Goal: Task Accomplishment & Management: Manage account settings

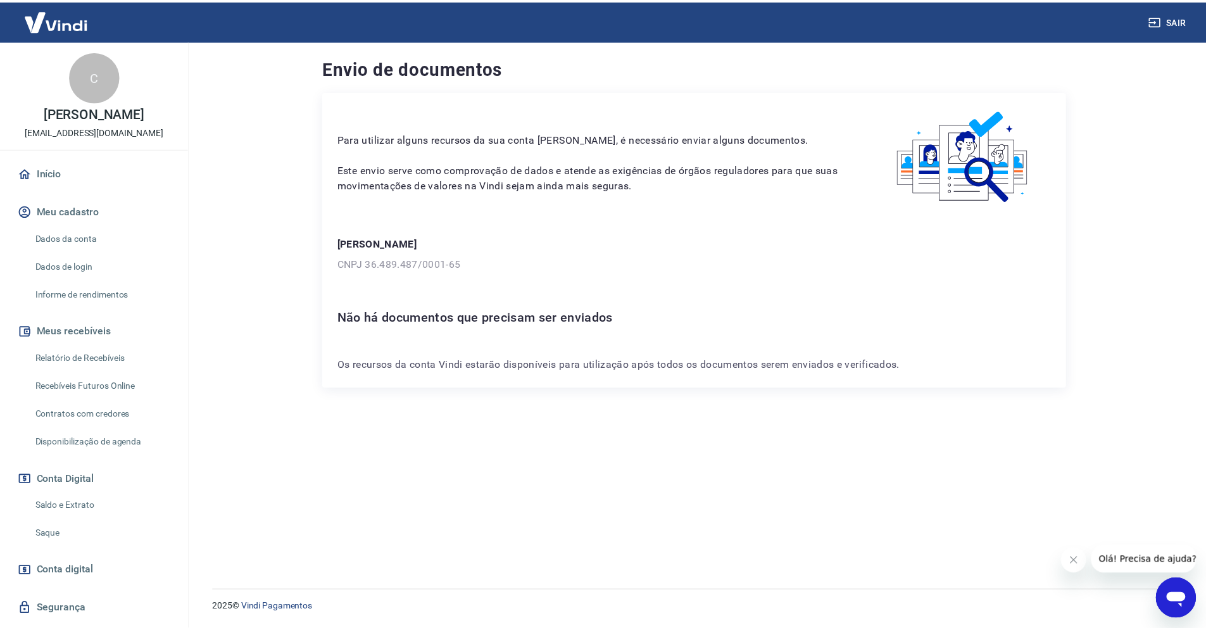
scroll to position [31, 0]
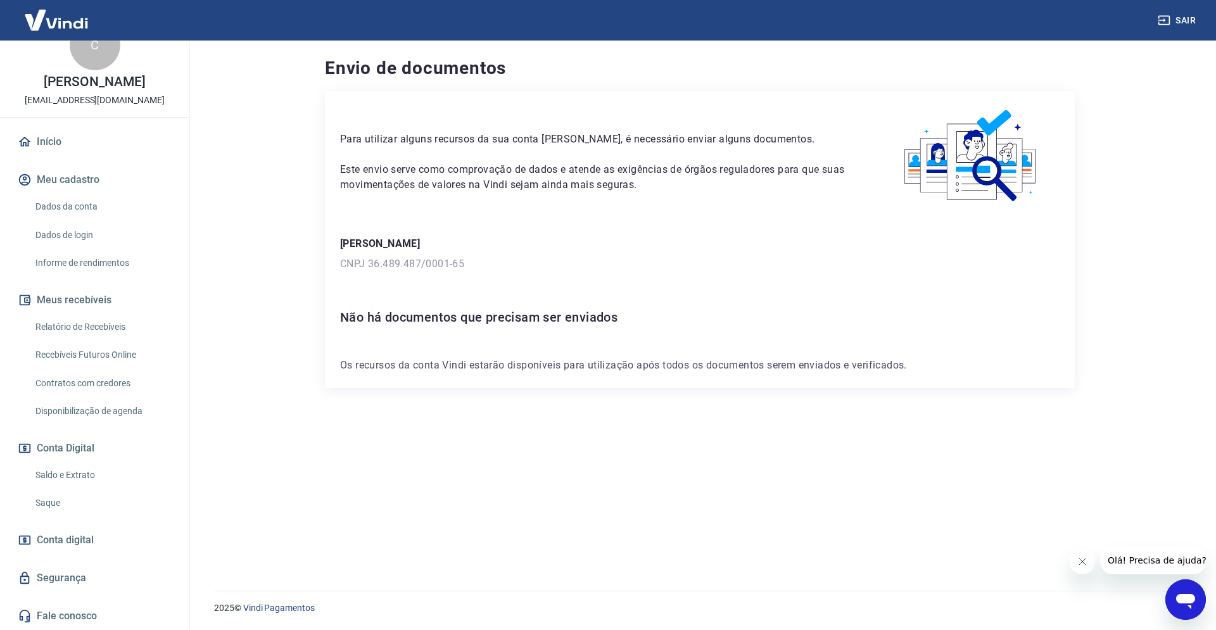
click at [68, 236] on link "Dados de login" at bounding box center [102, 235] width 144 height 26
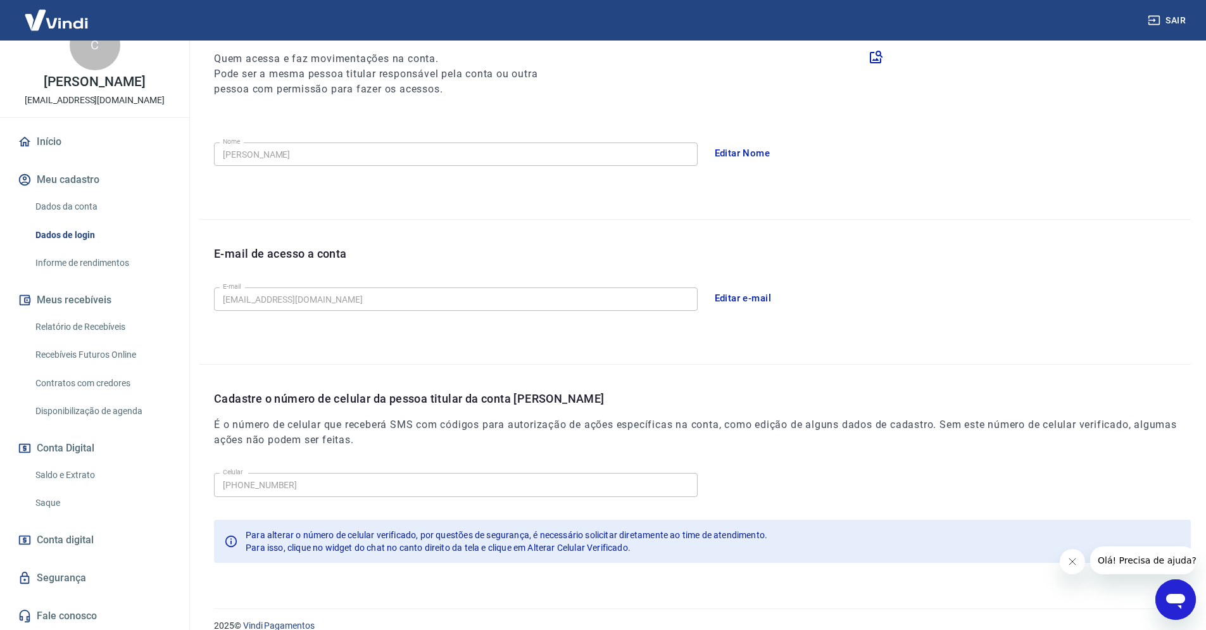
scroll to position [181, 0]
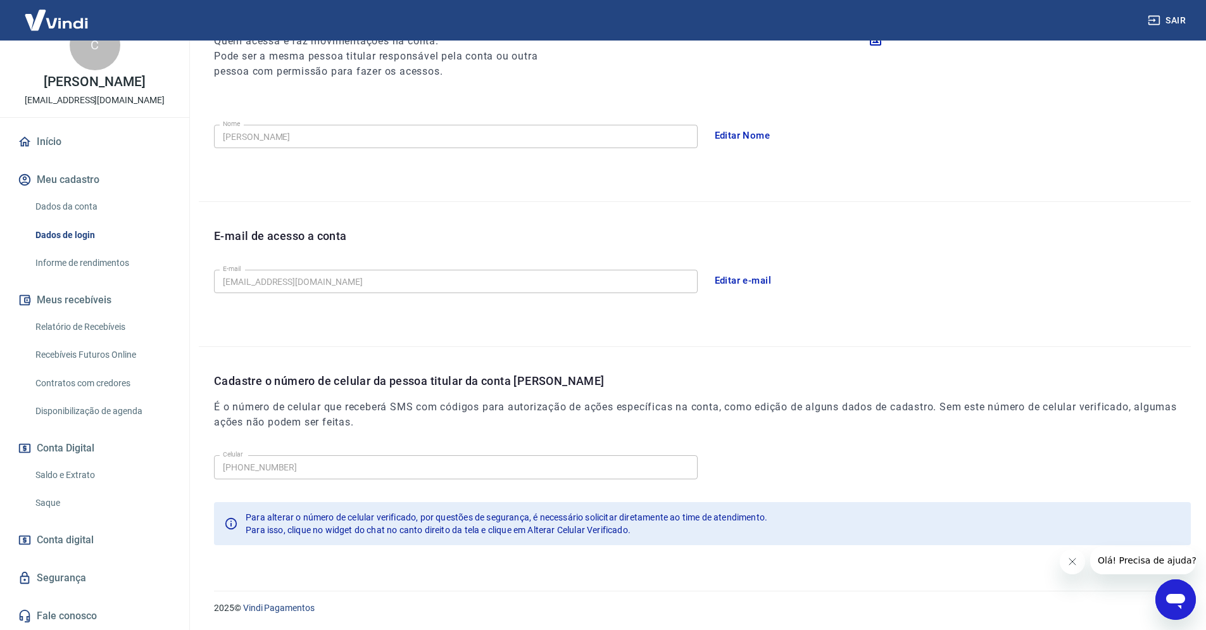
click at [1173, 597] on icon "Abrir janela de mensagens" at bounding box center [1175, 601] width 19 height 15
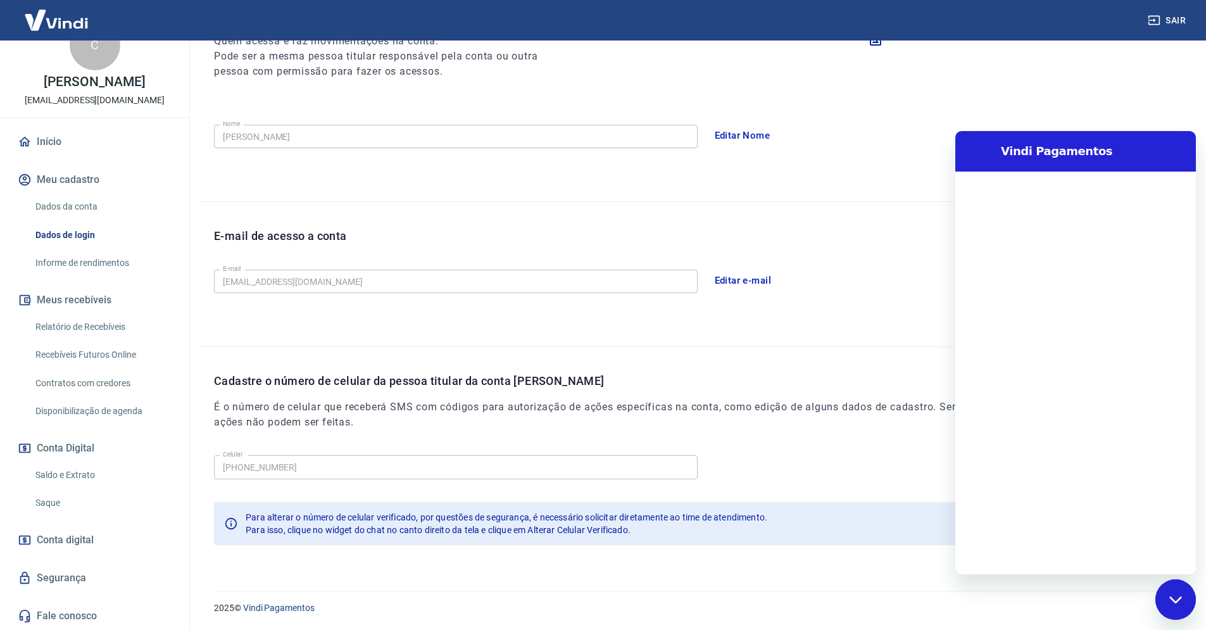
scroll to position [0, 0]
click at [1045, 559] on textarea at bounding box center [1091, 553] width 195 height 25
click at [1109, 560] on textarea at bounding box center [1091, 553] width 195 height 25
type textarea "O"
type textarea "x"
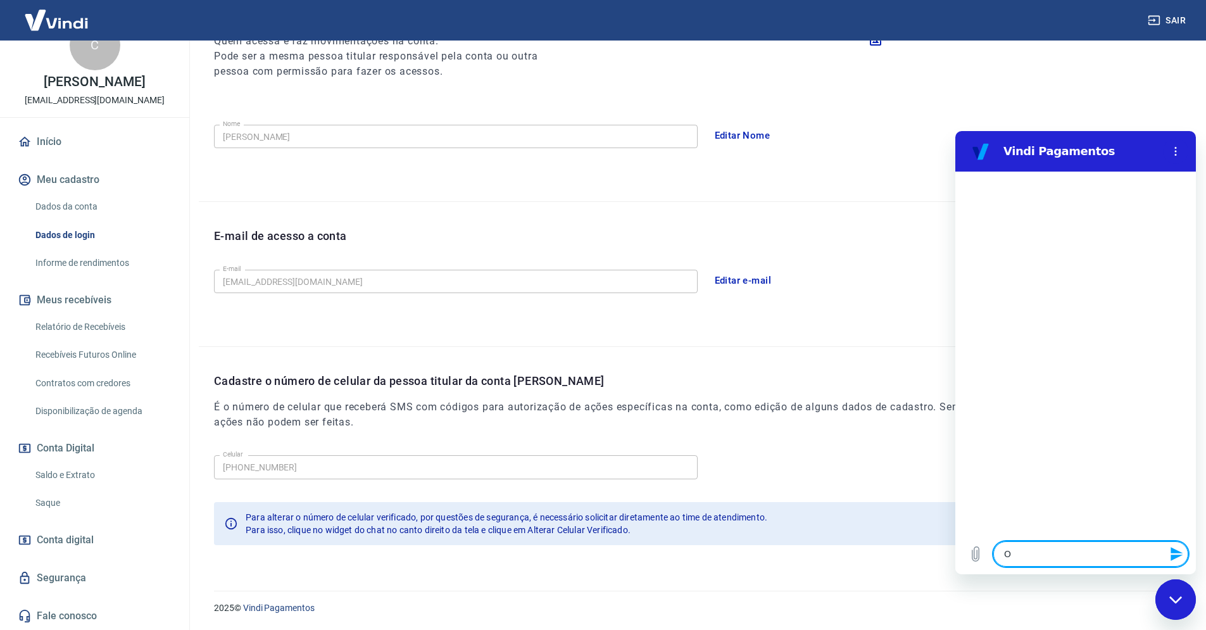
type textarea "Ol"
type textarea "x"
type textarea "Ol'"
type textarea "x"
type textarea "Olá"
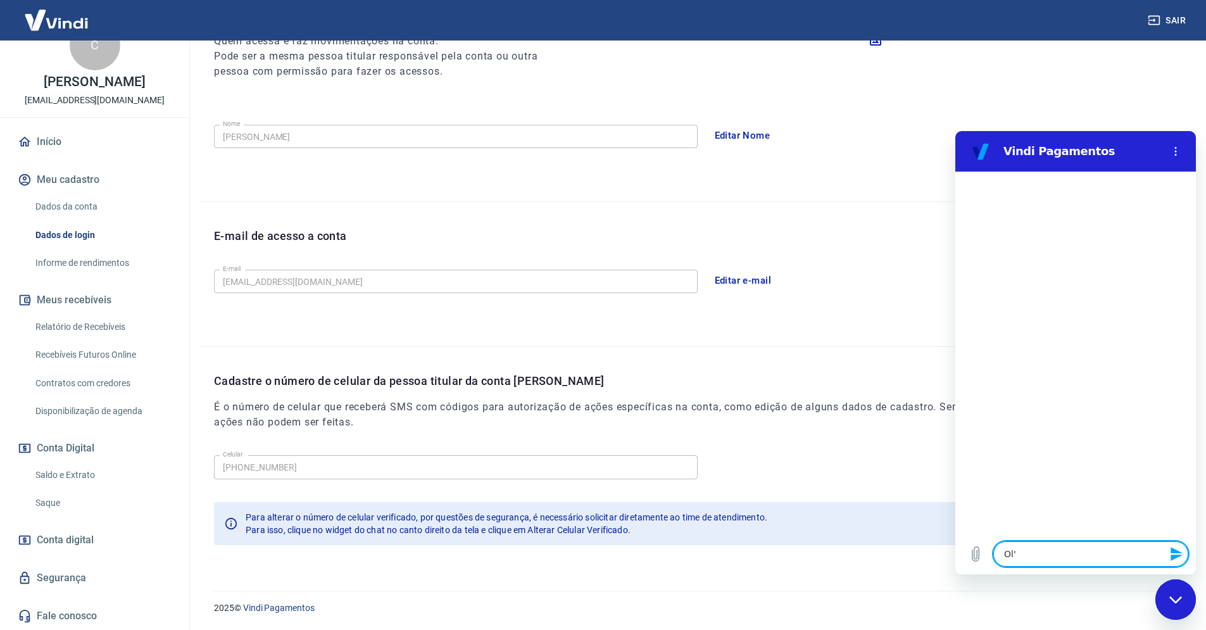
type textarea "x"
type textarea "Olá!"
type textarea "x"
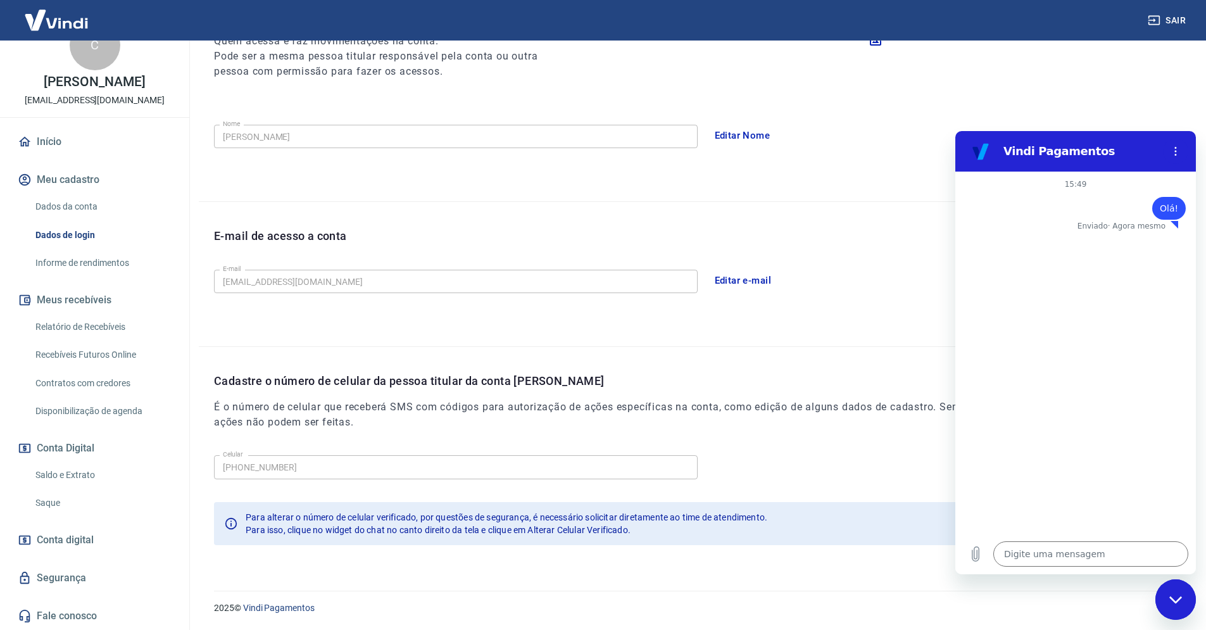
click at [862, 489] on div "Celular [PHONE_NUMBER] Celular Para alterar o número de celular verificado, por…" at bounding box center [702, 505] width 977 height 110
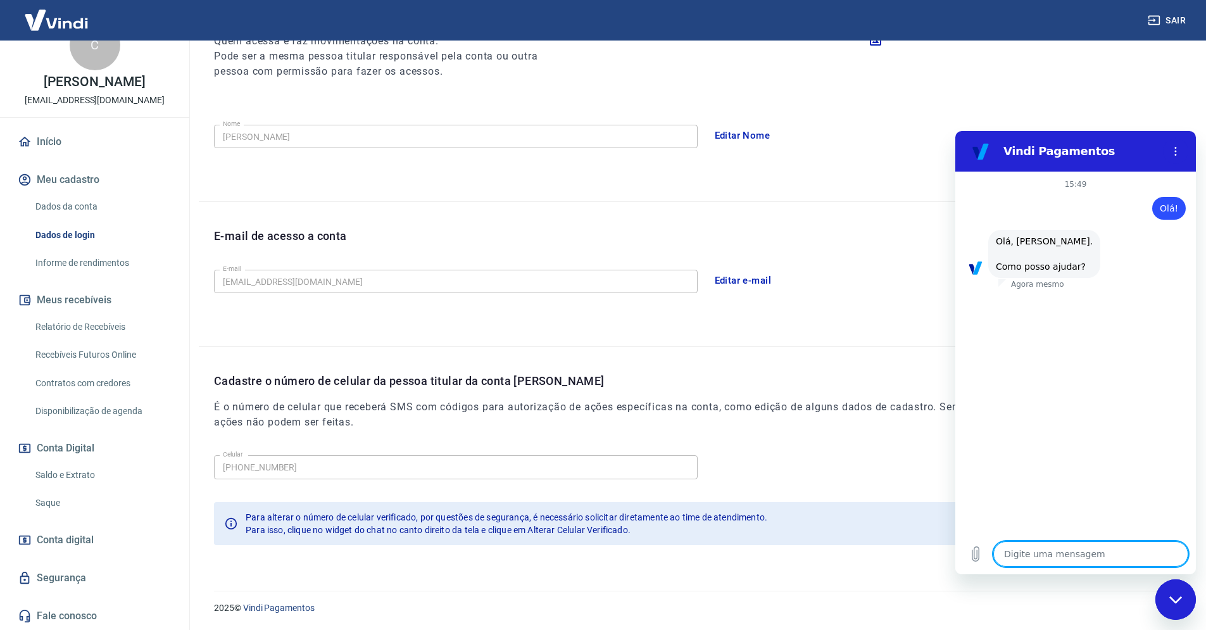
click at [1178, 601] on icon "Fechar janela de mensagens" at bounding box center [1175, 599] width 13 height 7
type textarea "x"
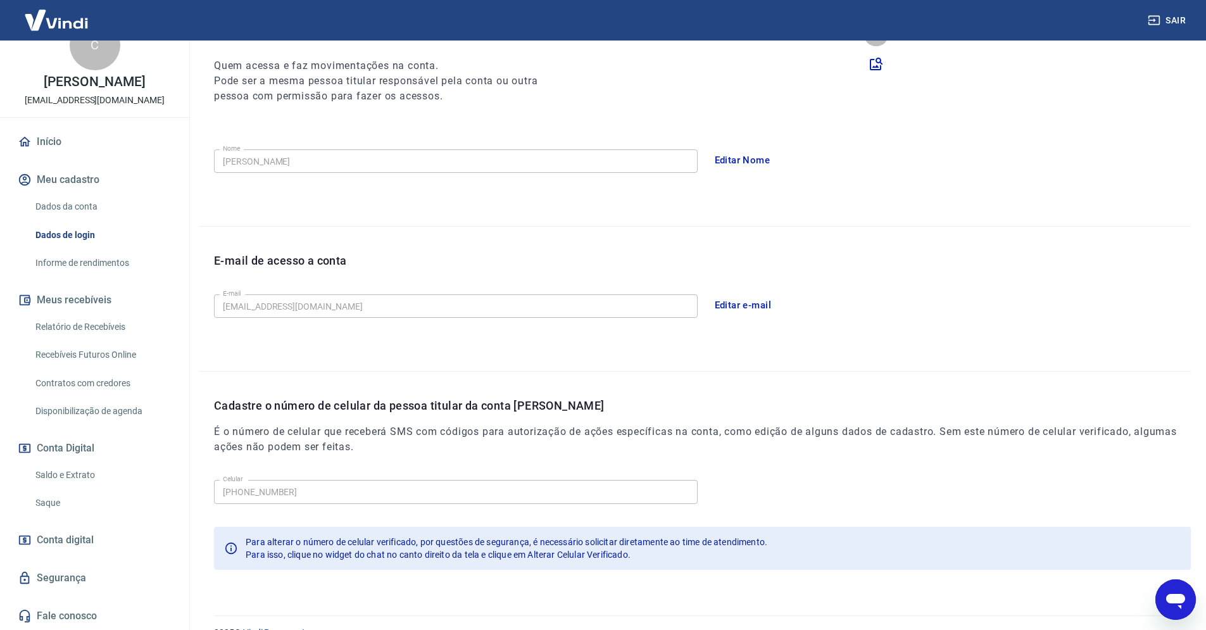
scroll to position [181, 0]
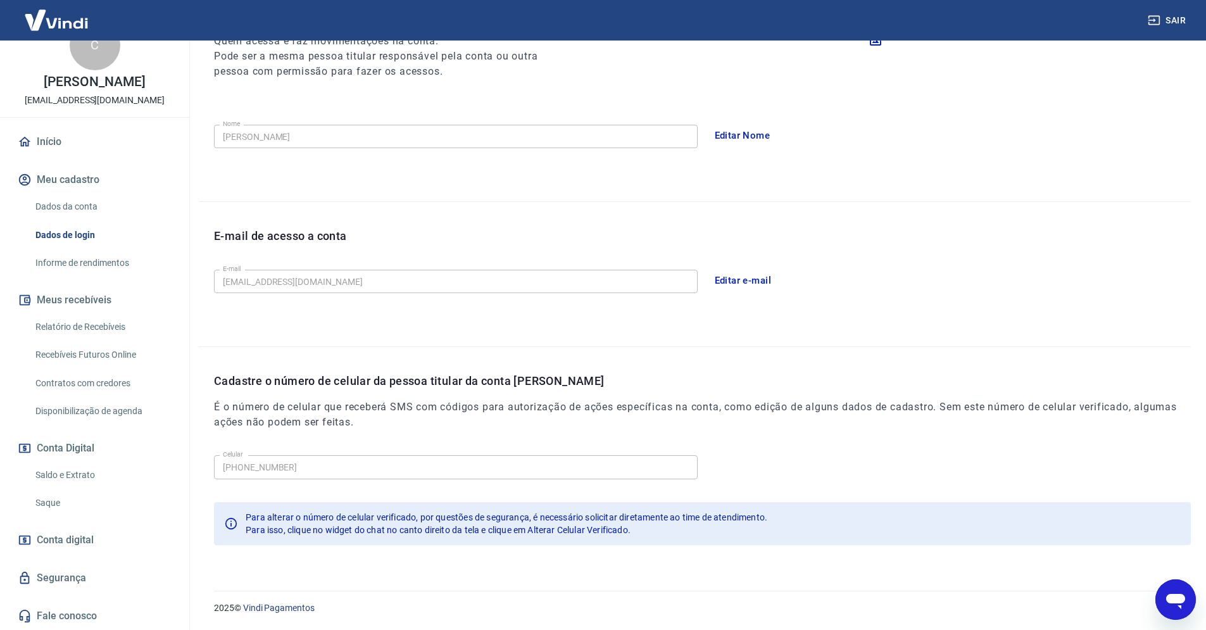
click at [1172, 603] on icon "Abrir janela de mensagens" at bounding box center [1176, 599] width 23 height 23
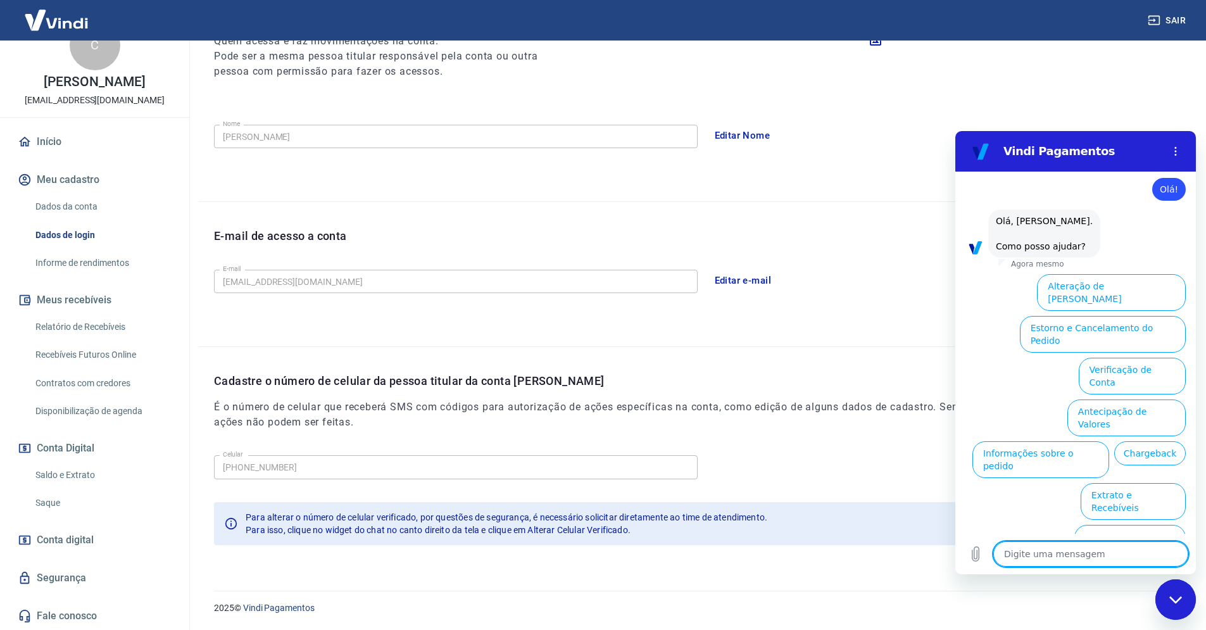
scroll to position [20, 0]
click at [1126, 566] on button "Alterar celular verificado" at bounding box center [1125, 584] width 122 height 37
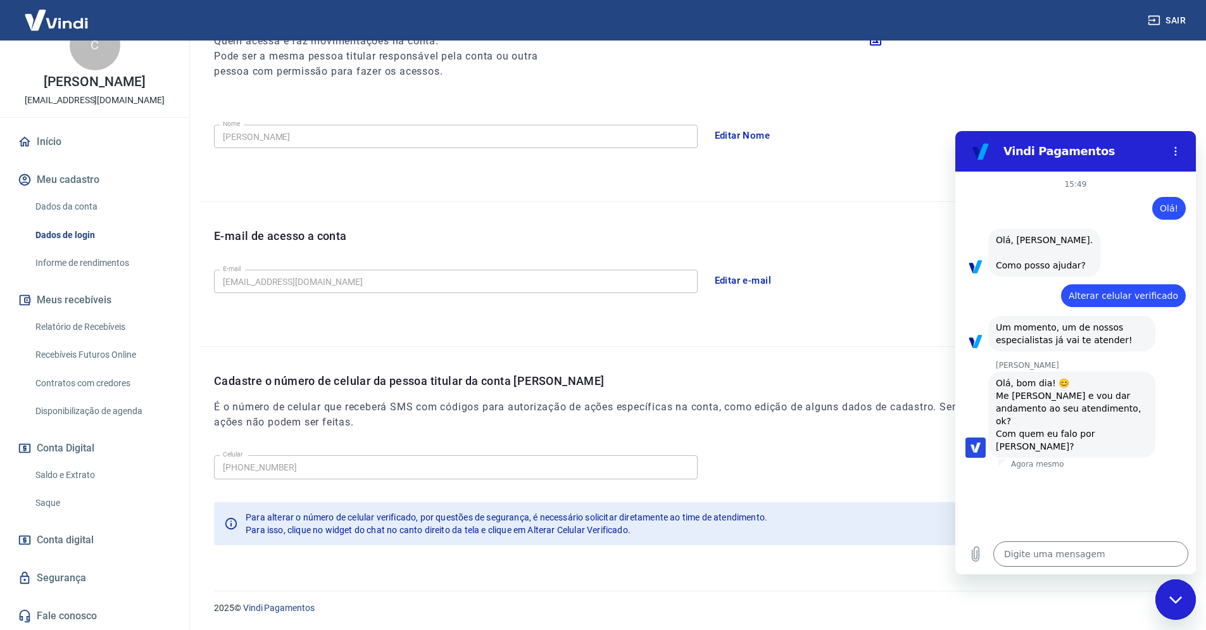
type textarea "x"
click at [1048, 559] on textarea at bounding box center [1091, 553] width 195 height 25
type textarea "O"
type textarea "x"
type textarea "Ol"
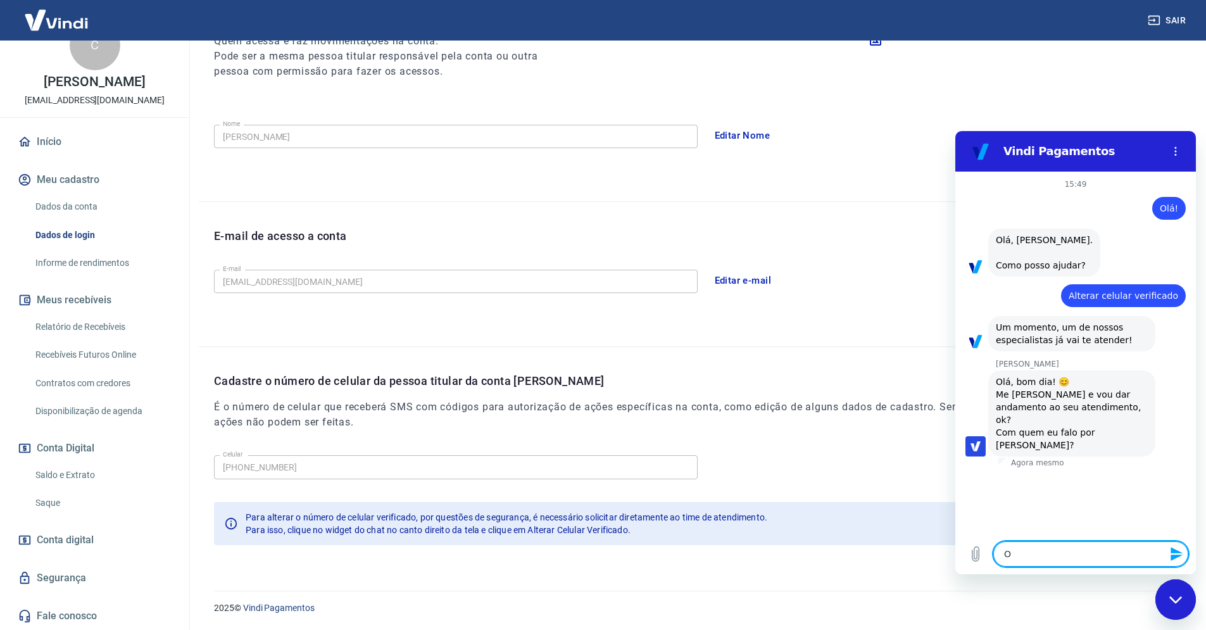
type textarea "x"
type textarea "Ol'"
type textarea "x"
type textarea "Olá"
type textarea "x"
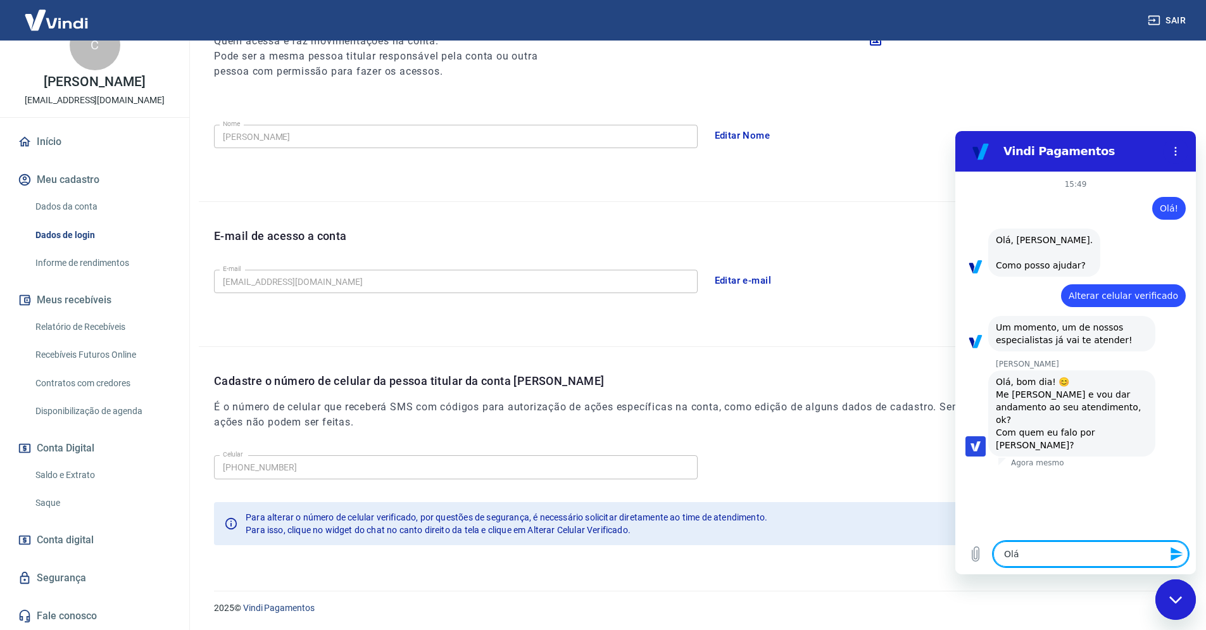
type textarea "Olá,"
type textarea "x"
type textarea "Olá,"
type textarea "x"
type textarea "Olá, L"
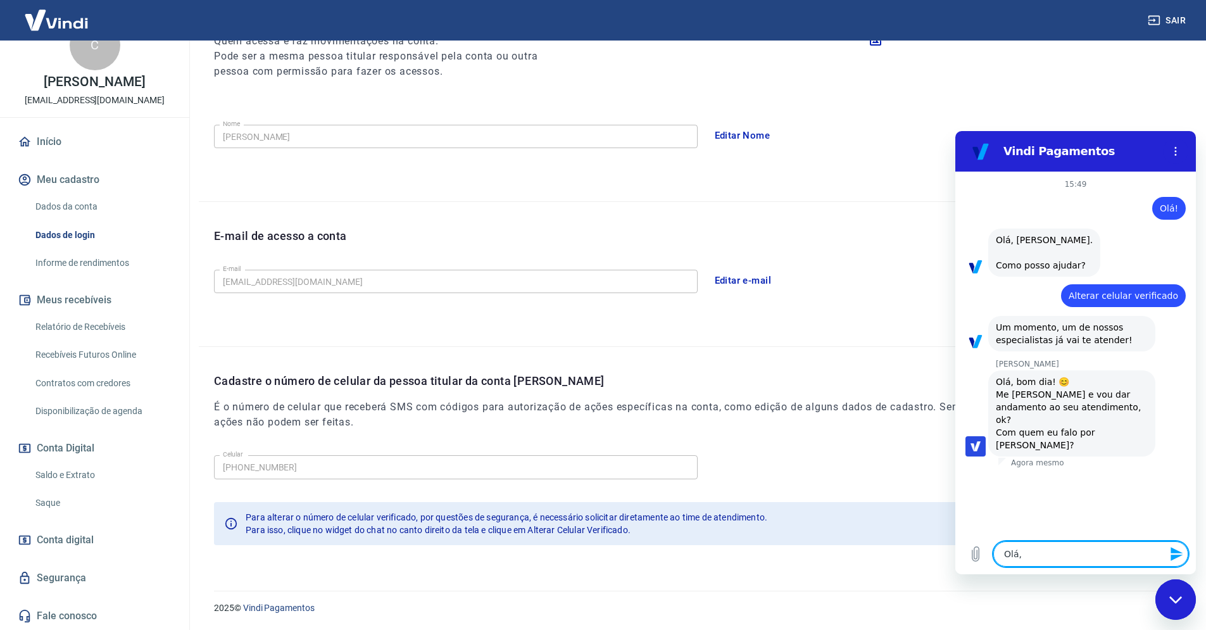
type textarea "x"
type textarea "Olá, La"
type textarea "x"
type textarea "Olá, Lar"
type textarea "x"
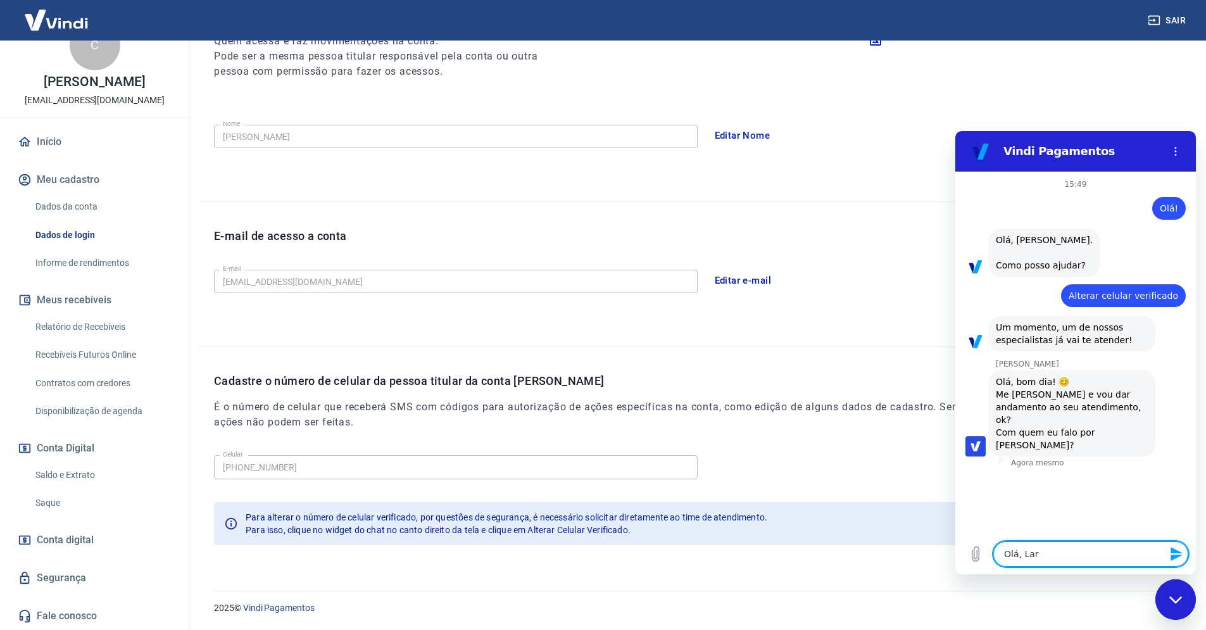
type textarea "Olá, Lari"
type textarea "x"
type textarea "Olá, Laris"
type textarea "x"
type textarea "Olá, Lariss"
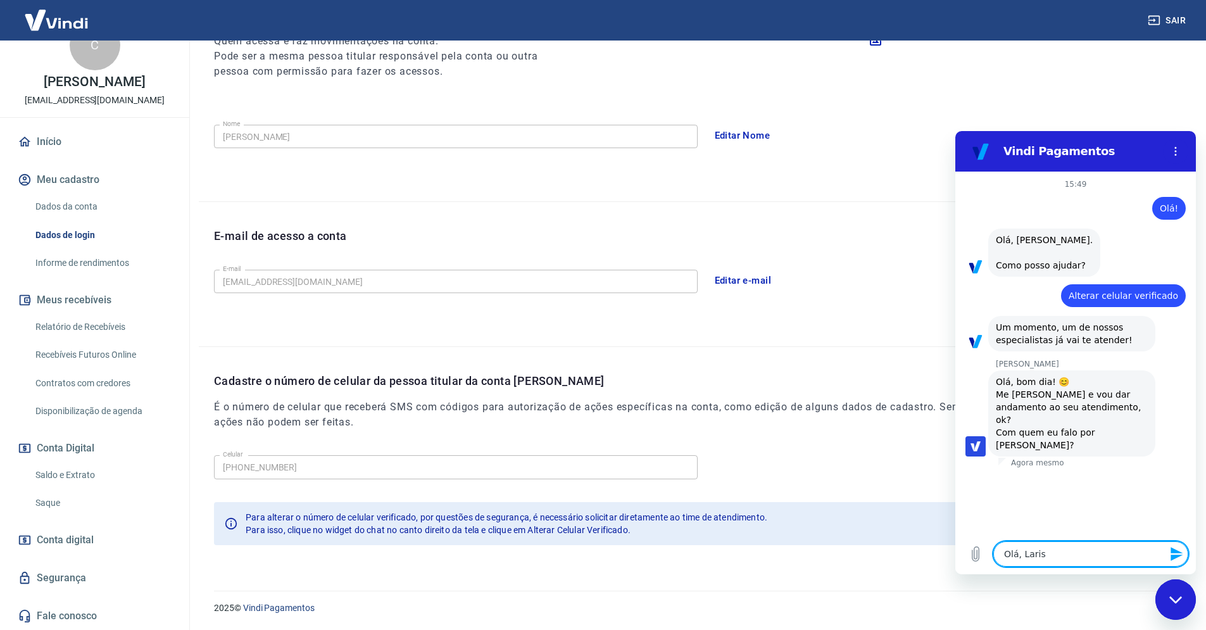
type textarea "x"
type textarea "Olá, [GEOGRAPHIC_DATA]"
type textarea "x"
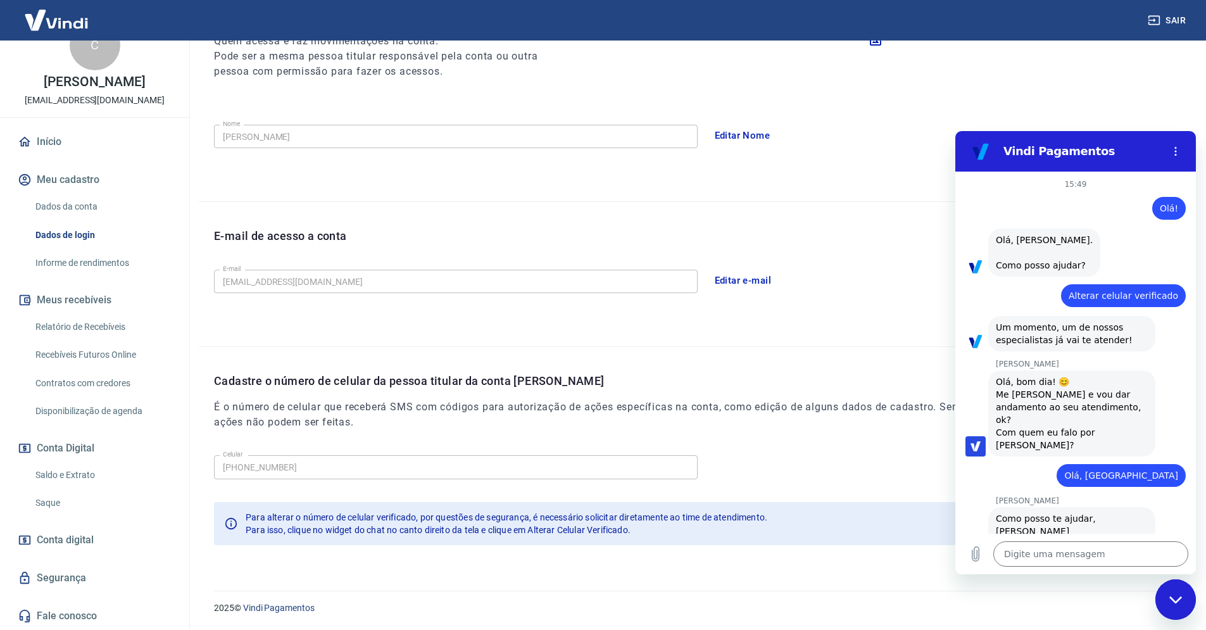
type textarea "x"
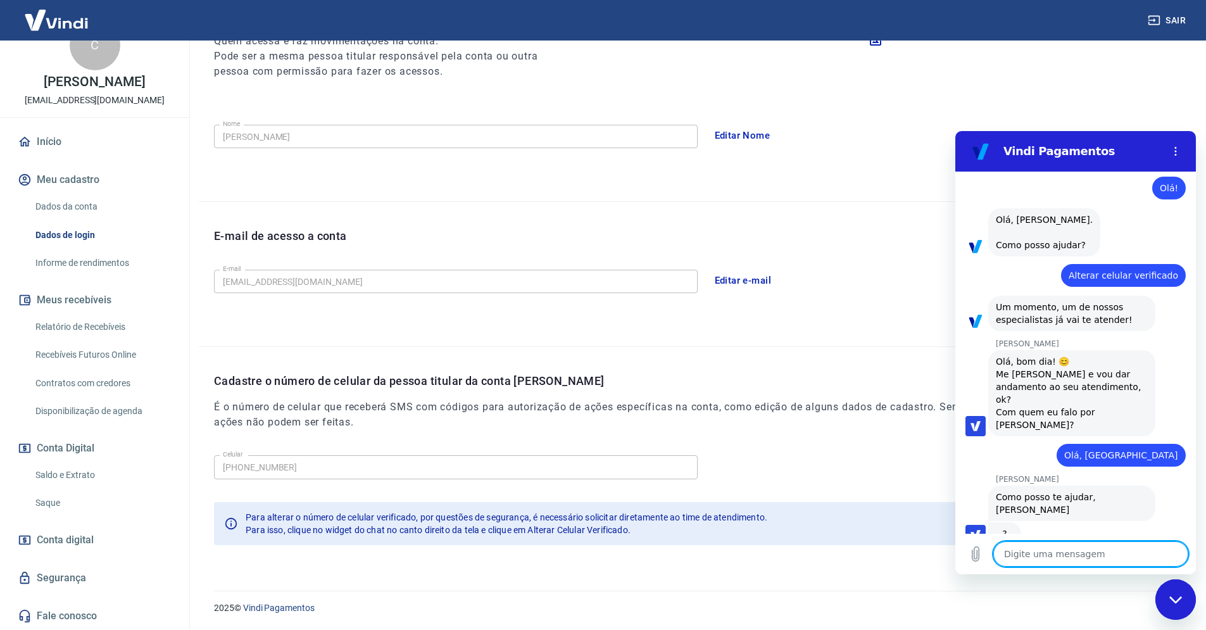
scroll to position [21, 0]
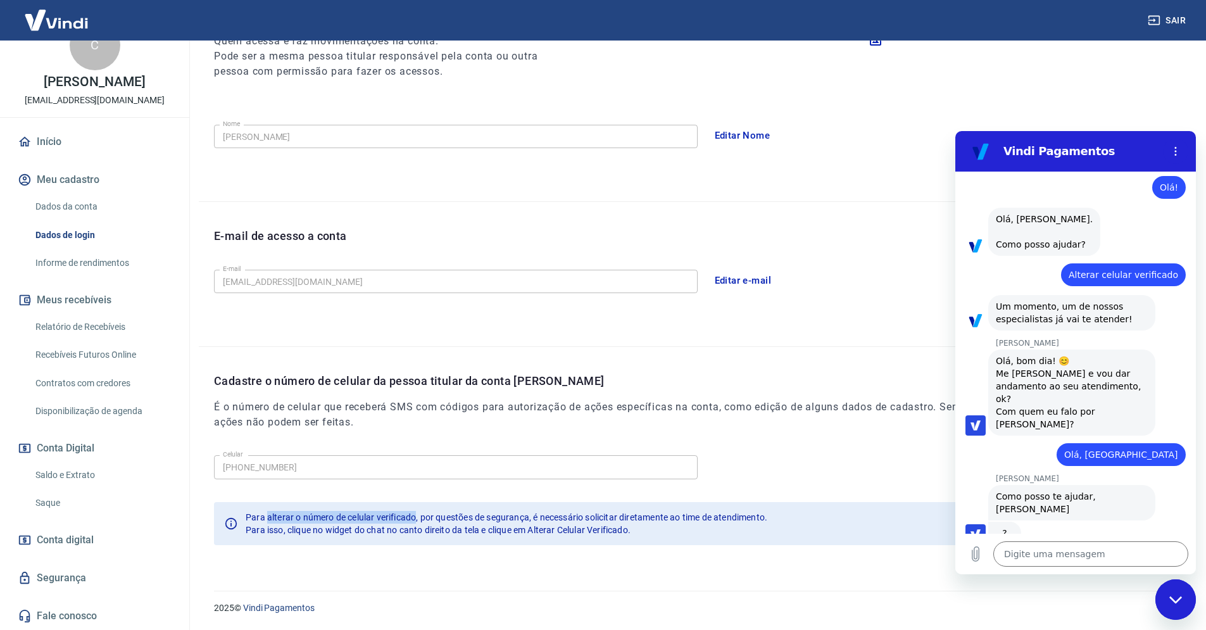
drag, startPoint x: 267, startPoint y: 516, endPoint x: 416, endPoint y: 514, distance: 148.8
click at [417, 514] on span "Para alterar o número de celular verificado, por questões de segurança, é neces…" at bounding box center [507, 517] width 522 height 10
copy span "alterar o número de celular verificado"
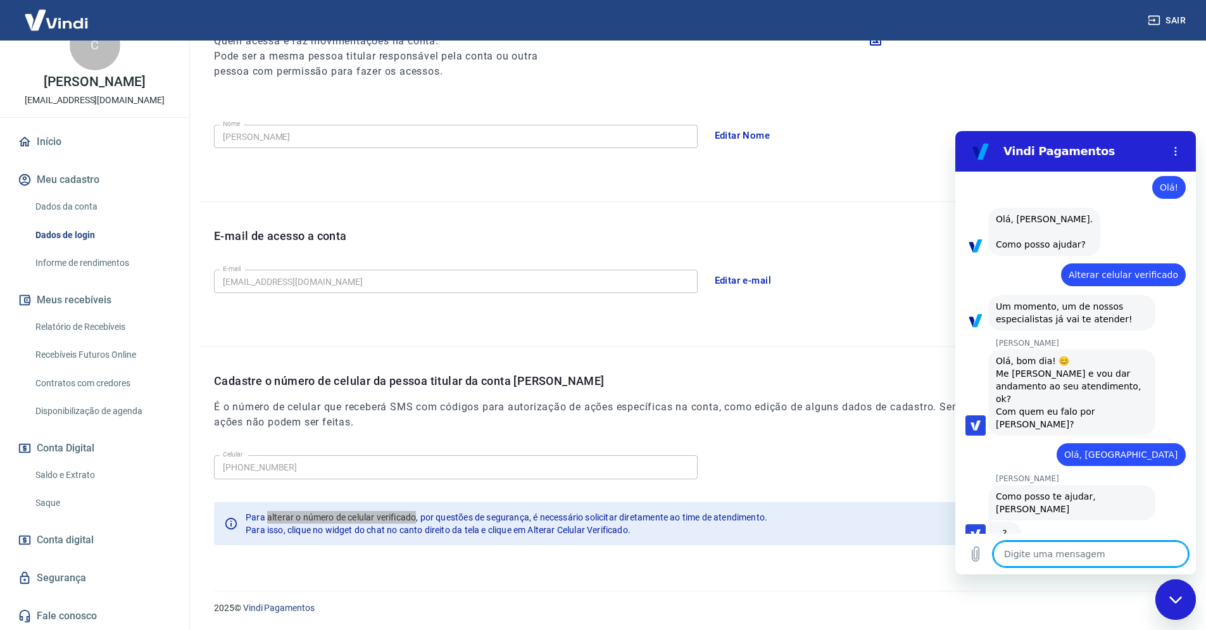
click at [1026, 557] on textarea at bounding box center [1091, 553] width 195 height 25
type textarea "Q"
type textarea "x"
type textarea "Qu"
type textarea "x"
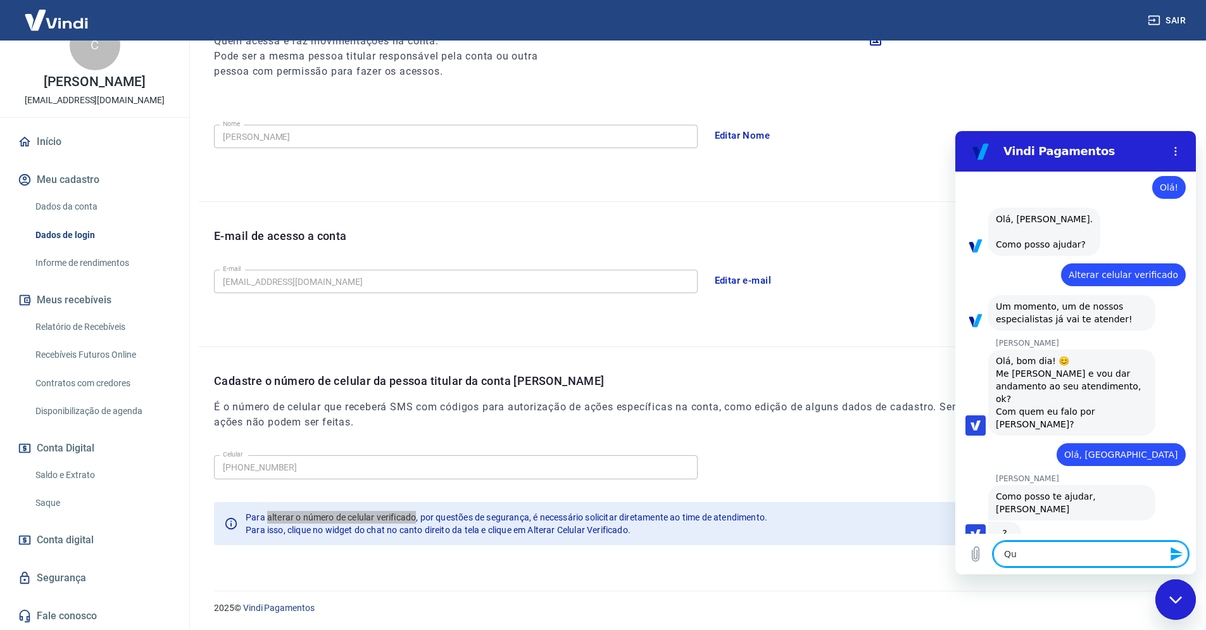
type textarea "Que"
type textarea "x"
type textarea "Quer"
type textarea "x"
type textarea "Quero"
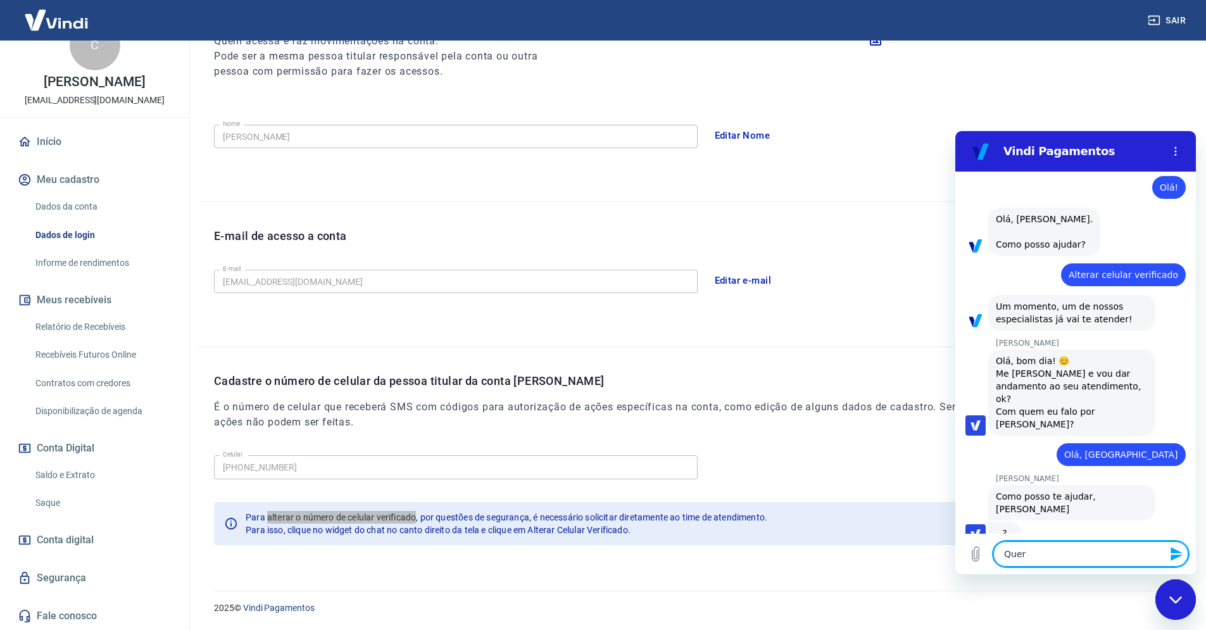
type textarea "x"
type textarea "Quero"
type textarea "x"
type textarea "Quero alterar o número de celular verificado"
type textarea "x"
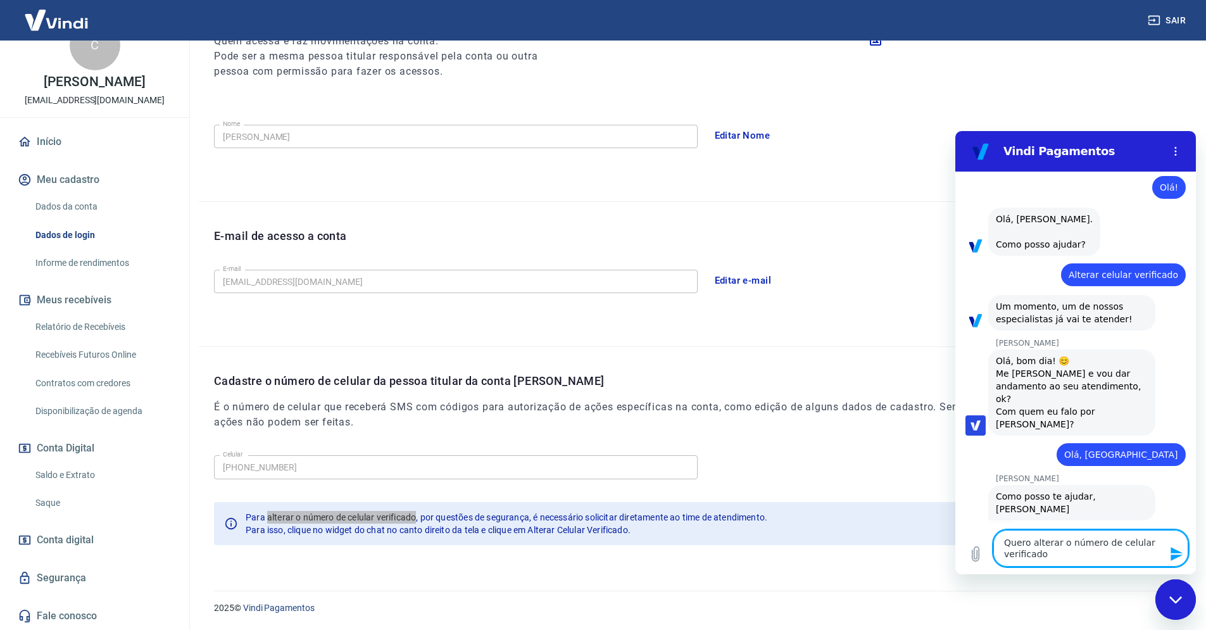
type textarea "Quero alterar o número de celular verificado,"
type textarea "x"
type textarea "Quero alterar o número de celular verificado"
type textarea "x"
type textarea "Quero alterar o número de celular verificado."
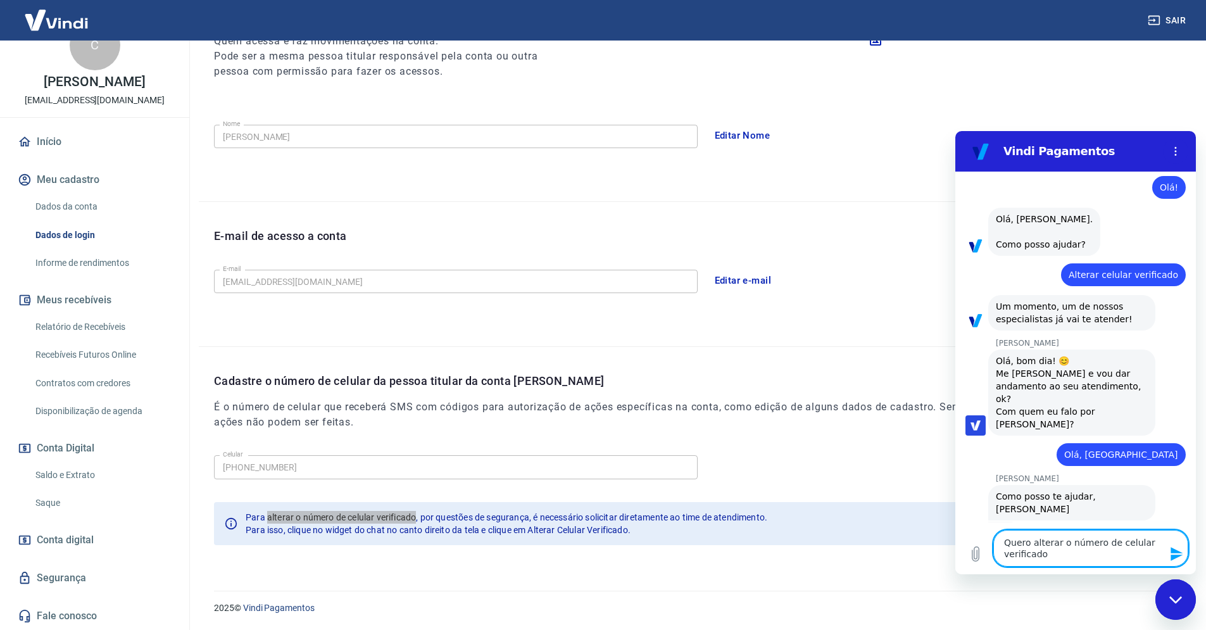
type textarea "x"
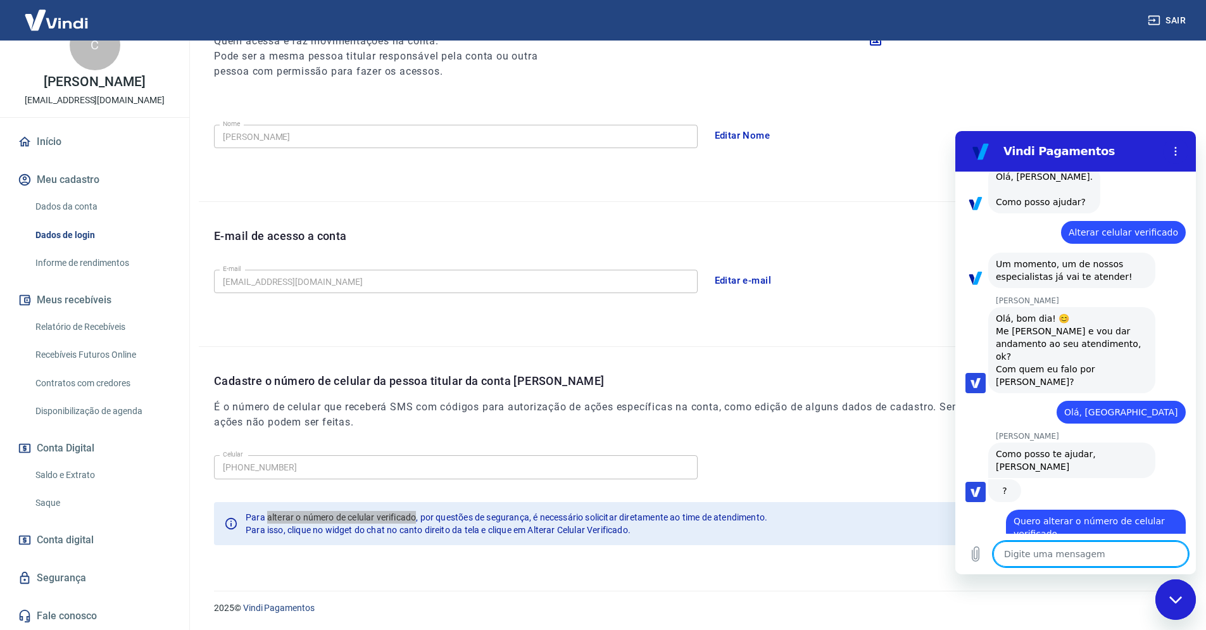
scroll to position [64, 0]
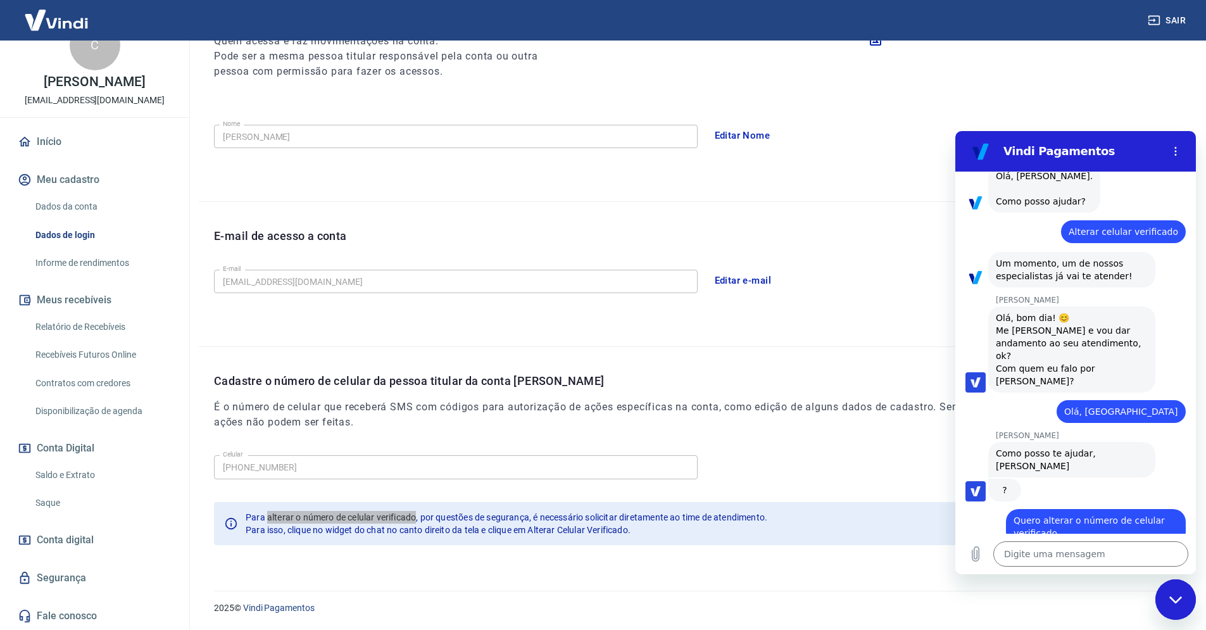
type textarea "x"
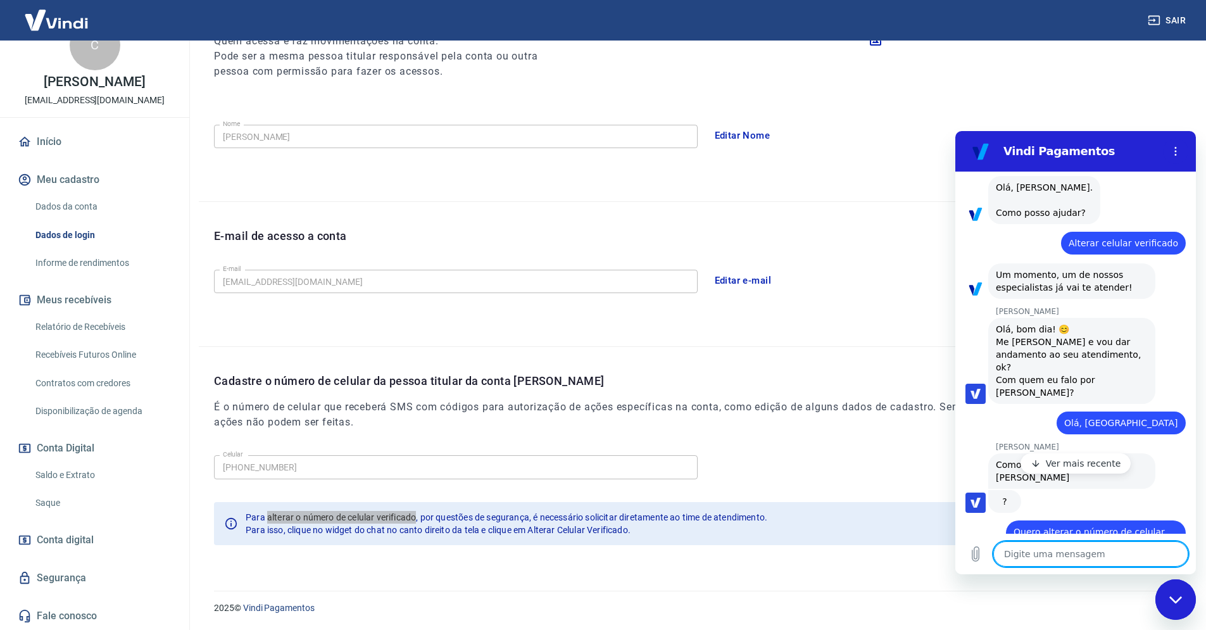
click at [1102, 465] on p "Ver mais recente" at bounding box center [1083, 463] width 75 height 13
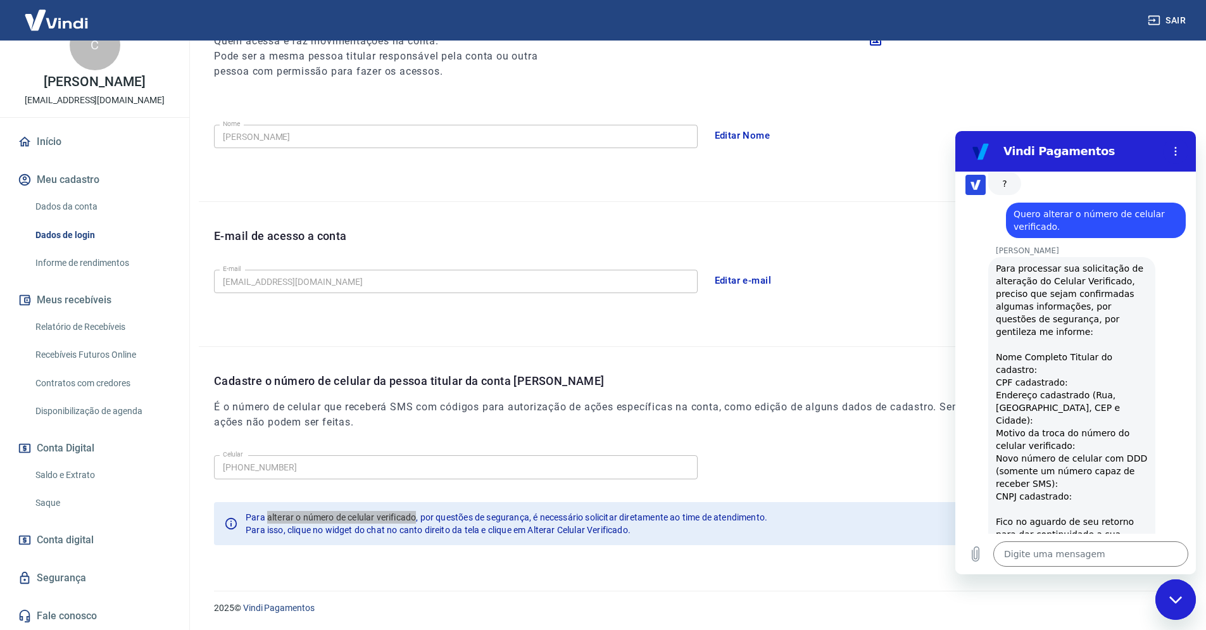
scroll to position [372, 0]
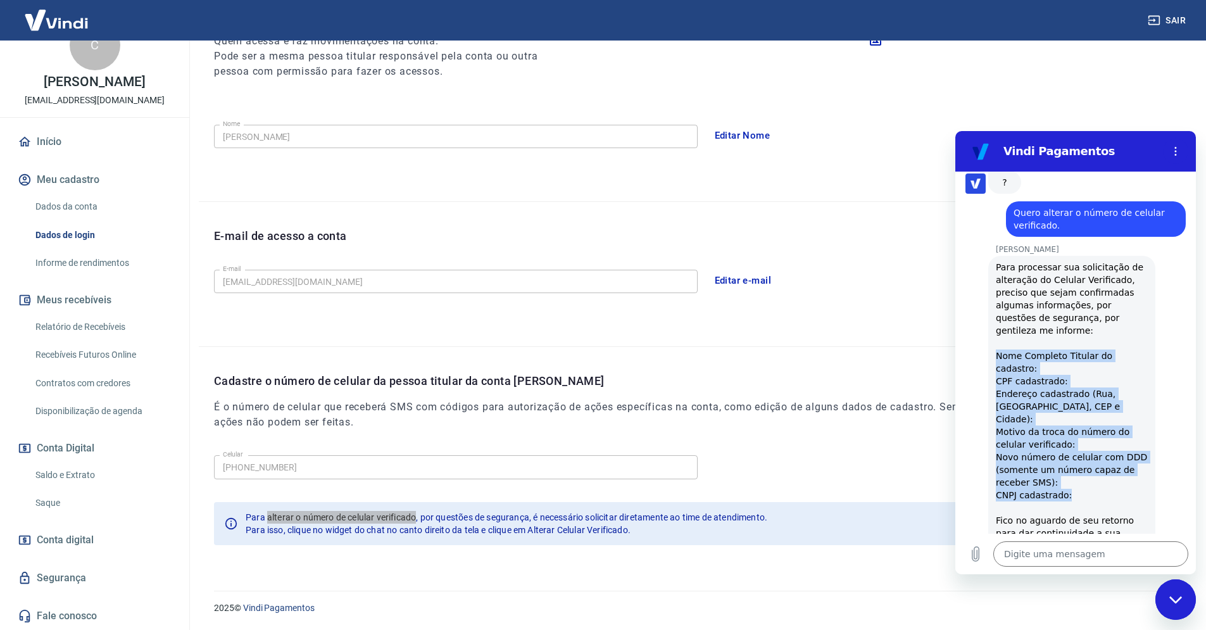
drag, startPoint x: 999, startPoint y: 332, endPoint x: 1077, endPoint y: 455, distance: 146.0
click at [1077, 455] on div "Para processar sua solicitação de alteração do Celular Verificado, preciso que …" at bounding box center [1072, 406] width 152 height 291
copy div "Nome Completo Titular do cadastro: CPF cadastrado: Endereço cadastrado (Rua, Ba…"
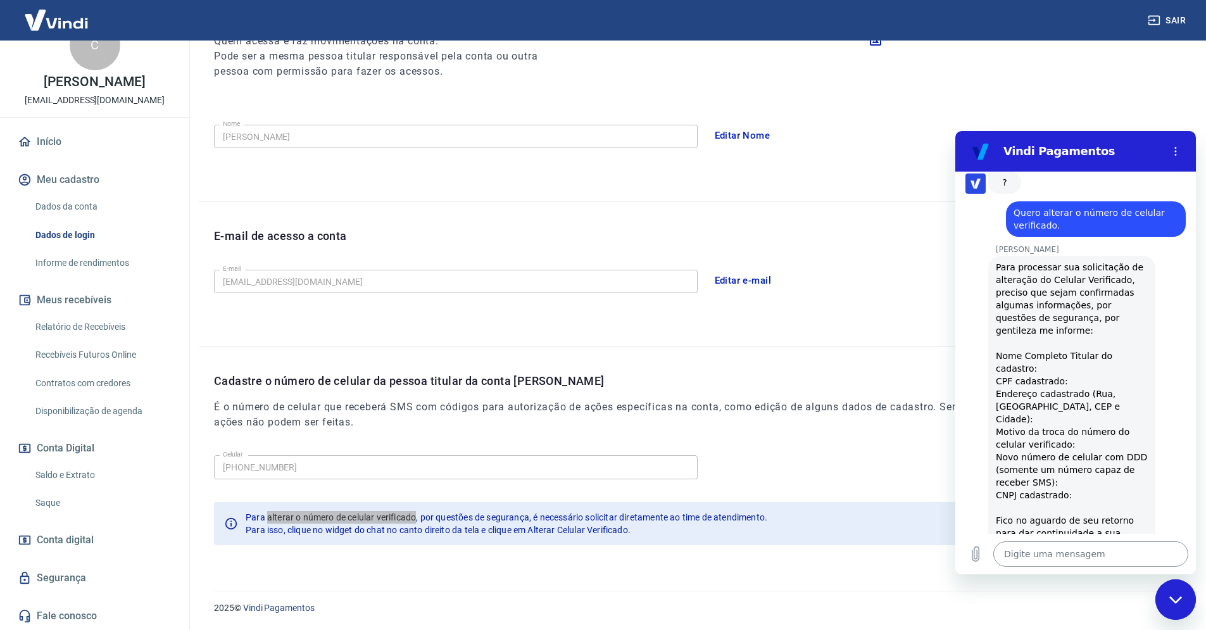
click at [1042, 553] on textarea at bounding box center [1091, 553] width 195 height 25
paste textarea "Nome Completo Titular do cadastro: CPF cadastrado: Endereço cadastrado (Rua, Ba…"
type textarea "Nome Completo Titular do cadastro: CPF cadastrado: Endereço cadastrado (Rua, Ba…"
type textarea "x"
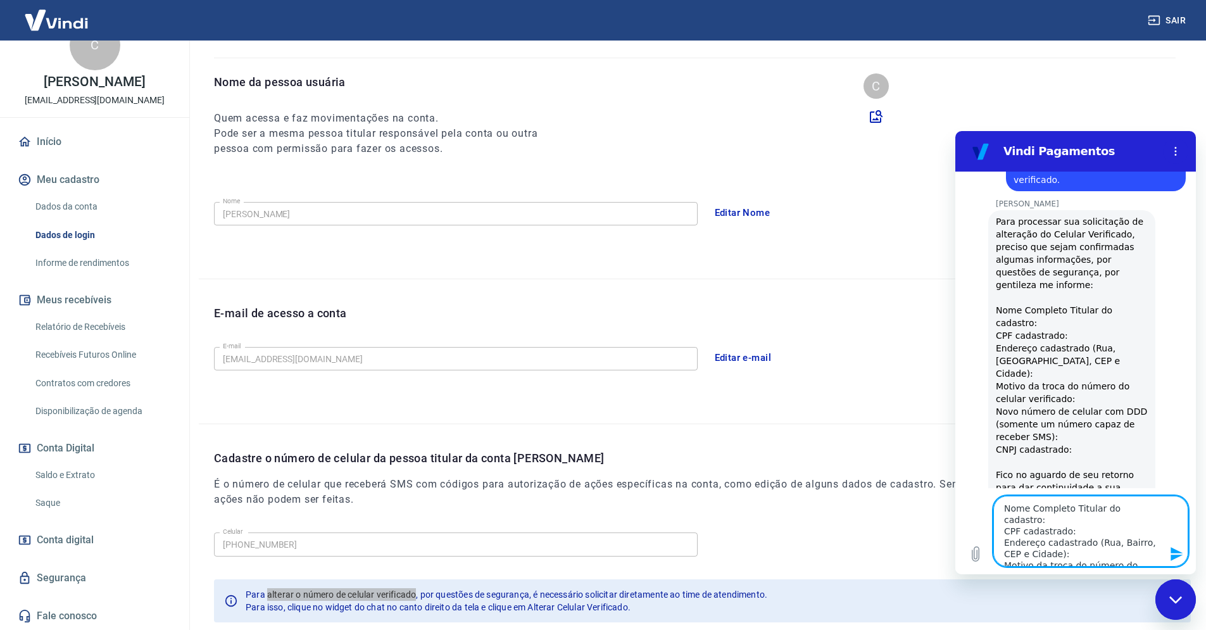
scroll to position [89, 0]
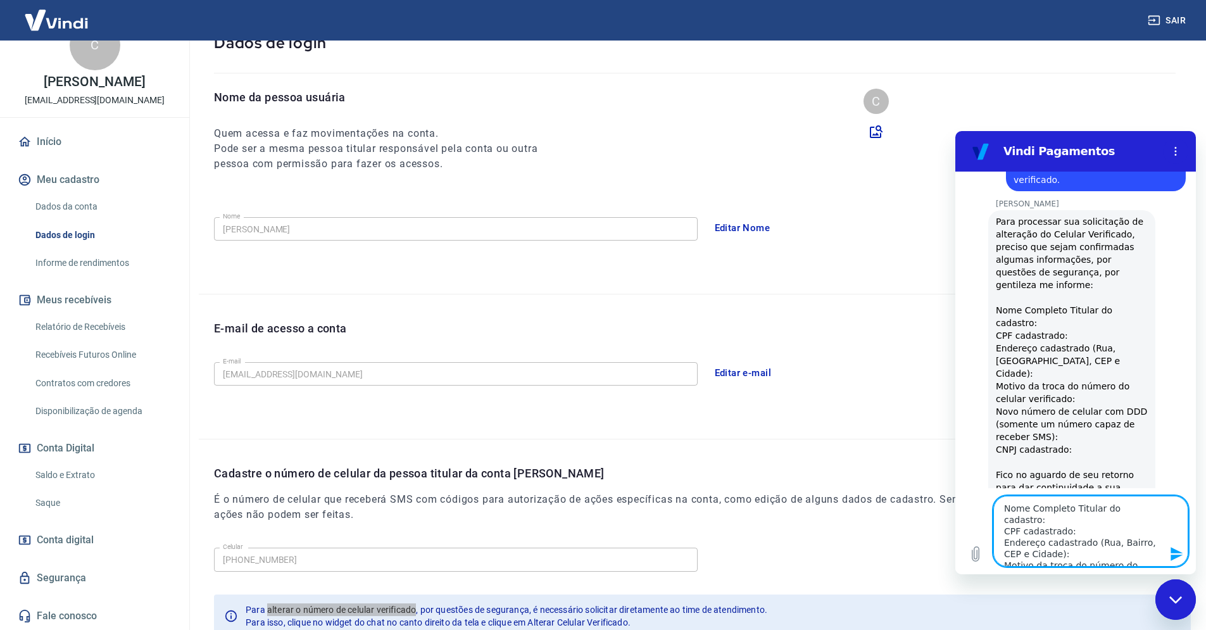
click at [1083, 517] on textarea "Nome Completo Titular do cadastro: CPF cadastrado: Endereço cadastrado (Rua, Ba…" at bounding box center [1091, 531] width 195 height 71
click at [1158, 507] on textarea "Nome Completo Titular do cadastro: CPF cadastrado: Endereço cadastrado (Rua, Ba…" at bounding box center [1091, 531] width 195 height 71
type textarea "Nome Completo Titular do cadastro: CPF cadastrado: Endereço cadastrado (Rua, Ba…"
type textarea "x"
paste textarea "[PERSON_NAME]"
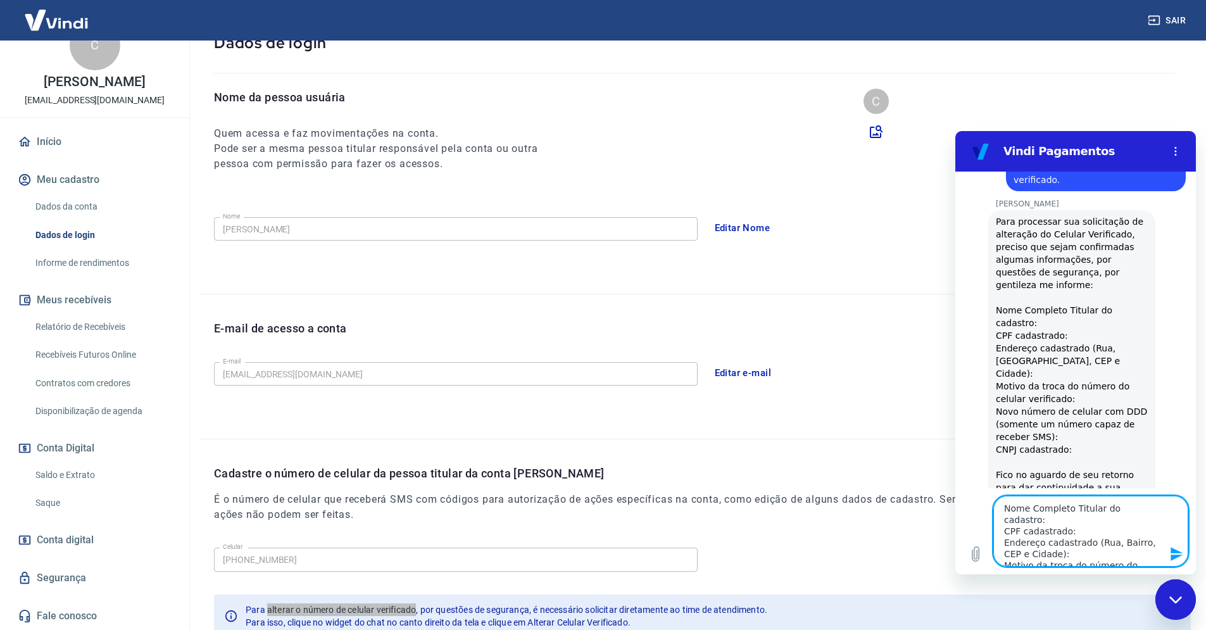
type textarea "Nome Completo Titular do cadastro: [PERSON_NAME] CPF cadastrado: Endereço cadas…"
type textarea "x"
click at [1084, 557] on textarea "Nome Completo Titular do cadastro: [PERSON_NAME] CPF cadastrado: Endereço cadas…" at bounding box center [1091, 531] width 195 height 71
type textarea "Nome Completo Titular do cadastro: [PERSON_NAME] CPF cadastrado: Endereço cadas…"
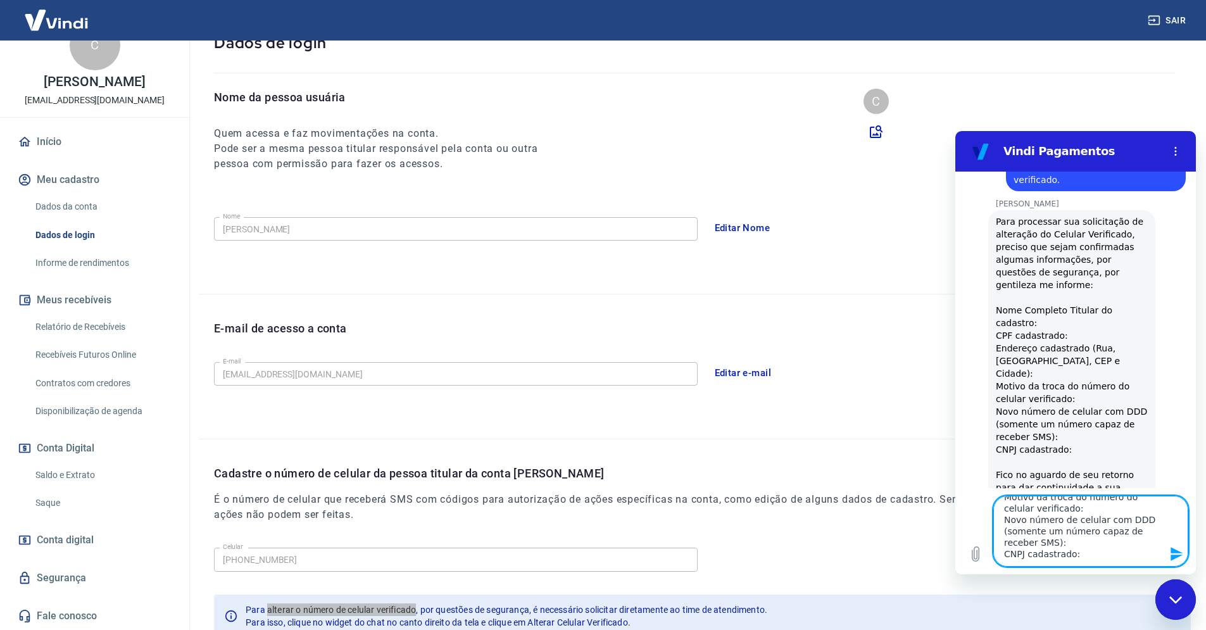
type textarea "x"
paste textarea "36.489.487/0001-65"
type textarea "Nome Completo Titular do cadastro: [PERSON_NAME] CPF cadastrado: Endereço cadas…"
type textarea "x"
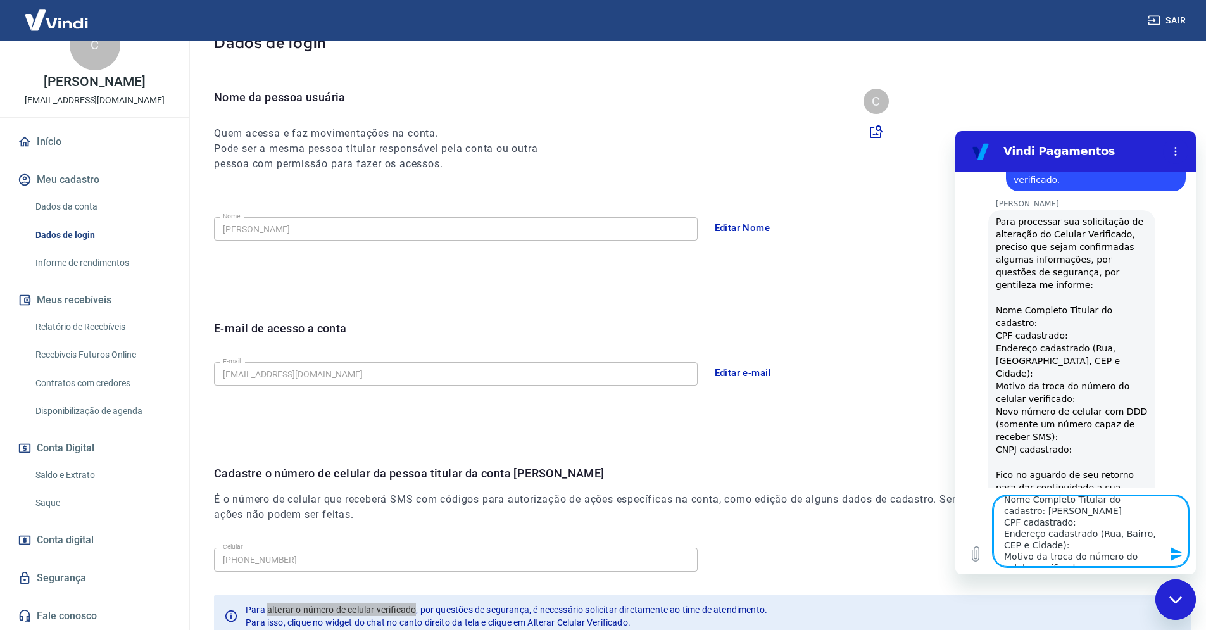
drag, startPoint x: 1108, startPoint y: 534, endPoint x: 1060, endPoint y: 546, distance: 49.6
click at [1060, 546] on textarea "Nome Completo Titular do cadastro: [PERSON_NAME] CPF cadastrado: Endereço cadas…" at bounding box center [1091, 531] width 195 height 71
click at [1073, 544] on textarea "Nome Completo Titular do cadastro: [PERSON_NAME] CPF cadastrado: Endereço cadas…" at bounding box center [1091, 531] width 195 height 71
type textarea "Nome Completo Titular do cadastro: [PERSON_NAME] CPF cadastrado: Endereço cadas…"
type textarea "x"
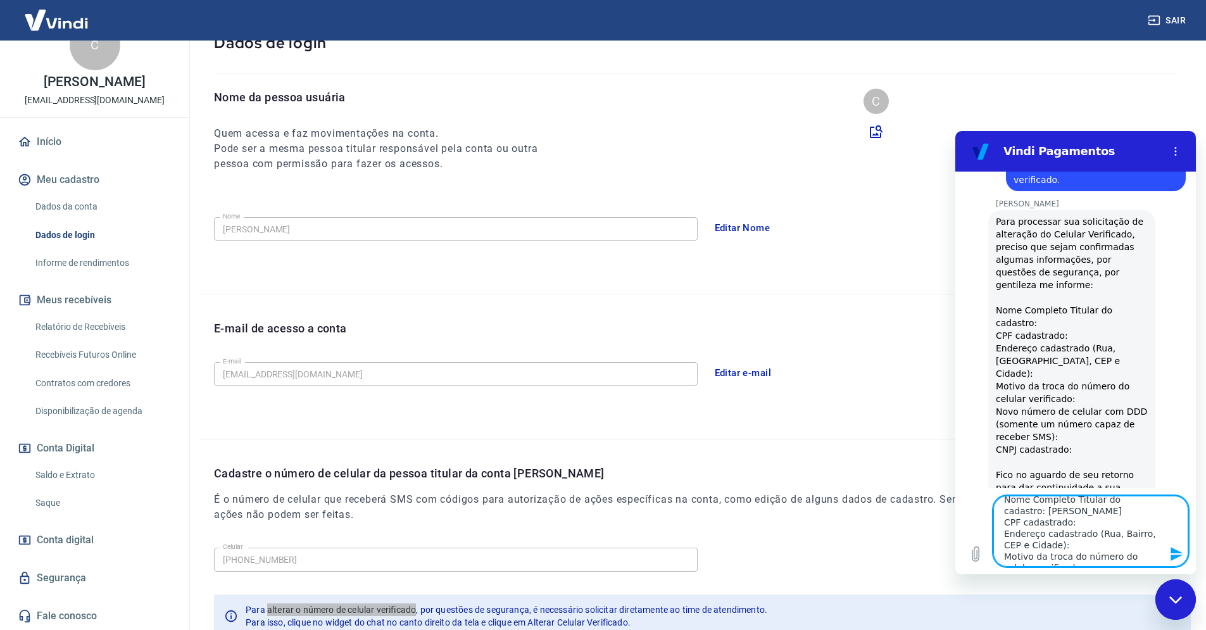
paste textarea "[GEOGRAPHIC_DATA][PERSON_NAME]"
type textarea "Nome Completo Titular do cadastro: [PERSON_NAME] CPF cadastrado: Endereço cadas…"
type textarea "x"
type textarea "Nome Completo Titular do cadastro: [PERSON_NAME] CPF cadastrado: Endereço cadas…"
type textarea "x"
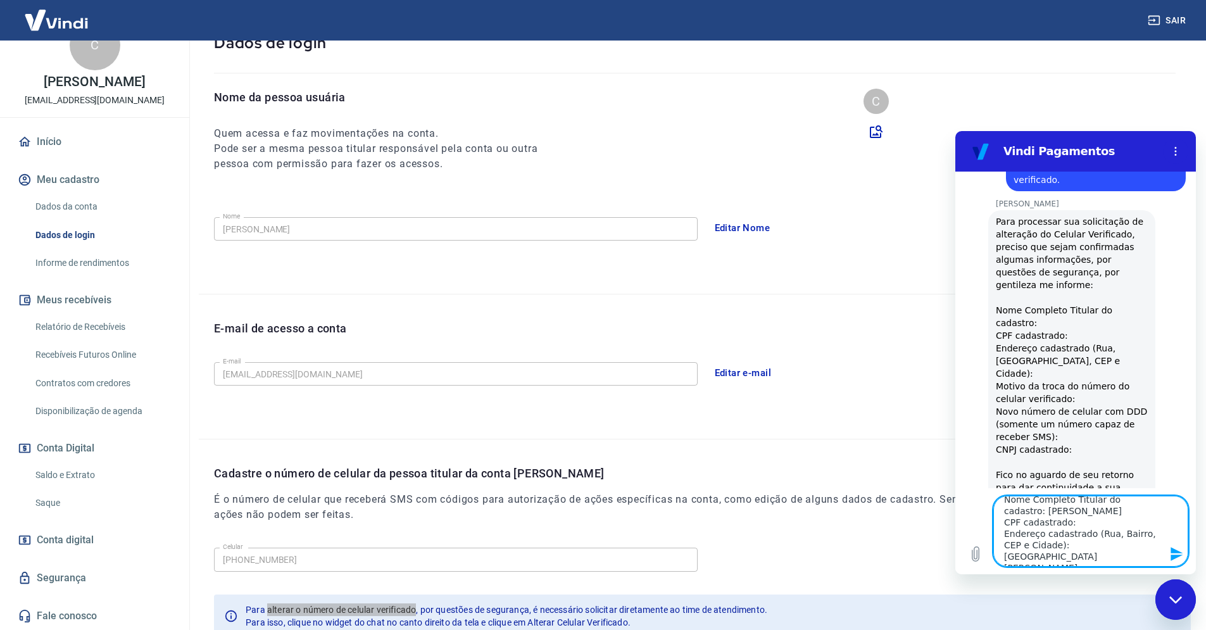
type textarea "Nome Completo Titular do cadastro: [PERSON_NAME] CPF cadastrado: Endereço cadas…"
type textarea "x"
type textarea "Nome Completo Titular do cadastro: [PERSON_NAME] CPF cadastrado: Endereço cadas…"
type textarea "x"
type textarea "Nome Completo Titular do cadastro: [PERSON_NAME] CPF cadastrado: Endereço cadas…"
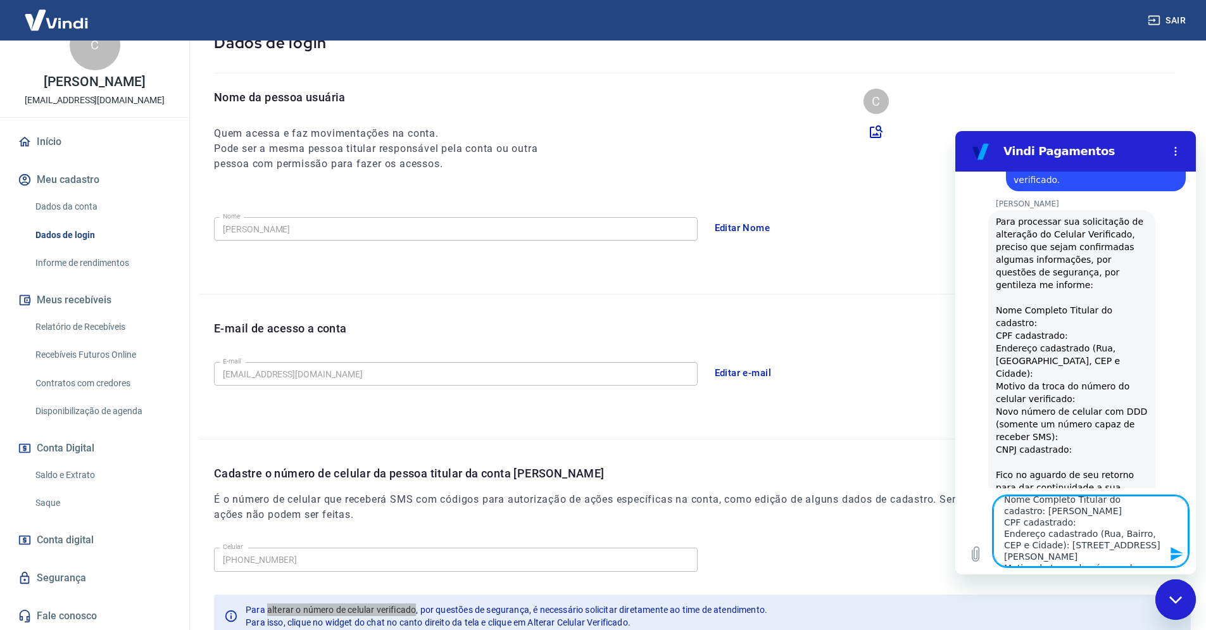
type textarea "x"
type textarea "Nome Completo Titular do cadastro: [PERSON_NAME] CPF cadastrado: Endereço cadas…"
type textarea "x"
type textarea "Nome Completo Titular do cadastro: [PERSON_NAME] CPF cadastrado: Endereço cadas…"
type textarea "x"
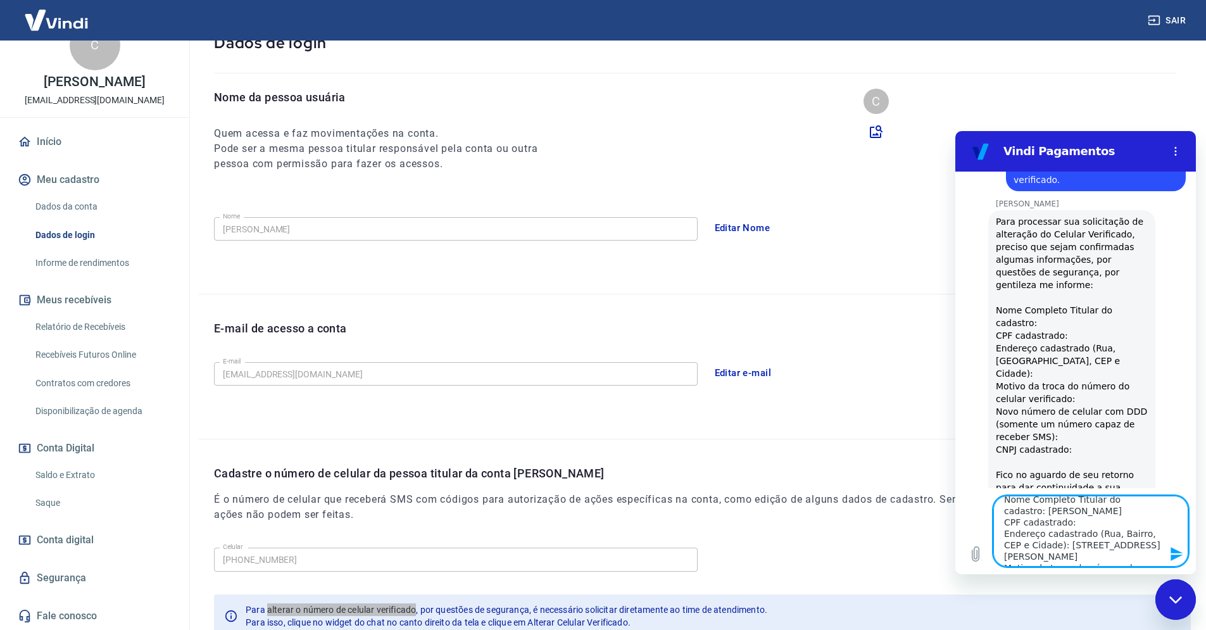
click at [1040, 559] on textarea "Nome Completo Titular do cadastro: [PERSON_NAME] CPF cadastrado: Endereço cadas…" at bounding box center [1091, 531] width 195 height 71
type textarea "Nome Completo Titular do cadastro: [PERSON_NAME] CPF cadastrado: Endereço cadas…"
type textarea "x"
type textarea "Nome Completo Titular do cadastro: [PERSON_NAME] CPF cadastrado: Endereço cadas…"
type textarea "x"
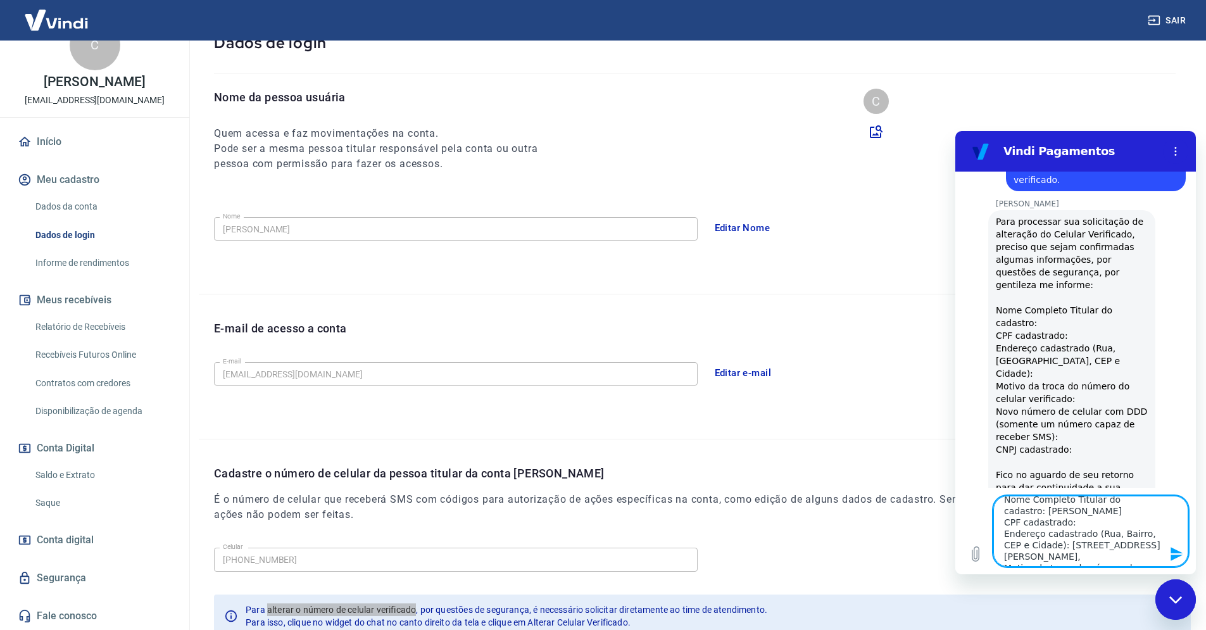
paste textarea "Varjota"
type textarea "Nome Completo Titular do cadastro: [PERSON_NAME] CPF cadastrado: Endereço cadas…"
type textarea "x"
type textarea "Nome Completo Titular do cadastro: [PERSON_NAME] CPF cadastrado: Endereço cadas…"
type textarea "x"
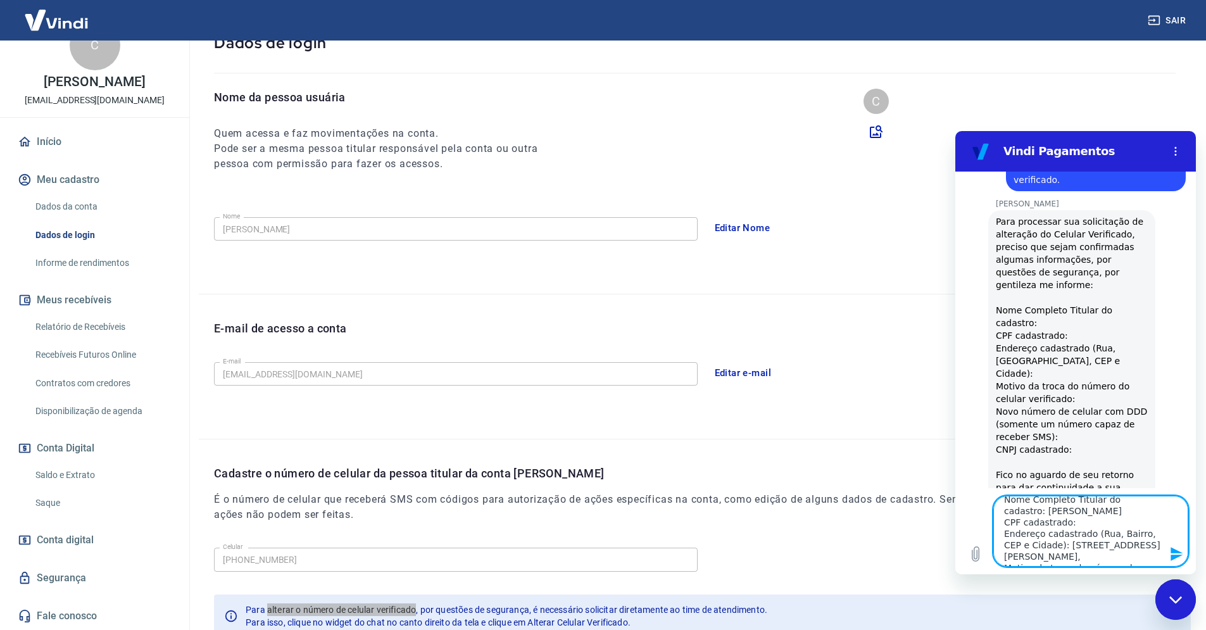
type textarea "Nome Completo Titular do cadastro: [PERSON_NAME] CPF cadastrado: Endereço cadas…"
type textarea "x"
type textarea "Nome Completo Titular do cadastro: [PERSON_NAME] CPF cadastrado: Endereço cadas…"
type textarea "x"
type textarea "Nome Completo Titular do cadastro: [PERSON_NAME] CPF cadastrado: Endereço cadas…"
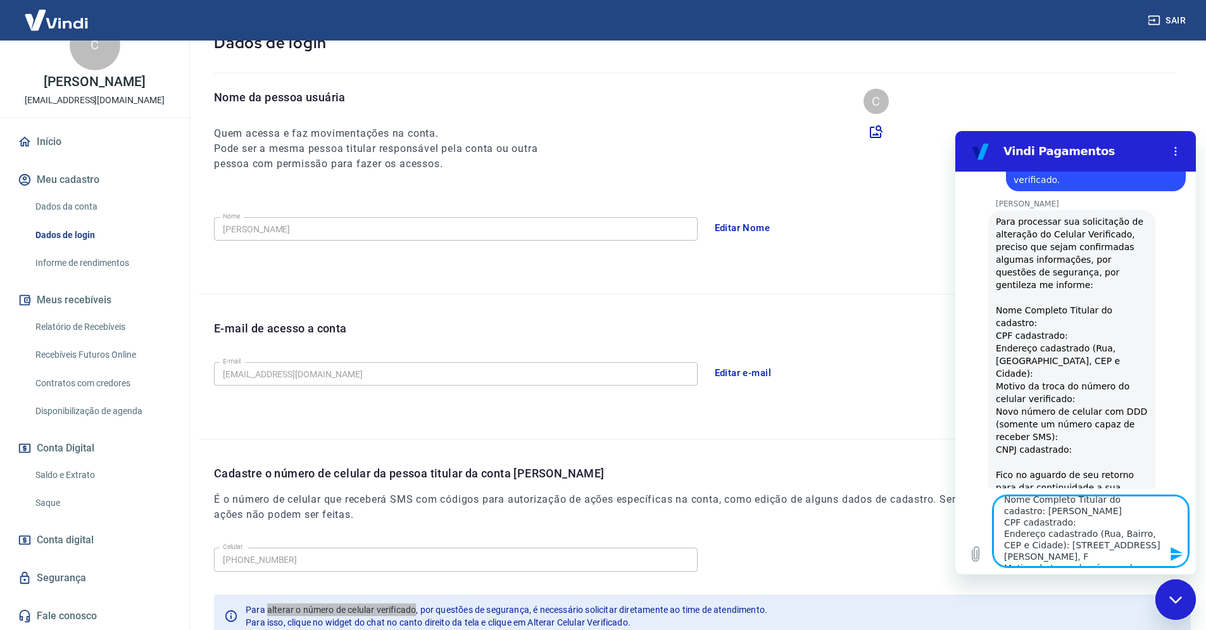
type textarea "x"
type textarea "Nome Completo Titular do cadastro: [PERSON_NAME] CPF cadastrado: Endereço cadas…"
type textarea "x"
type textarea "Nome Completo Titular do cadastro: [PERSON_NAME] CPF cadastrado: Endereço cadas…"
type textarea "x"
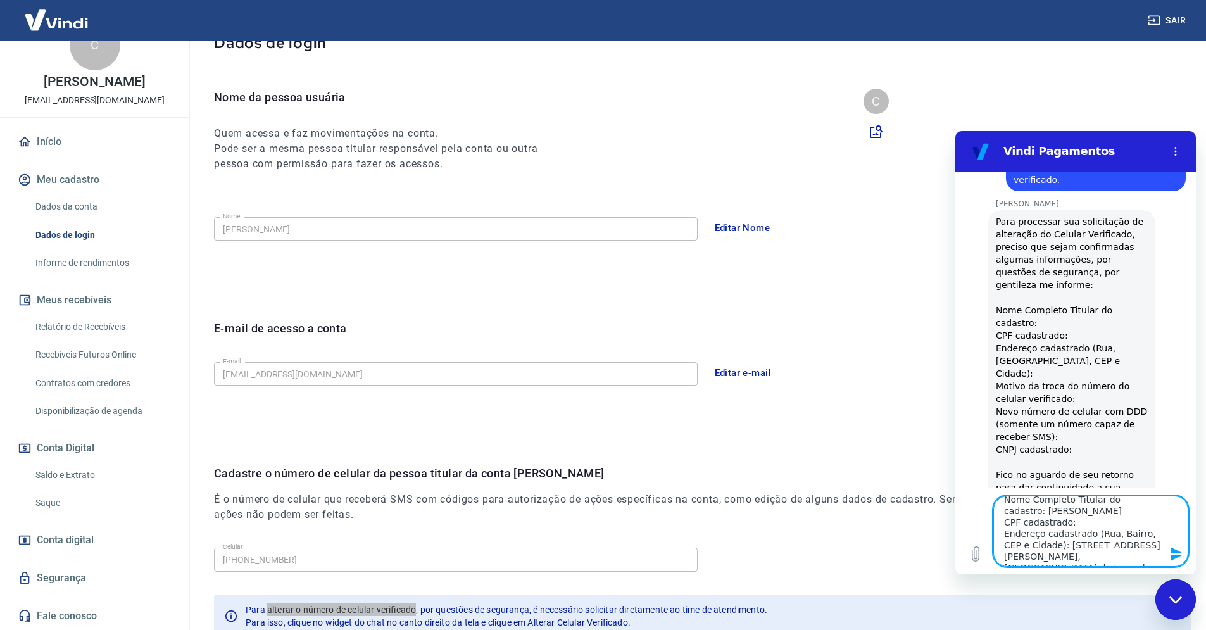
type textarea "Nome Completo Titular do cadastro: [PERSON_NAME] CPF cadastrado: Endereço cadas…"
type textarea "x"
type textarea "Nome Completo Titular do cadastro: [PERSON_NAME] CPF cadastrado: Endereço cadas…"
type textarea "x"
type textarea "Nome Completo Titular do cadastro: [PERSON_NAME] CPF cadastrado: Endereço cadas…"
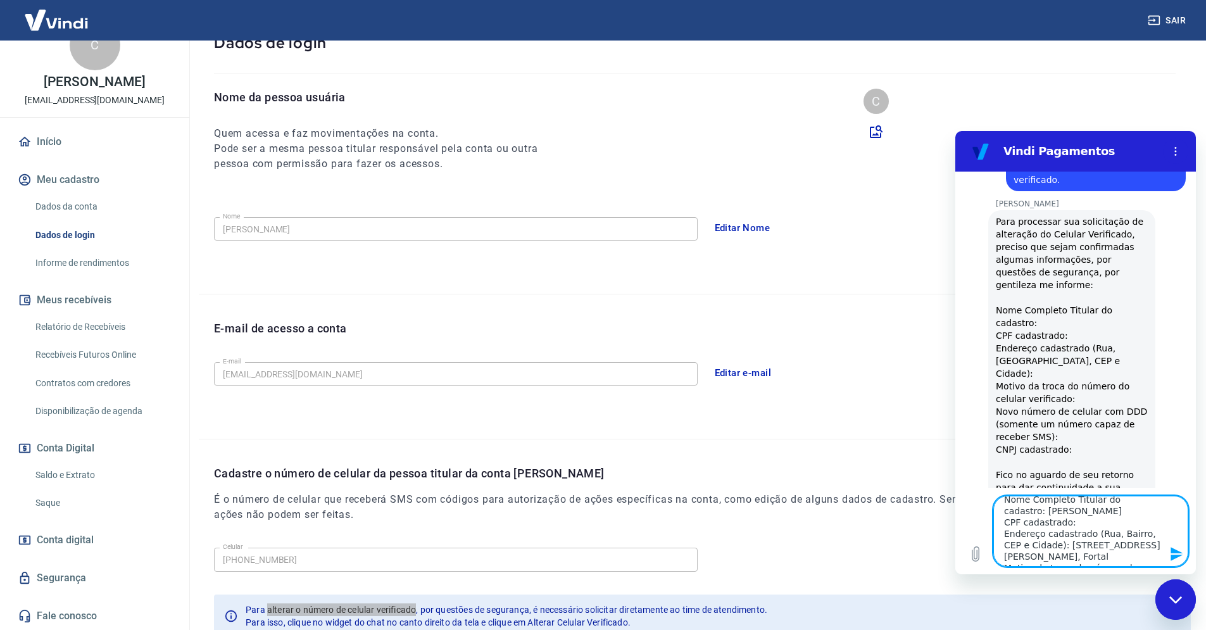
type textarea "x"
type textarea "Nome Completo Titular do cadastro: [PERSON_NAME] CPF cadastrado: Endereço cadas…"
type textarea "x"
type textarea "Nome Completo Titular do cadastro: [PERSON_NAME] CPF cadastrado: Endereço cadas…"
type textarea "x"
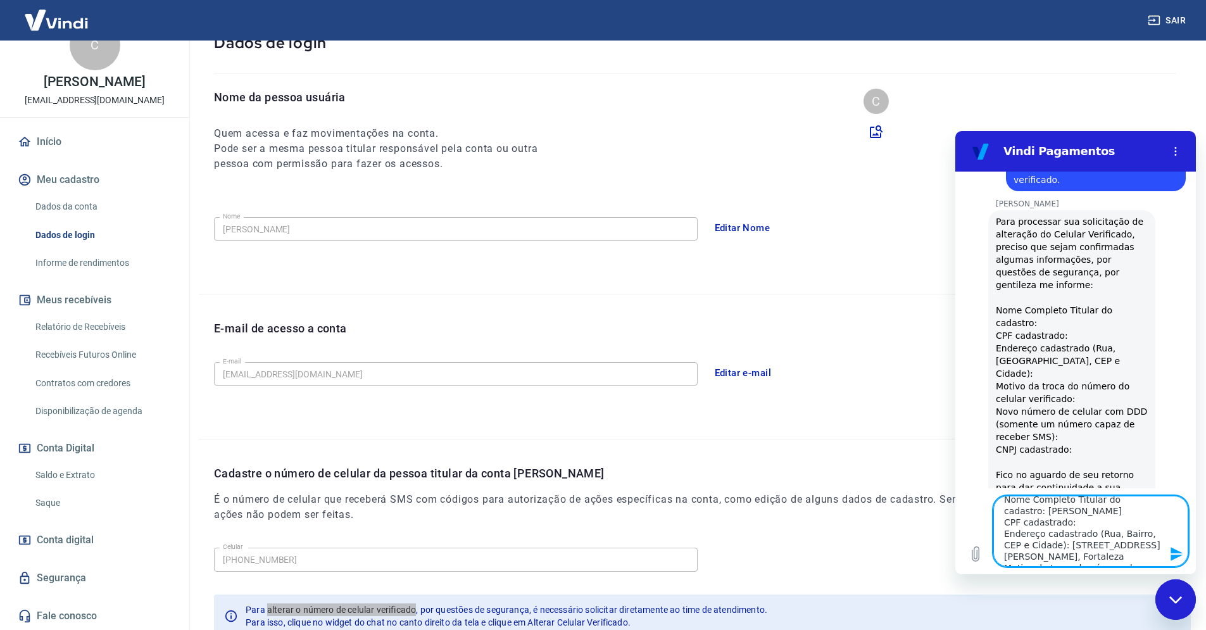
type textarea "Nome Completo Titular do cadastro: [PERSON_NAME] CPF cadastrado: Endereço cadas…"
type textarea "x"
type textarea "Nome Completo Titular do cadastro: [PERSON_NAME] CPF cadastrado: Endereço cadas…"
type textarea "x"
type textarea "Nome Completo Titular do cadastro: [PERSON_NAME] CPF cadastrado: Endereço cadas…"
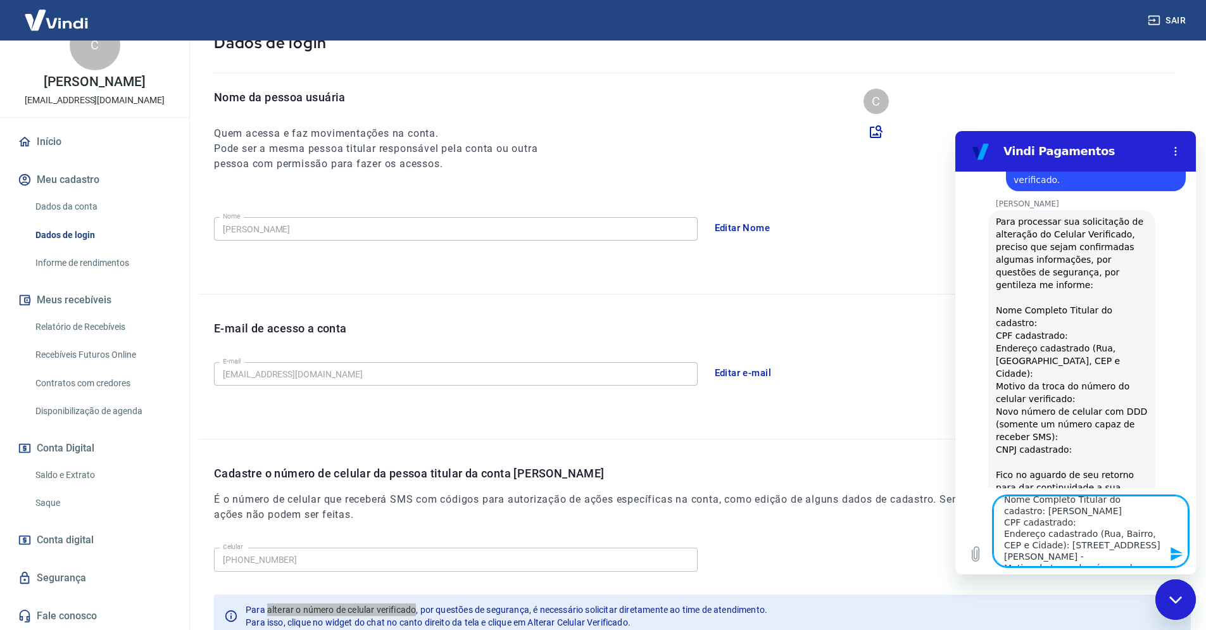
type textarea "x"
type textarea "Nome Completo Titular do cadastro: [PERSON_NAME] CPF cadastrado: Endereço cadas…"
type textarea "x"
type textarea "Nome Completo Titular do cadastro: [PERSON_NAME] CPF cadastrado: Endereço cadas…"
type textarea "x"
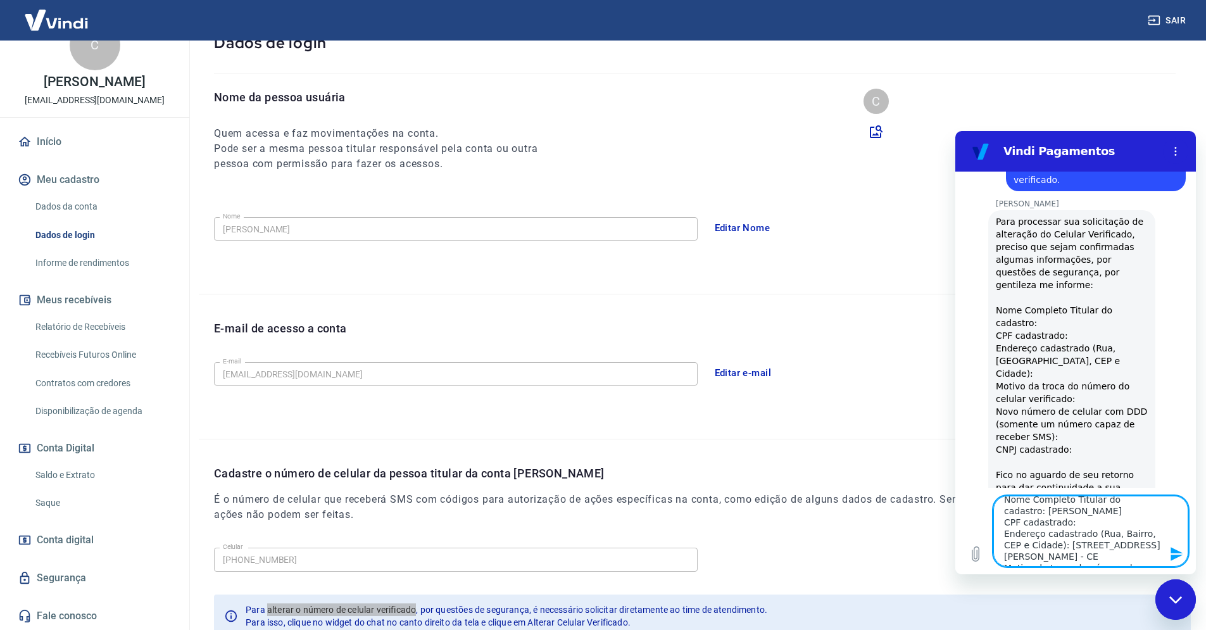
type textarea "Nome Completo Titular do cadastro: [PERSON_NAME] CPF cadastrado: Endereço cadas…"
type textarea "x"
type textarea "Nome Completo Titular do cadastro: [PERSON_NAME] CPF cadastrado: Endereço cadas…"
type textarea "x"
type textarea "Nome Completo Titular do cadastro: [PERSON_NAME] CPF cadastrado: Endereço cadas…"
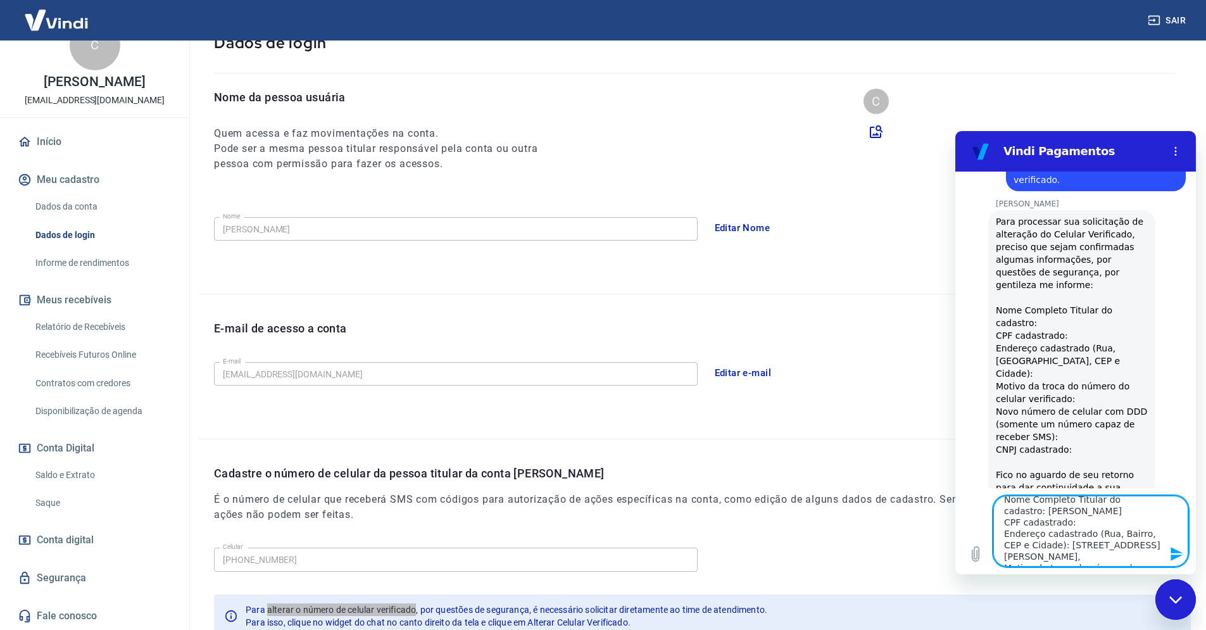
type textarea "x"
type textarea "Nome Completo Titular do cadastro: [PERSON_NAME] CPF cadastrado: Endereço cadas…"
type textarea "x"
type textarea "Nome Completo Titular do cadastro: [PERSON_NAME] CPF cadastrado: Endereço cadas…"
type textarea "x"
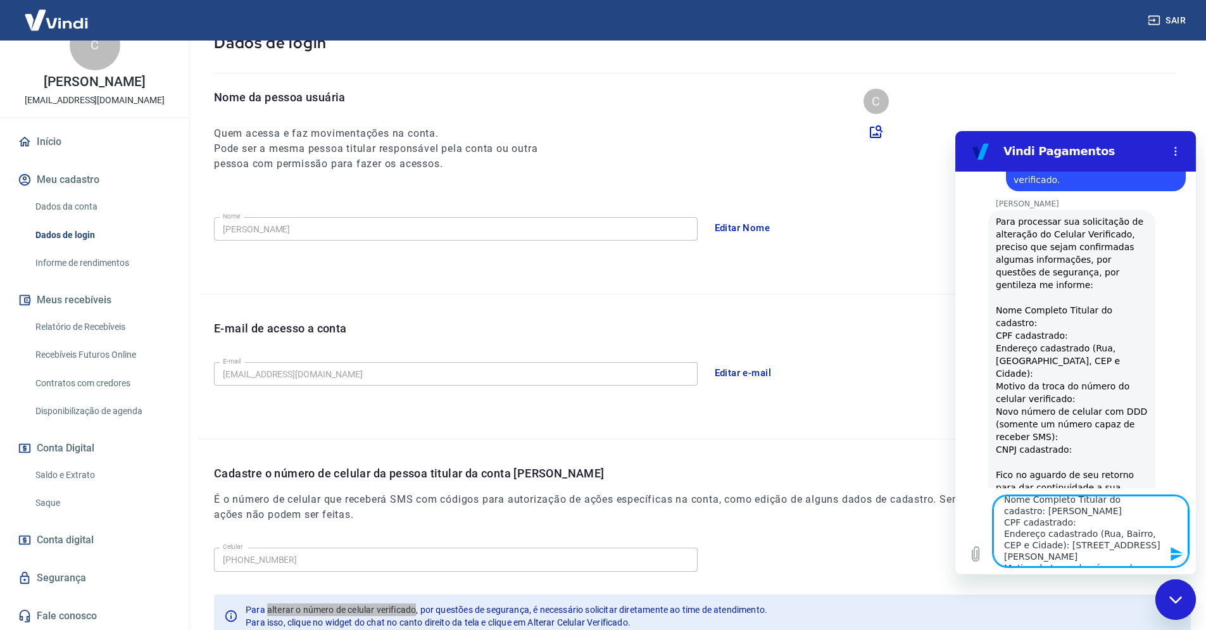
type textarea "Nome Completo Titular do cadastro: [PERSON_NAME] CPF cadastrado: Endereço cadas…"
type textarea "x"
type textarea "Nome Completo Titular do cadastro: [PERSON_NAME] CPF cadastrado: Endereço cadas…"
type textarea "x"
click at [1130, 559] on textarea "Nome Completo Titular do cadastro: [PERSON_NAME] CPF cadastrado: Endereço cadas…" at bounding box center [1091, 531] width 195 height 71
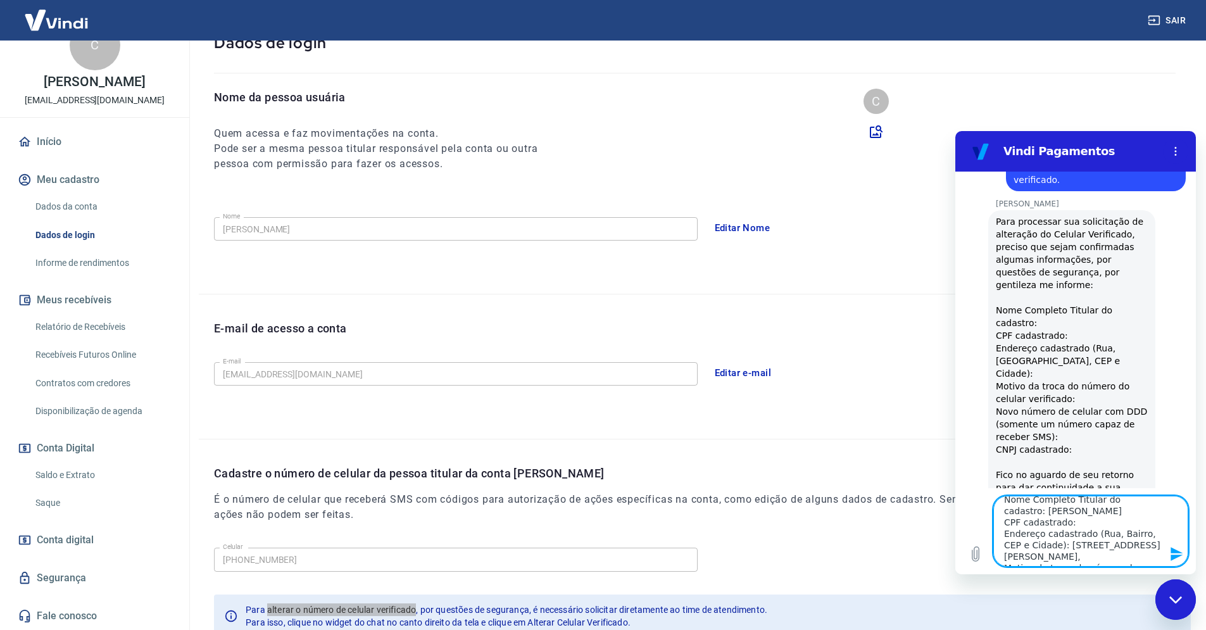
type textarea "Nome Completo Titular do cadastro: [PERSON_NAME] CPF cadastrado: Endereço cadas…"
type textarea "x"
paste textarea "60175-157"
type textarea "Nome Completo Titular do cadastro: [PERSON_NAME] CPF cadastrado: Endereço cadas…"
type textarea "x"
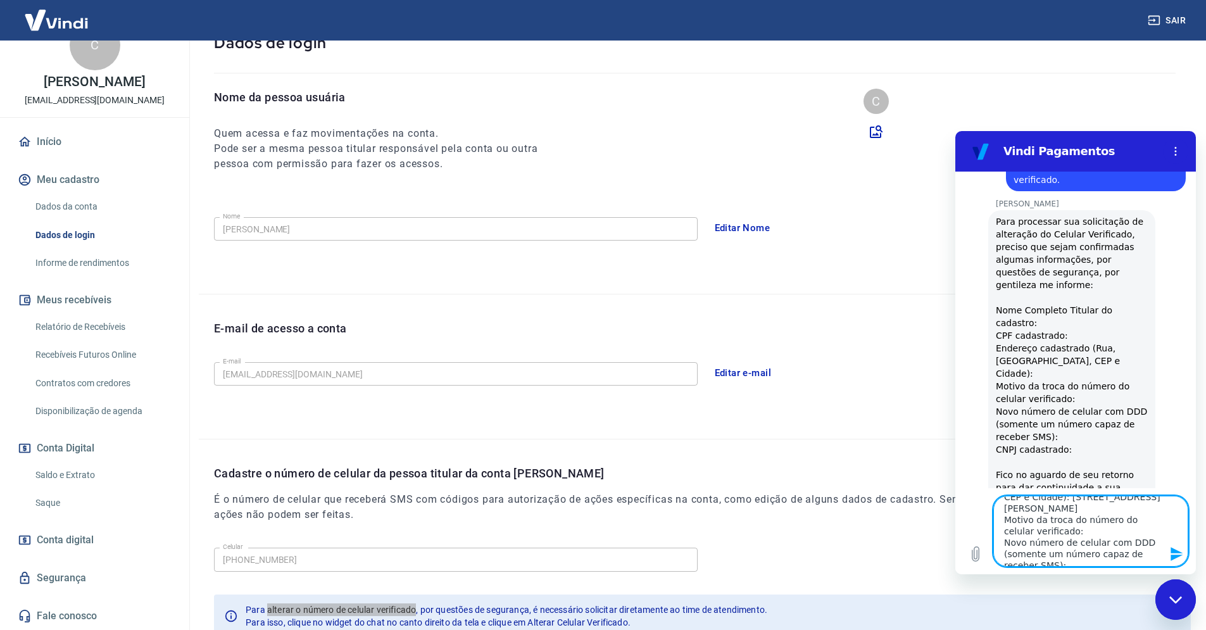
scroll to position [60, 0]
click at [1062, 536] on textarea "Nome Completo Titular do cadastro: [PERSON_NAME] CPF cadastrado: Endereço cadas…" at bounding box center [1091, 531] width 195 height 71
type textarea "Nome Completo Titular do cadastro: [PERSON_NAME] CPF cadastrado: Endereço cadas…"
type textarea "x"
type textarea "Nome Completo Titular do cadastro: [PERSON_NAME] CPF cadastrado: Endereço cadas…"
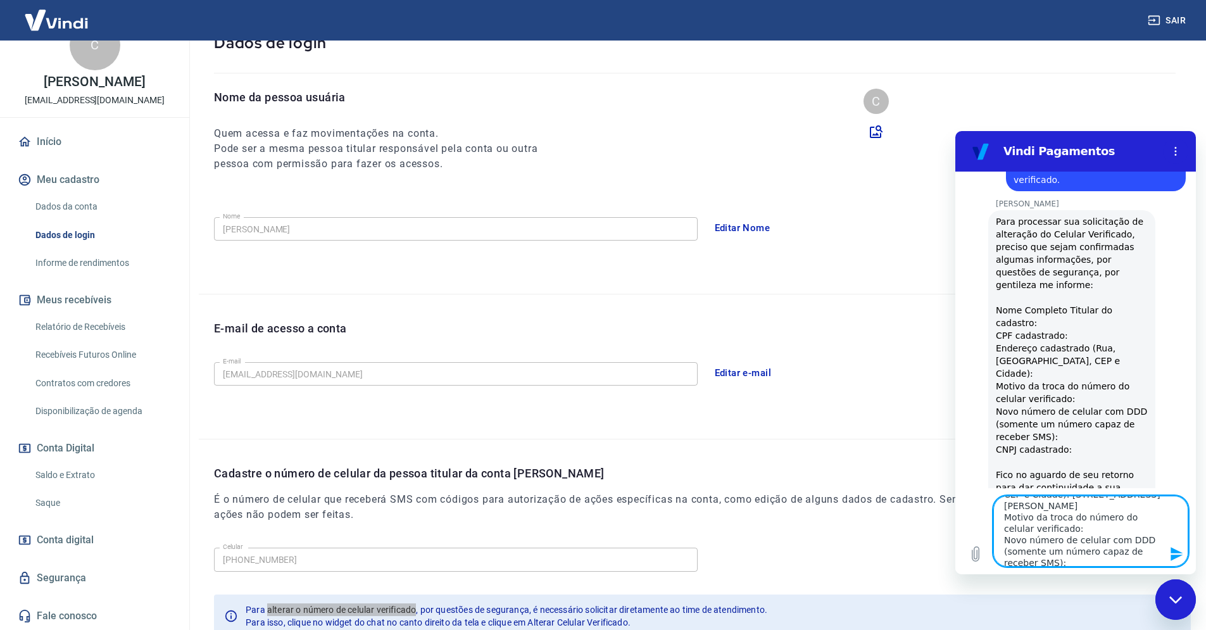
type textarea "x"
type textarea "Nome Completo Titular do cadastro: [PERSON_NAME] CPF cadastrado: Endereço cadas…"
type textarea "x"
type textarea "Nome Completo Titular do cadastro: [PERSON_NAME] CPF cadastrado: Endereço cadas…"
type textarea "x"
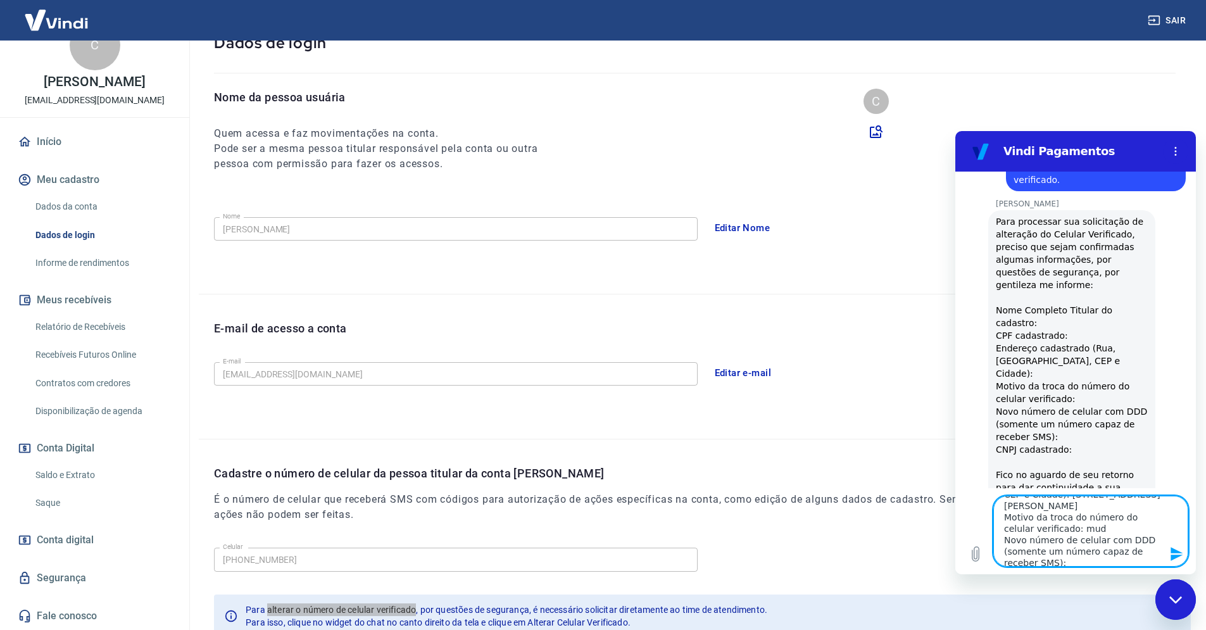
type textarea "Nome Completo Titular do cadastro: [PERSON_NAME] CPF cadastrado: Endereço cadas…"
type textarea "x"
type textarea "Nome Completo Titular do cadastro: [PERSON_NAME] CPF cadastrado: Endereço cadas…"
type textarea "x"
type textarea "Nome Completo Titular do cadastro: [PERSON_NAME] CPF cadastrado: Endereço cadas…"
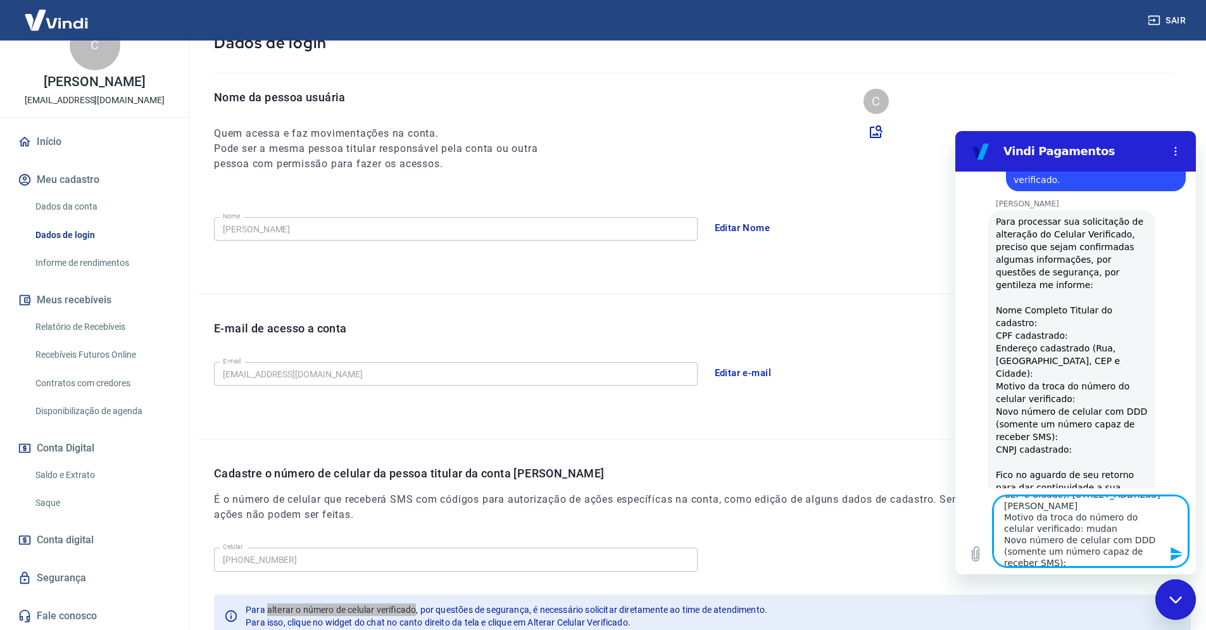
type textarea "x"
type textarea "Nome Completo Titular do cadastro: [PERSON_NAME] CPF cadastrado: Endereço cadas…"
type textarea "x"
type textarea "Nome Completo Titular do cadastro: [PERSON_NAME] CPF cadastrado: Endereço cadas…"
type textarea "x"
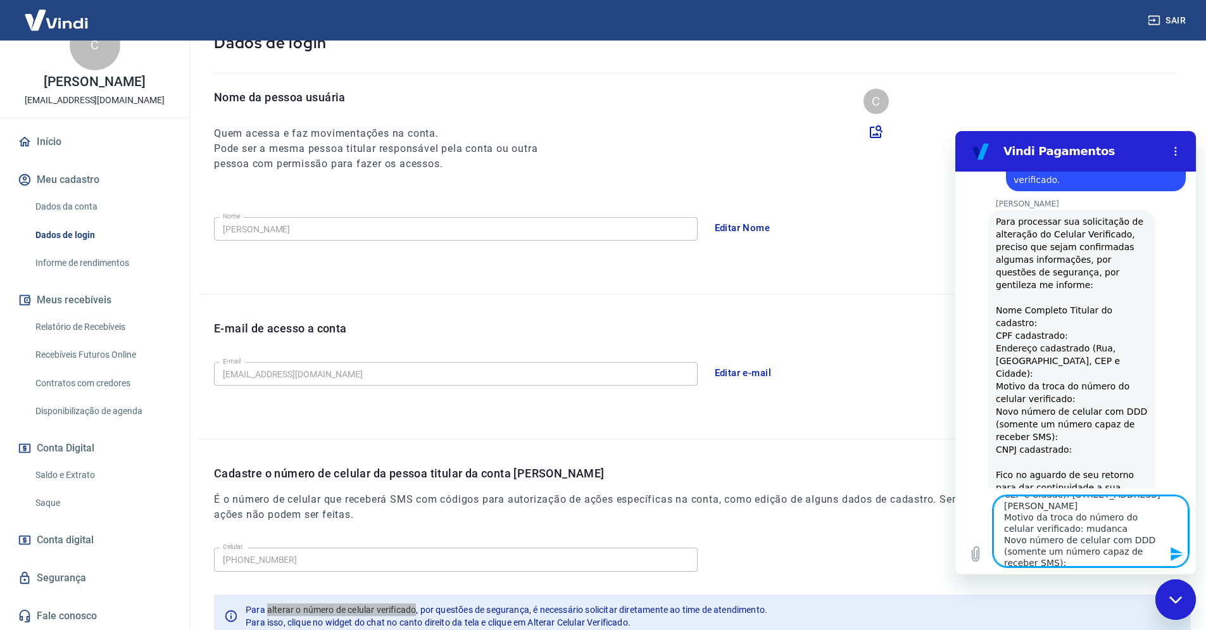
type textarea "Nome Completo Titular do cadastro: [PERSON_NAME] CPF cadastrado: Endereço cadas…"
type textarea "x"
type textarea "Nome Completo Titular do cadastro: [PERSON_NAME] CPF cadastrado: Endereço cadas…"
type textarea "x"
type textarea "Nome Completo Titular do cadastro: [PERSON_NAME] CPF cadastrado: Endereço cadas…"
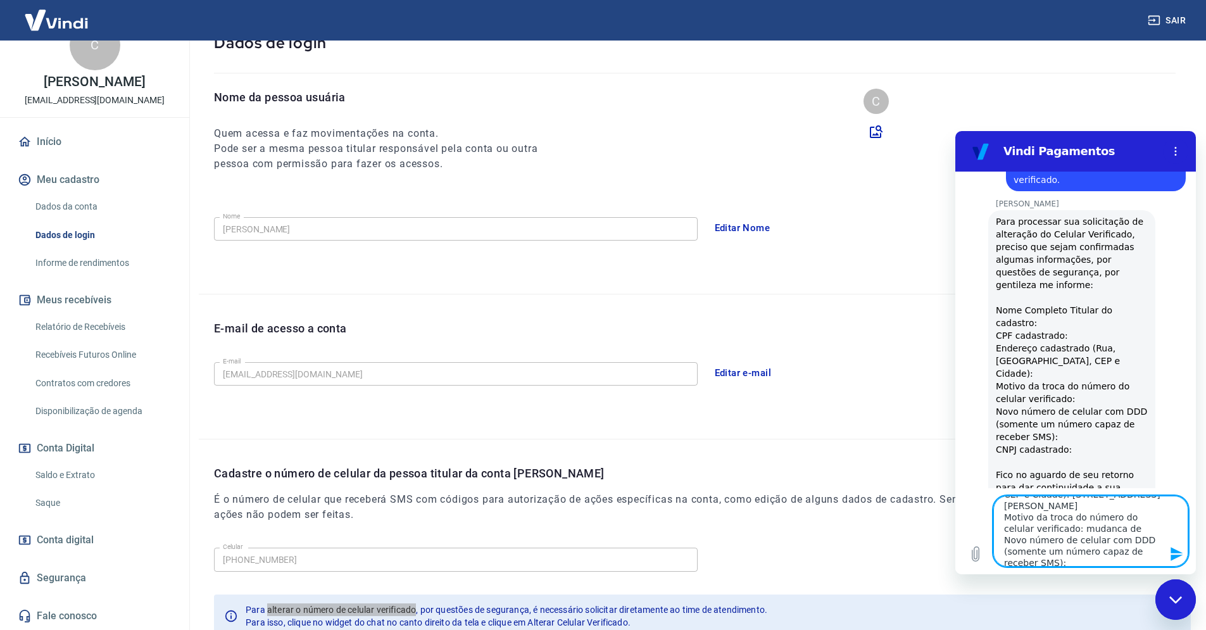
type textarea "x"
type textarea "Nome Completo Titular do cadastro: [PERSON_NAME] CPF cadastrado: Endereço cadas…"
type textarea "x"
type textarea "Nome Completo Titular do cadastro: [PERSON_NAME] CPF cadastrado: Endereço cadas…"
type textarea "x"
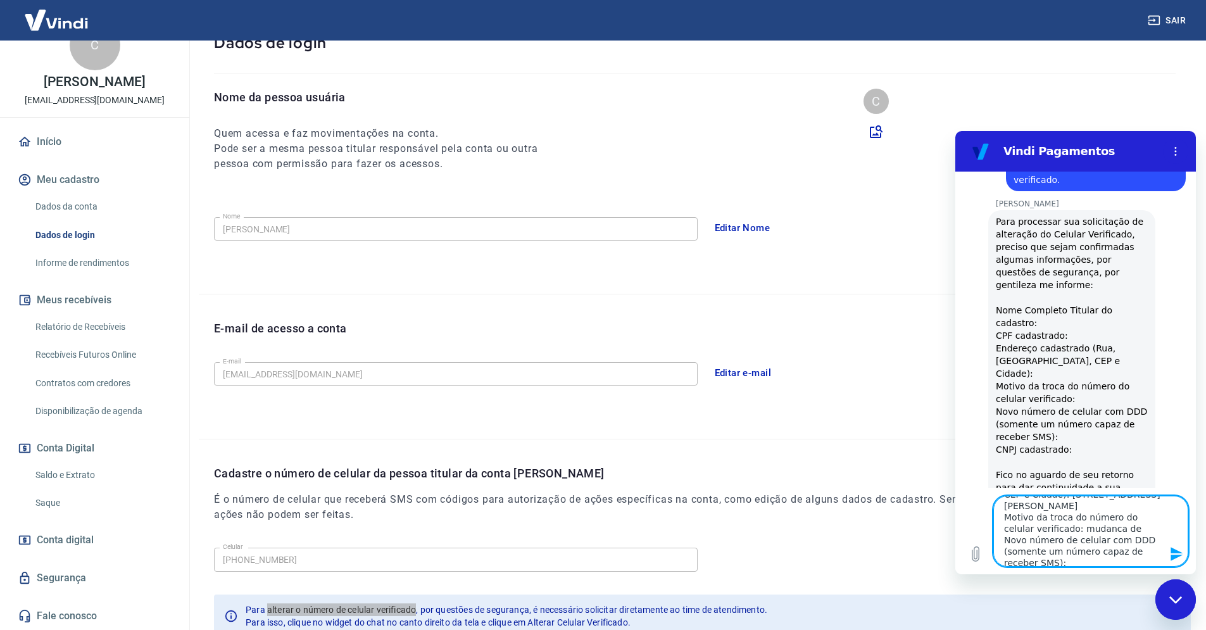
type textarea "Nome Completo Titular do cadastro: [PERSON_NAME] CPF cadastrado: Endereço cadas…"
type textarea "x"
type textarea "Nome Completo Titular do cadastro: [PERSON_NAME] CPF cadastrado: Endereço cadas…"
type textarea "x"
type textarea "Nome Completo Titular do cadastro: [PERSON_NAME] CPF cadastrado: Endereço cadas…"
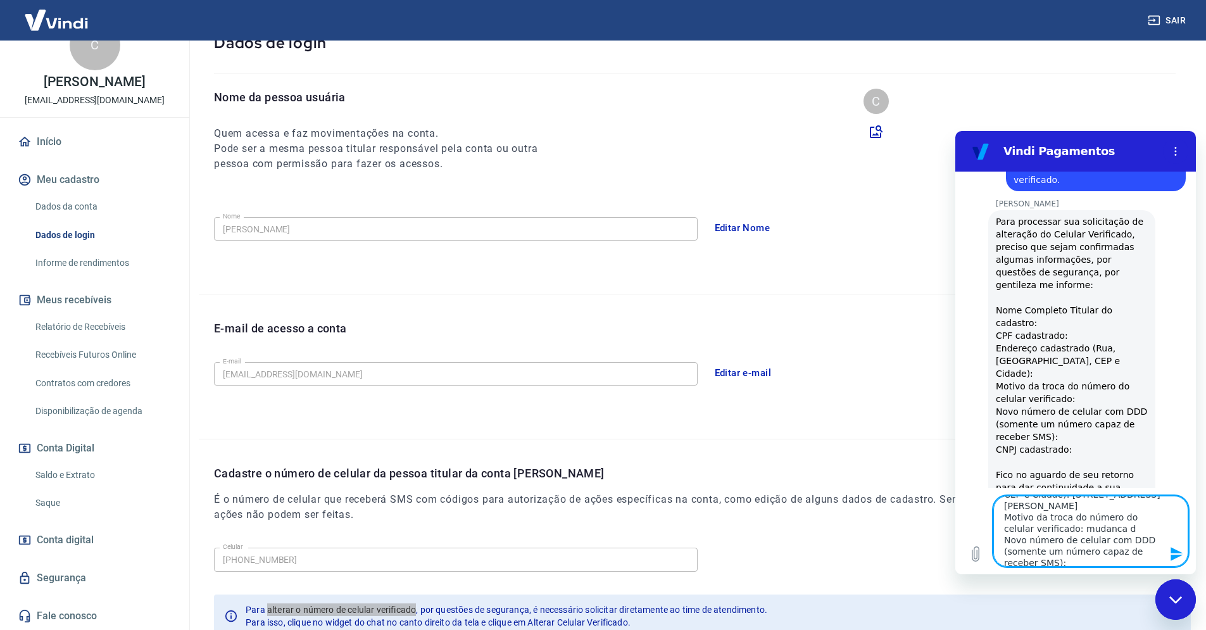
type textarea "x"
type textarea "Nome Completo Titular do cadastro: [PERSON_NAME] CPF cadastrado: Endereço cadas…"
type textarea "x"
type textarea "Nome Completo Titular do cadastro: [PERSON_NAME] CPF cadastrado: Endereço cadas…"
type textarea "x"
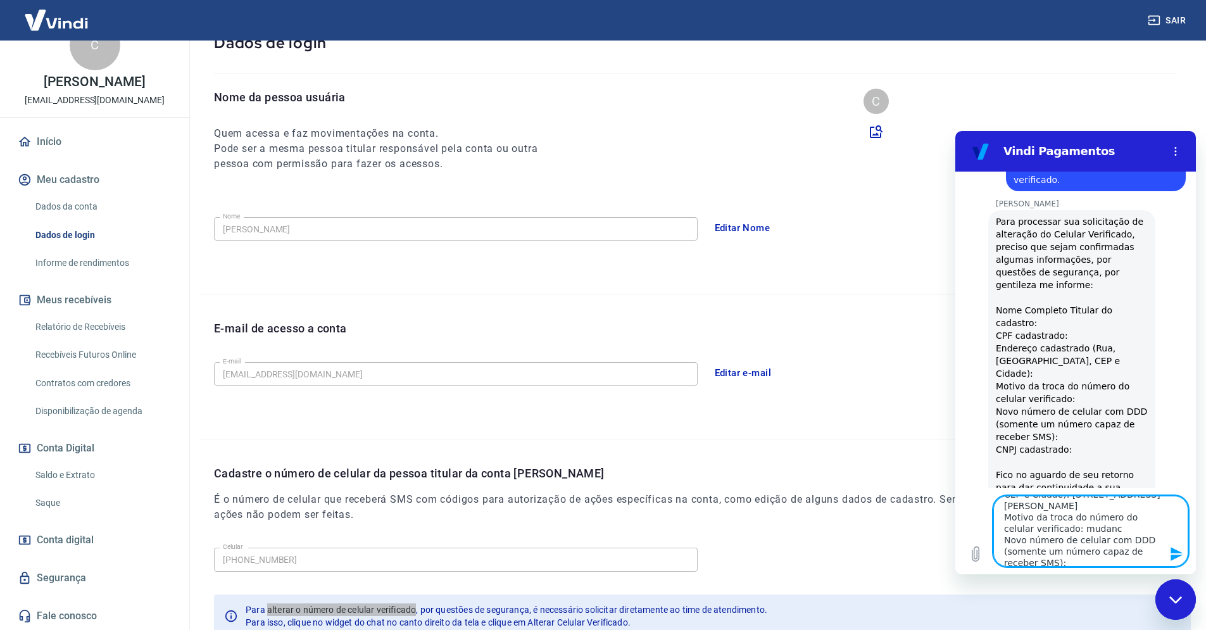
type textarea "Nome Completo Titular do cadastro: [PERSON_NAME] CPF cadastrado: Endereço cadas…"
type textarea "x"
type textarea "Nome Completo Titular do cadastro: [PERSON_NAME] CPF cadastrado: Endereço cadas…"
type textarea "x"
type textarea "Nome Completo Titular do cadastro: [PERSON_NAME] CPF cadastrado: Endereço cadas…"
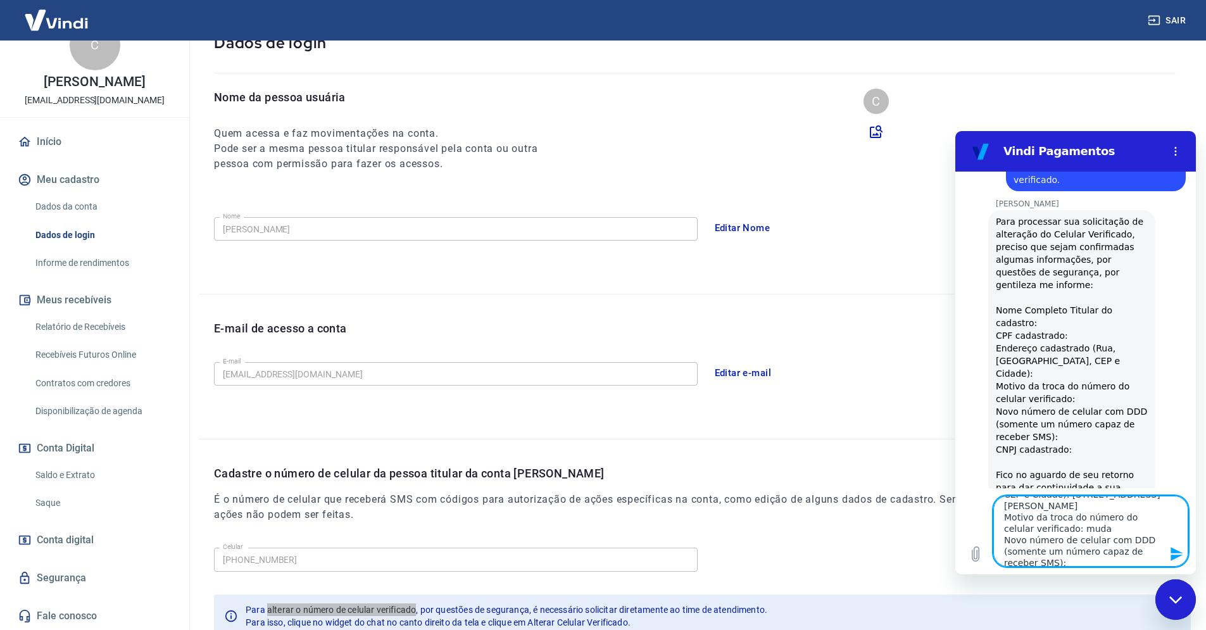
type textarea "x"
type textarea "Nome Completo Titular do cadastro: [PERSON_NAME] CPF cadastrado: Endereço cadas…"
type textarea "x"
type textarea "Nome Completo Titular do cadastro: [PERSON_NAME] CPF cadastrado: Endereço cadas…"
type textarea "x"
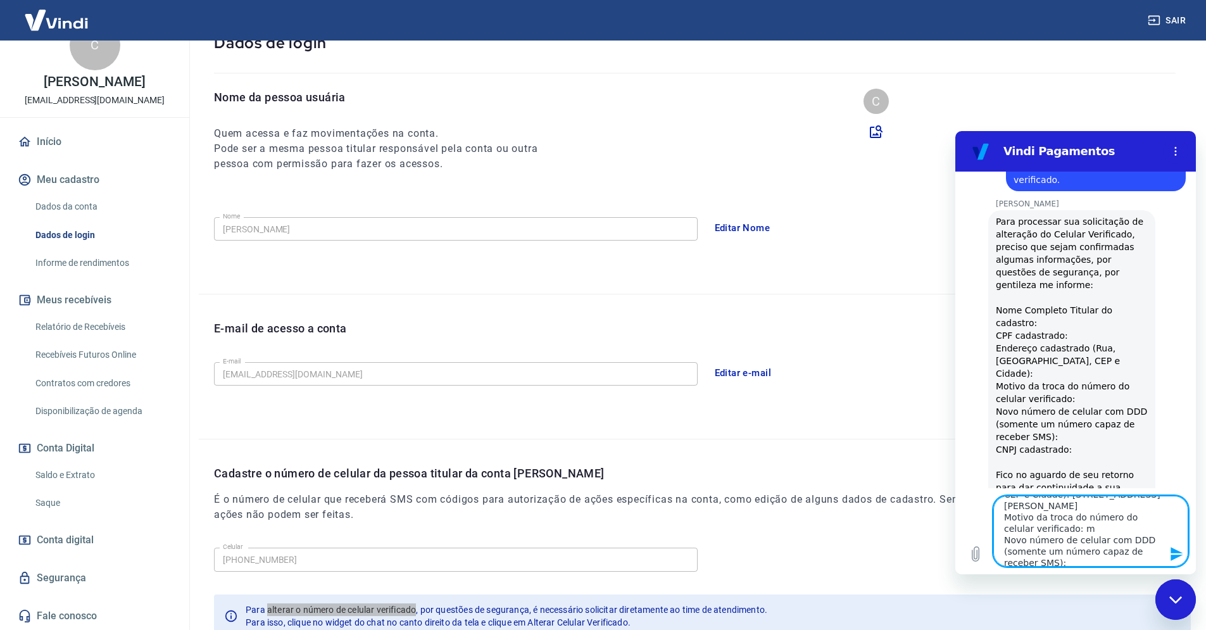
type textarea "Nome Completo Titular do cadastro: [PERSON_NAME] CPF cadastrado: Endereço cadas…"
type textarea "x"
type textarea "Nome Completo Titular do cadastro: [PERSON_NAME] CPF cadastrado: Endereço cadas…"
type textarea "x"
type textarea "Nome Completo Titular do cadastro: [PERSON_NAME] CPF cadastrado: Endereço cadas…"
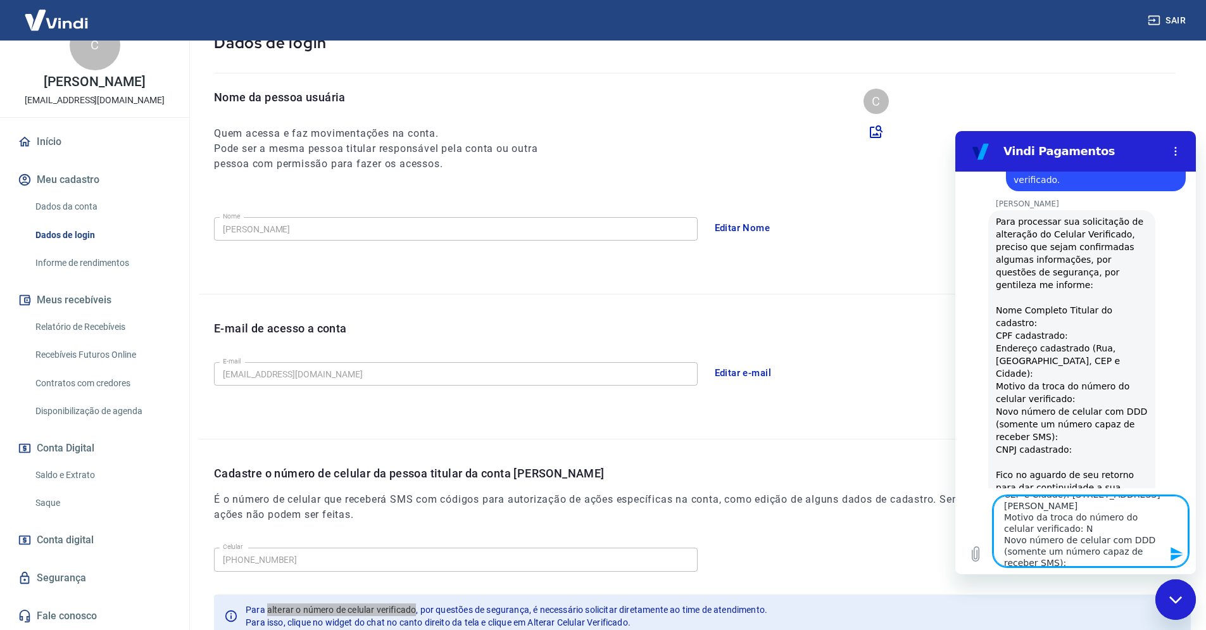
type textarea "x"
click at [1050, 536] on textarea "Nome Completo Titular do cadastro: [PERSON_NAME] CPF cadastrado: Endereço cadas…" at bounding box center [1091, 531] width 195 height 71
drag, startPoint x: 1051, startPoint y: 538, endPoint x: 1066, endPoint y: 536, distance: 15.3
click at [1066, 536] on textarea "Nome Completo Titular do cadastro: [PERSON_NAME] CPF cadastrado: Endereço cadas…" at bounding box center [1091, 531] width 195 height 71
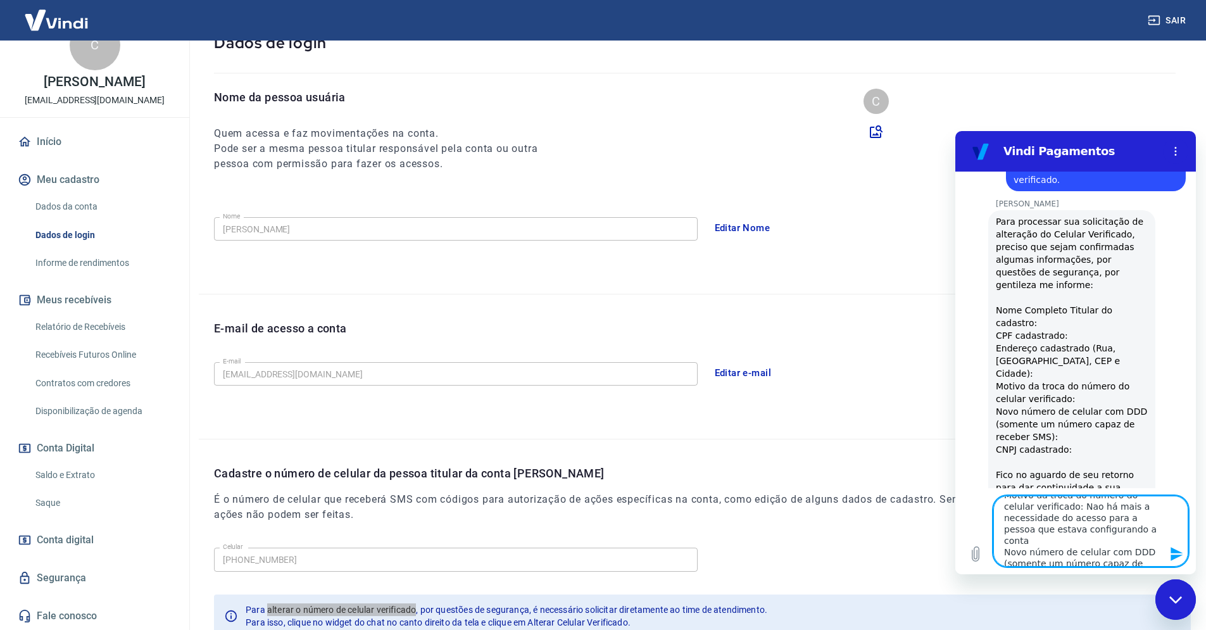
scroll to position [86, 0]
drag, startPoint x: 1127, startPoint y: 527, endPoint x: 1154, endPoint y: 526, distance: 27.3
click at [1154, 526] on textarea "Nome Completo Titular do cadastro: [PERSON_NAME] CPF cadastrado: Endereço cadas…" at bounding box center [1091, 531] width 195 height 71
click at [1118, 533] on textarea "Nome Completo Titular do cadastro: [PERSON_NAME] CPF cadastrado: Endereço cadas…" at bounding box center [1091, 531] width 195 height 71
click at [1056, 515] on textarea "Nome Completo Titular do cadastro: [PERSON_NAME] CPF cadastrado: Endereço cadas…" at bounding box center [1091, 531] width 195 height 71
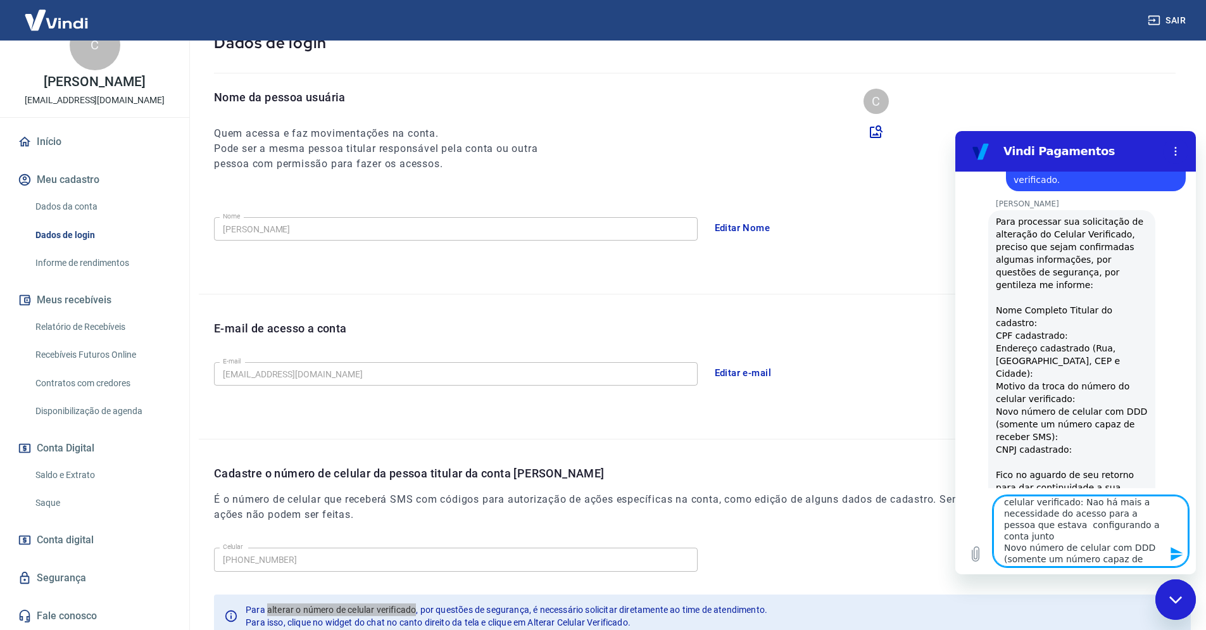
click at [956, 131] on lt-span "N ã o" at bounding box center [956, 131] width 0 height 0
click at [1116, 536] on textarea "Nome Completo Titular do cadastro: [PERSON_NAME] CPF cadastrado: Endereço cadas…" at bounding box center [1091, 531] width 195 height 71
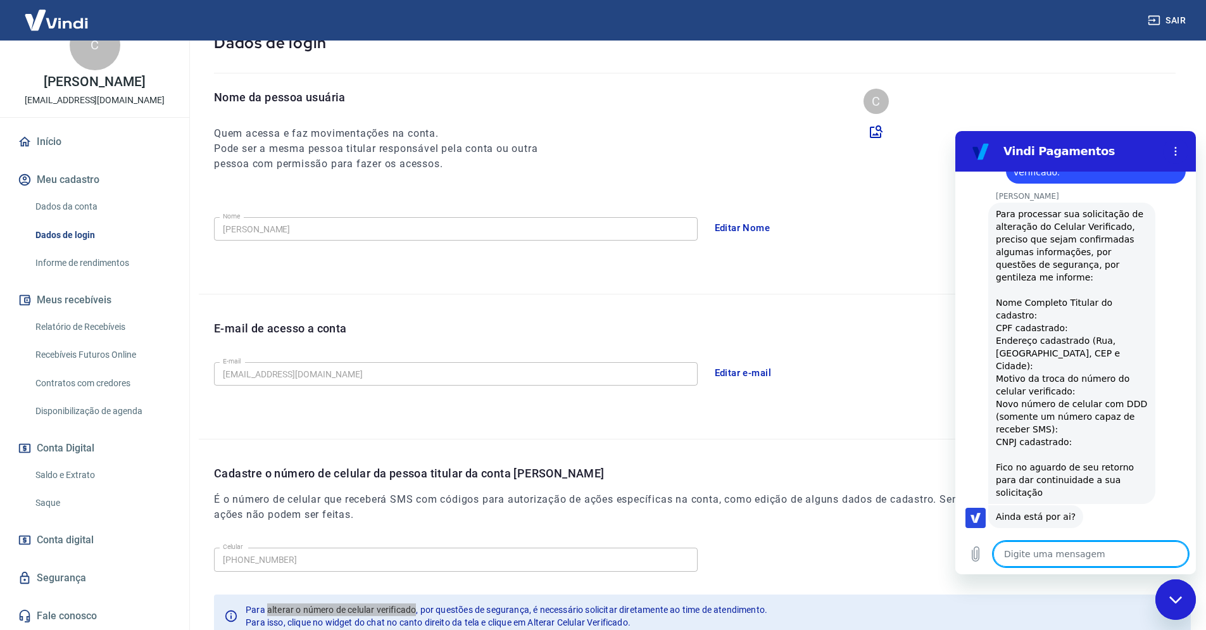
scroll to position [426, 0]
click at [1054, 564] on textarea at bounding box center [1091, 553] width 195 height 25
paste textarea "Nome Completo Titular do cadastro: [PERSON_NAME] CPF cadastrado: Endereço cadas…"
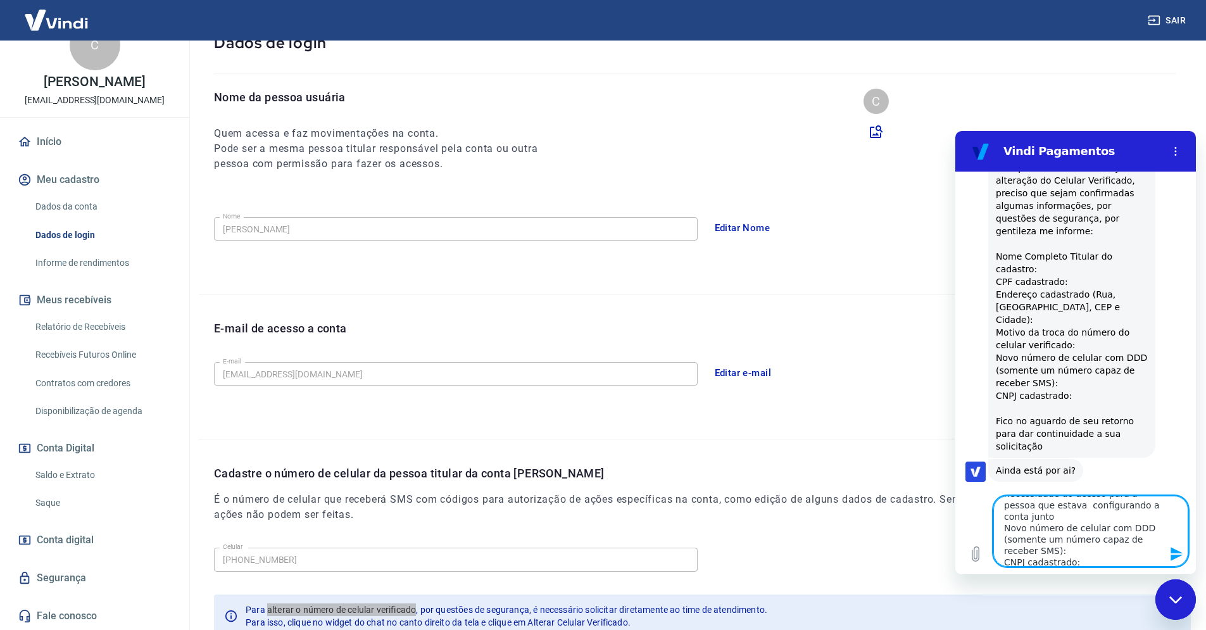
scroll to position [472, 0]
click at [1076, 552] on textarea "Nome Completo Titular do cadastro: [PERSON_NAME] CPF cadastrado: Endereço cadas…" at bounding box center [1091, 531] width 195 height 71
paste textarea "[PHONE_NUMBER]"
click at [1121, 527] on textarea "Nome Completo Titular do cadastro: [PERSON_NAME] CPF cadastrado: Endereço cadas…" at bounding box center [1091, 531] width 195 height 71
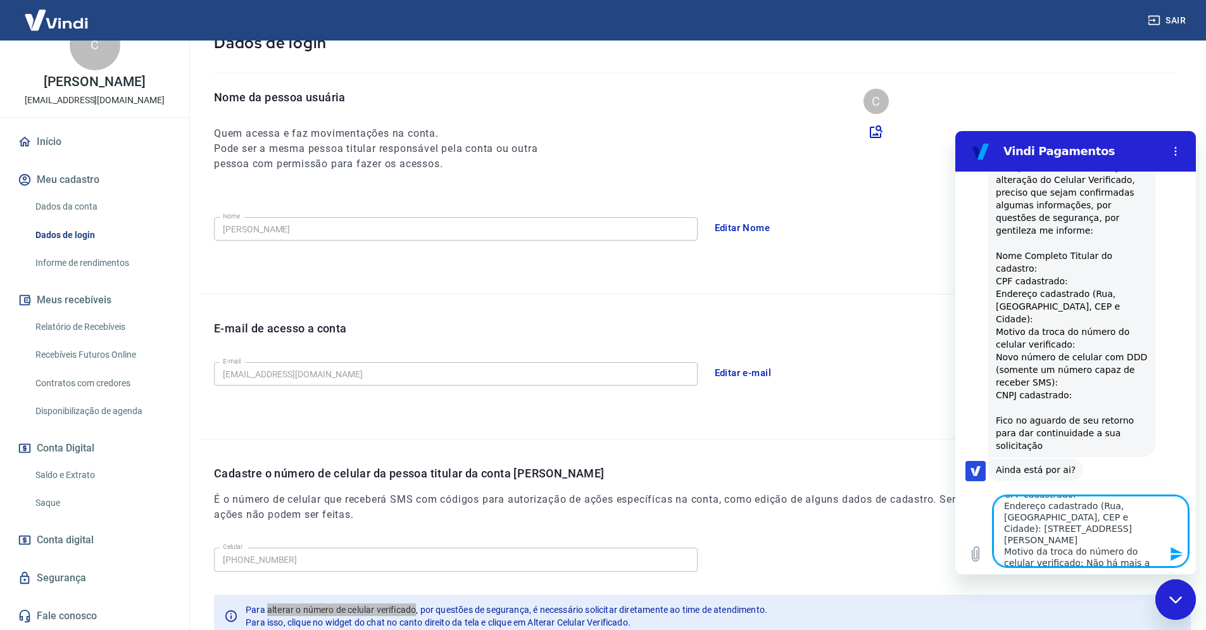
scroll to position [0, 0]
click at [1080, 530] on textarea "Nome Completo Titular do cadastro: [PERSON_NAME] CPF cadastrado: Endereço cadas…" at bounding box center [1091, 531] width 195 height 71
paste textarea "13971987702"
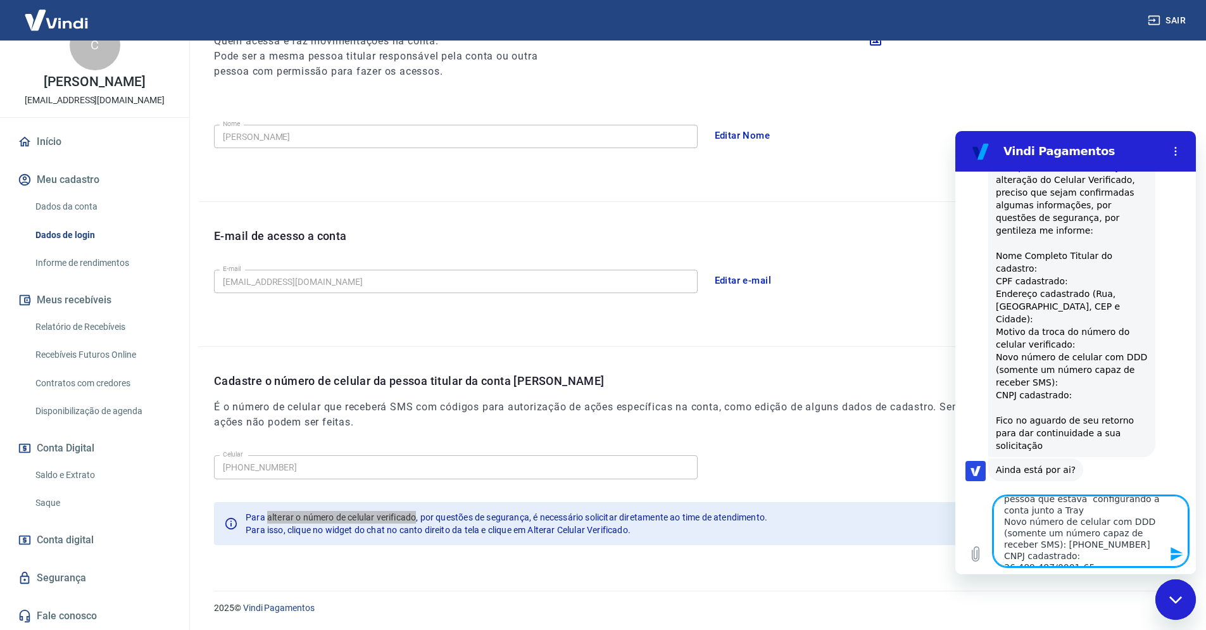
scroll to position [125, 0]
click at [1096, 536] on textarea "Nome Completo Titular do cadastro: [PERSON_NAME] CPF cadastrado: 13971987702 En…" at bounding box center [1091, 531] width 195 height 71
click at [1153, 549] on textarea "Nome Completo Titular do cadastro: [PERSON_NAME] CPF cadastrado: 13971987702 En…" at bounding box center [1091, 531] width 195 height 71
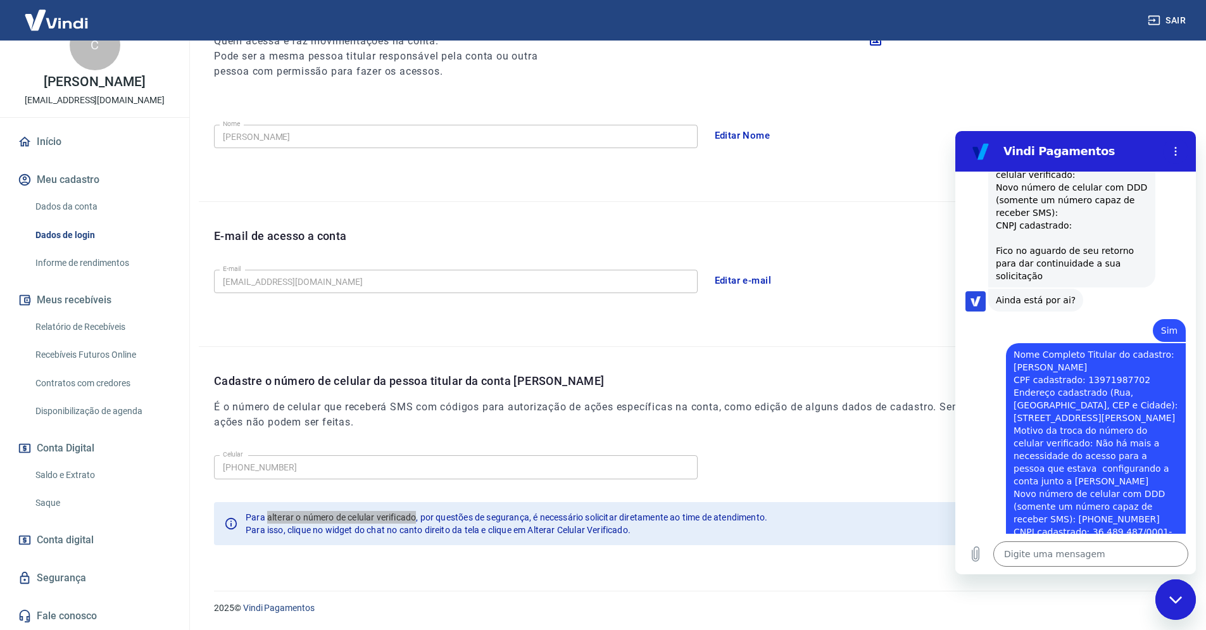
scroll to position [1318, 0]
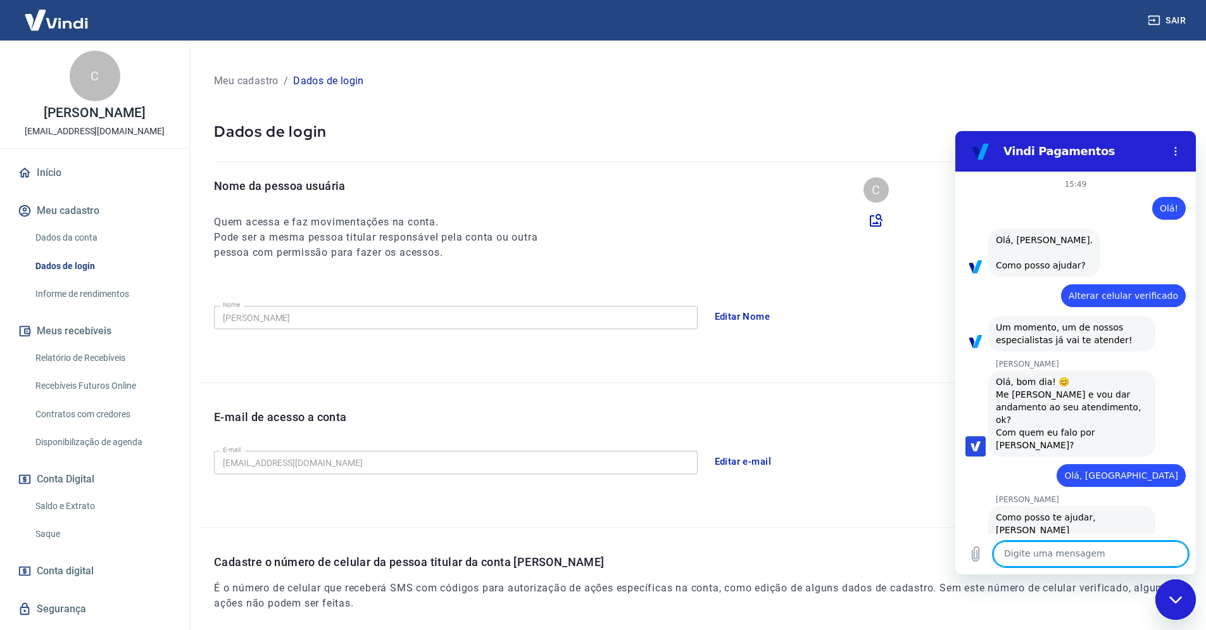
scroll to position [372, 0]
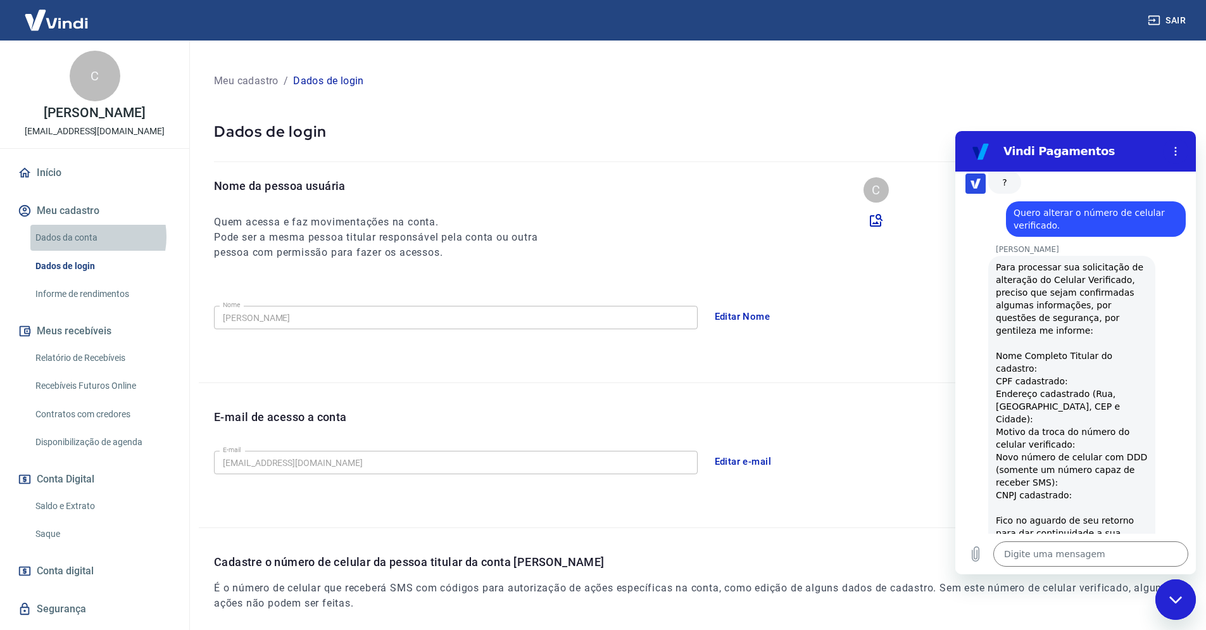
click at [86, 237] on link "Dados da conta" at bounding box center [102, 238] width 144 height 26
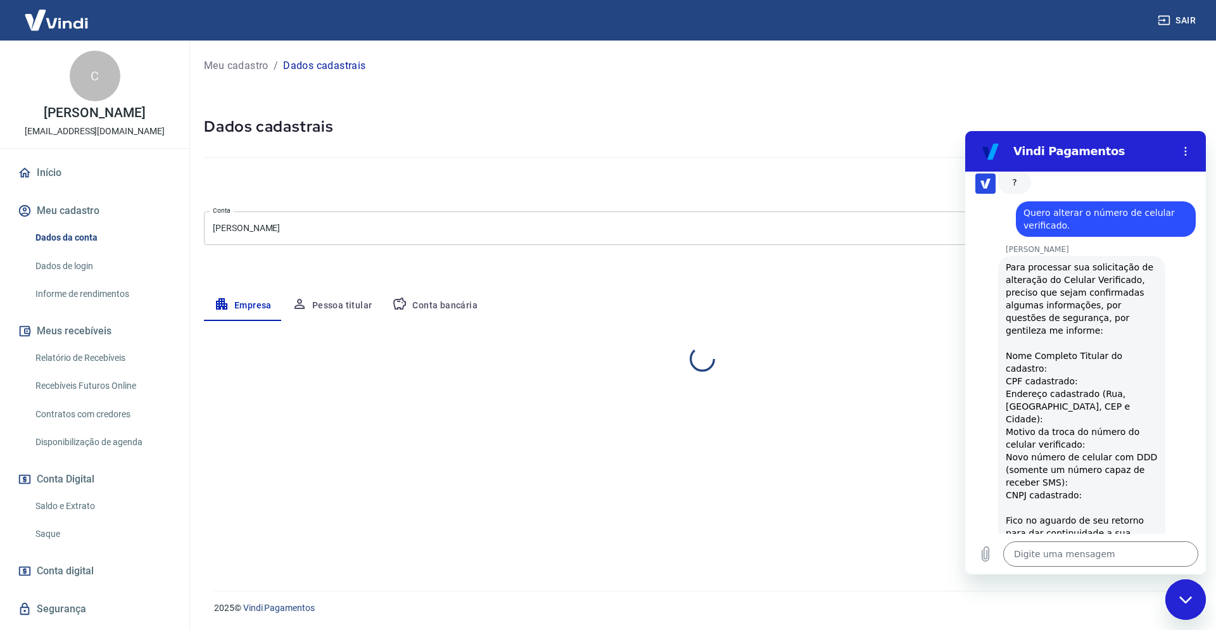
select select "CE"
select select "business"
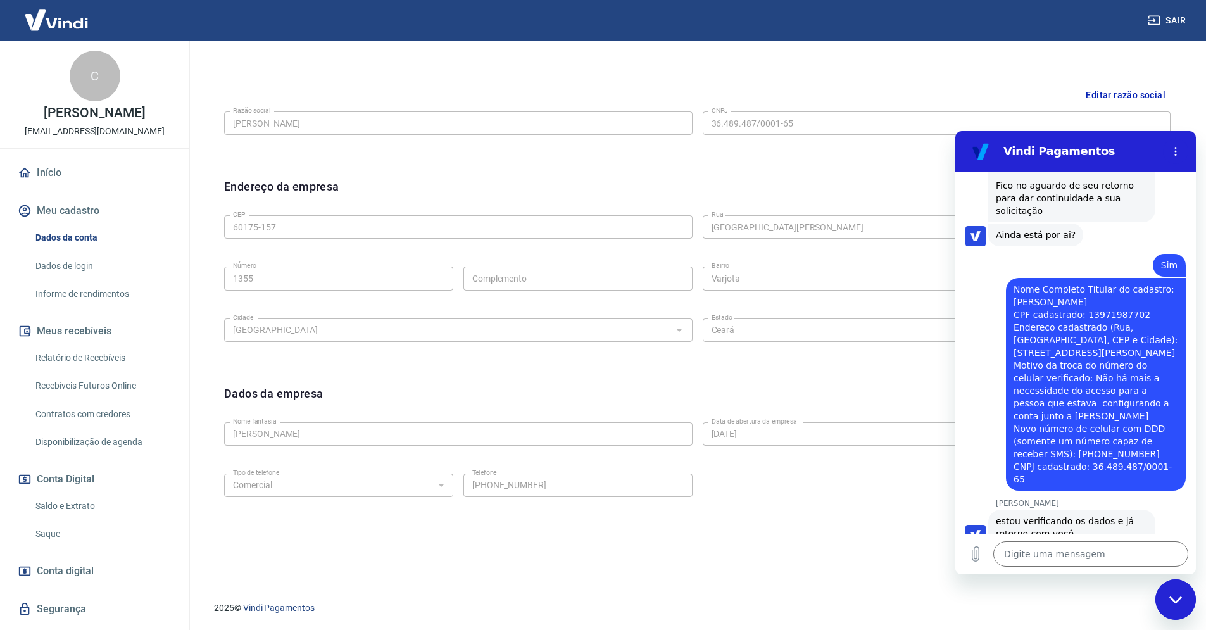
scroll to position [707, 0]
click at [1032, 548] on textarea at bounding box center [1091, 553] width 195 height 25
type textarea "Ok"
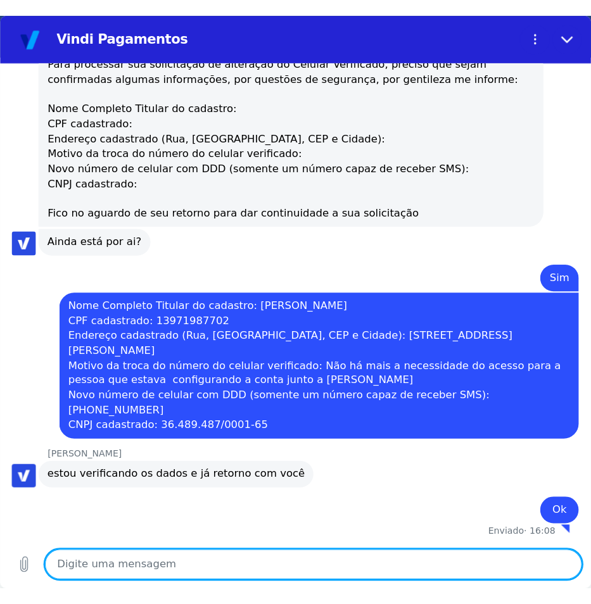
scroll to position [738, 0]
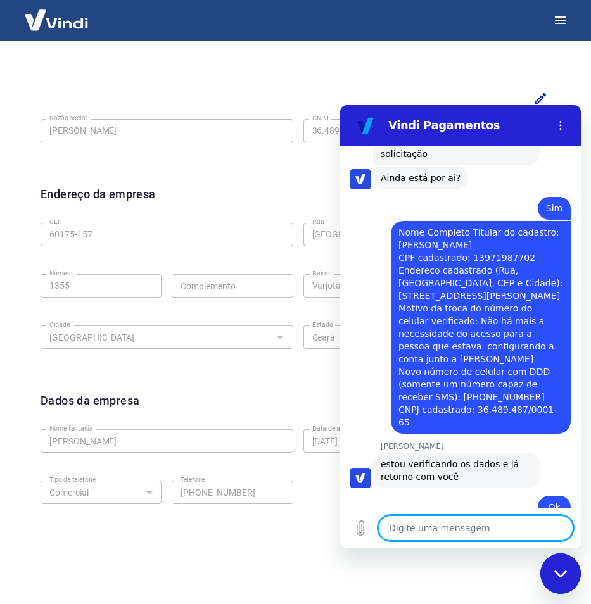
click at [434, 527] on textarea at bounding box center [475, 527] width 195 height 25
click at [433, 532] on textarea "Tudo be" at bounding box center [475, 527] width 195 height 25
type textarea "Tudo bem"
click at [483, 526] on textarea "Tudo bem" at bounding box center [475, 527] width 195 height 25
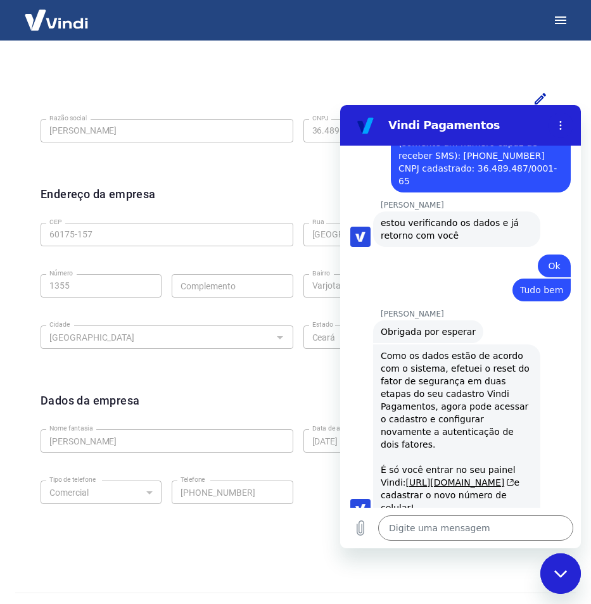
scroll to position [980, 0]
drag, startPoint x: 382, startPoint y: 331, endPoint x: 488, endPoint y: 483, distance: 184.8
click at [488, 483] on div "Como os dados estão de acordo com o sistema, efetuei o reset do fator de segura…" at bounding box center [457, 431] width 152 height 165
copy div "e cadastrar o novo número de celular!"
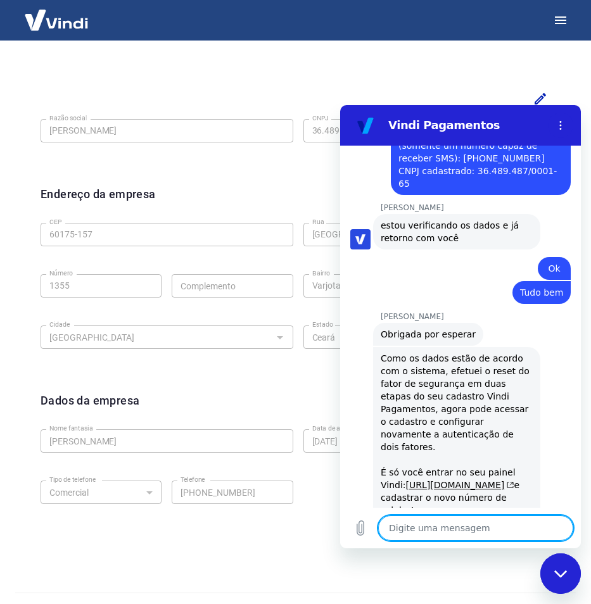
scroll to position [1004, 0]
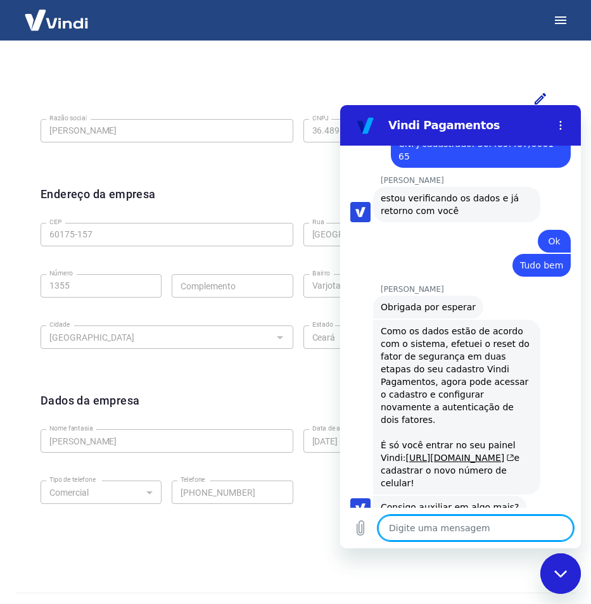
click at [444, 525] on textarea at bounding box center [475, 527] width 195 height 25
type textarea "Não"
click at [463, 533] on textarea "Não" at bounding box center [475, 527] width 195 height 25
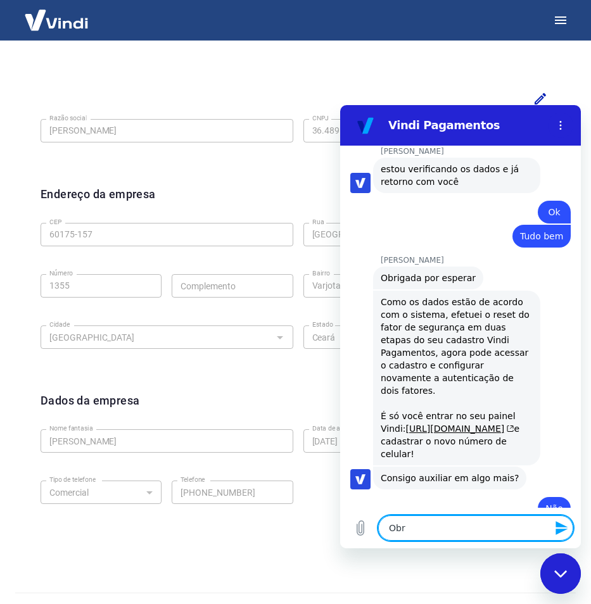
scroll to position [1034, 0]
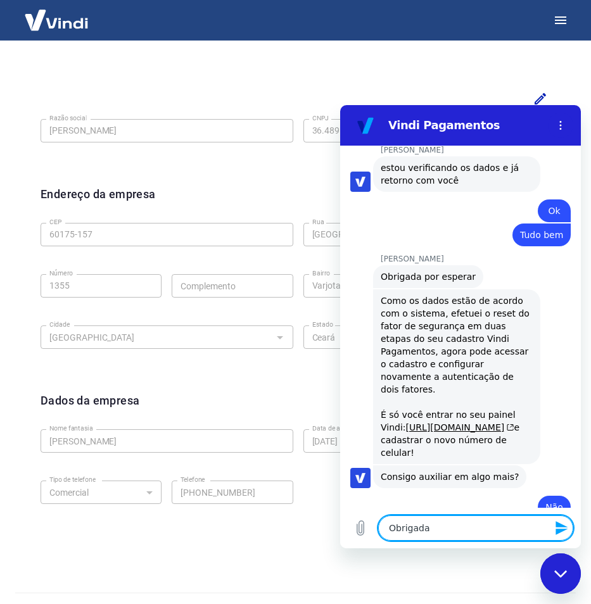
type textarea "Obrigada!"
click at [447, 526] on textarea "Obrigada!" at bounding box center [475, 527] width 195 height 25
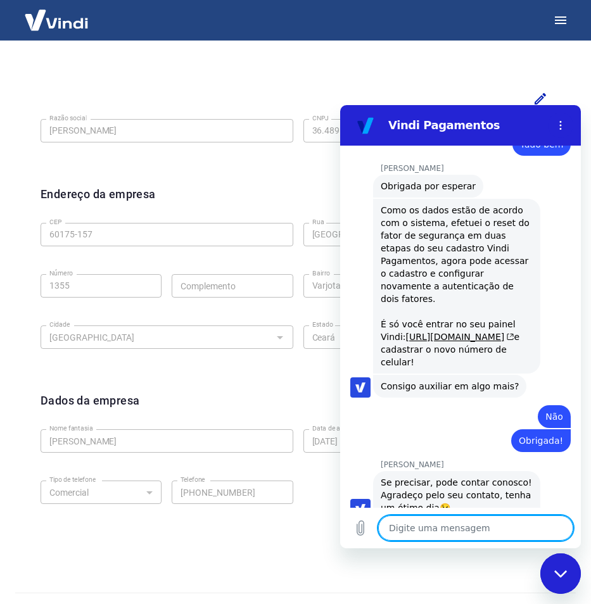
scroll to position [1125, 0]
click at [553, 566] on div "Fechar janela de mensagens" at bounding box center [560, 574] width 38 height 38
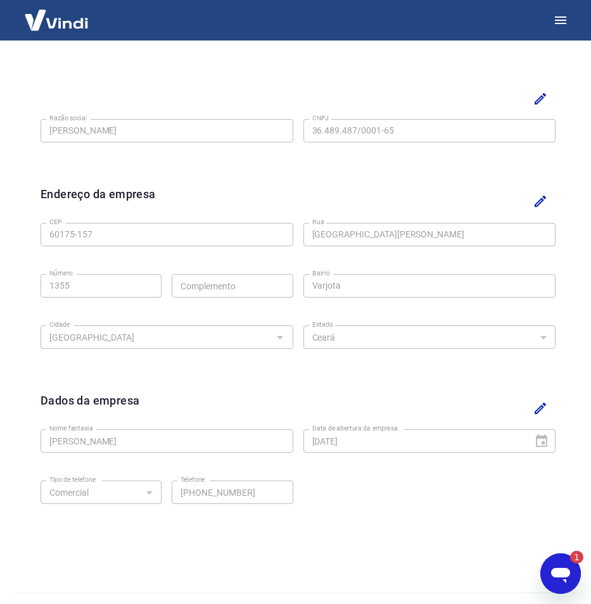
scroll to position [0, 0]
click at [562, 576] on icon "Abrir janela de mensagens, 1 mensagem não lida" at bounding box center [560, 575] width 19 height 15
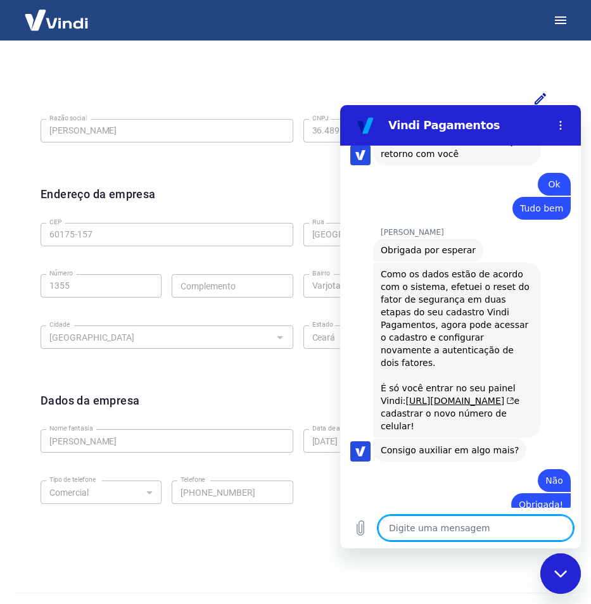
scroll to position [1229, 0]
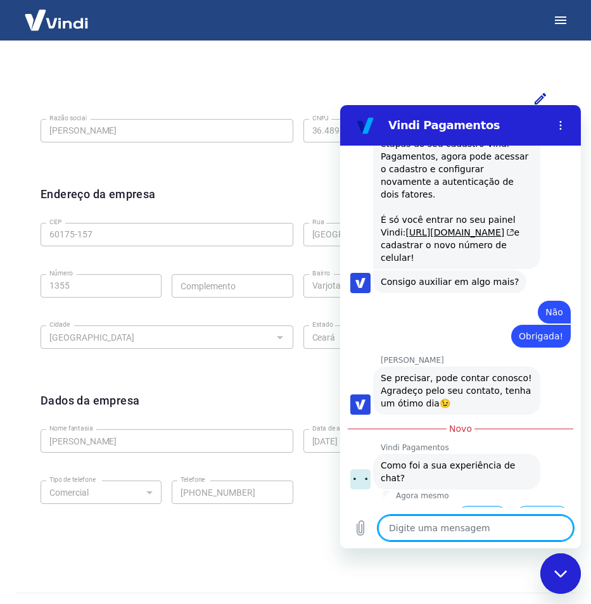
click at [476, 506] on button "Boa 👍" at bounding box center [482, 518] width 53 height 24
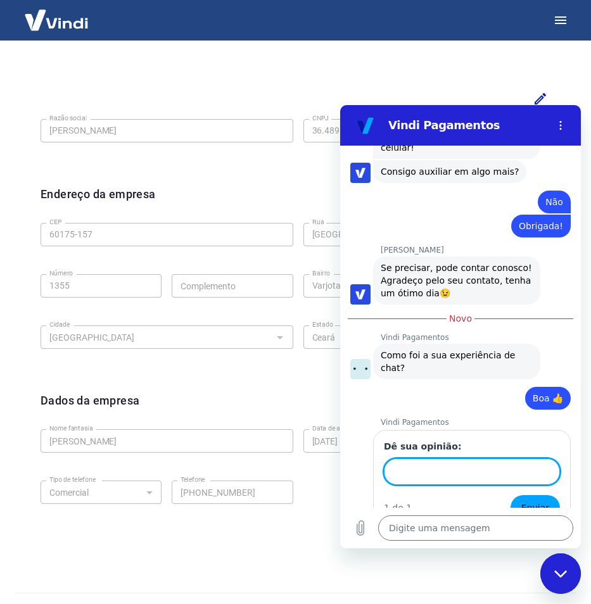
scroll to position [1338, 0]
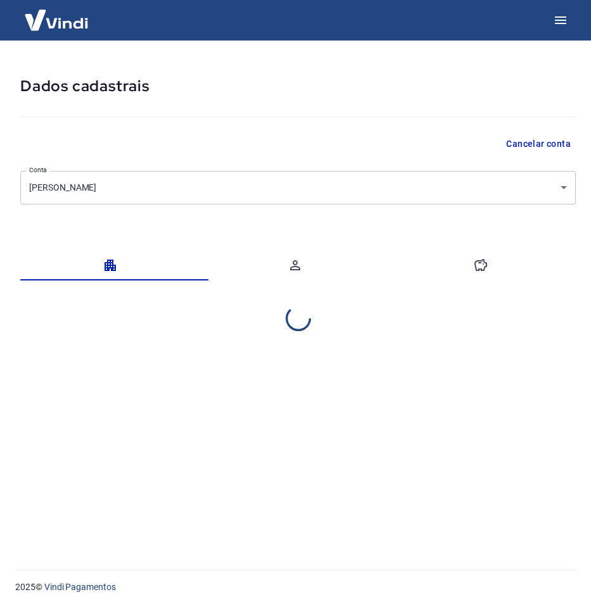
select select "CE"
select select "business"
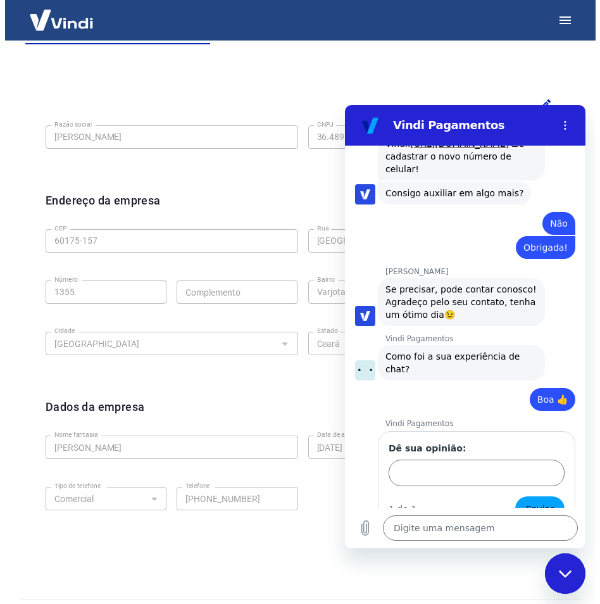
scroll to position [242, 0]
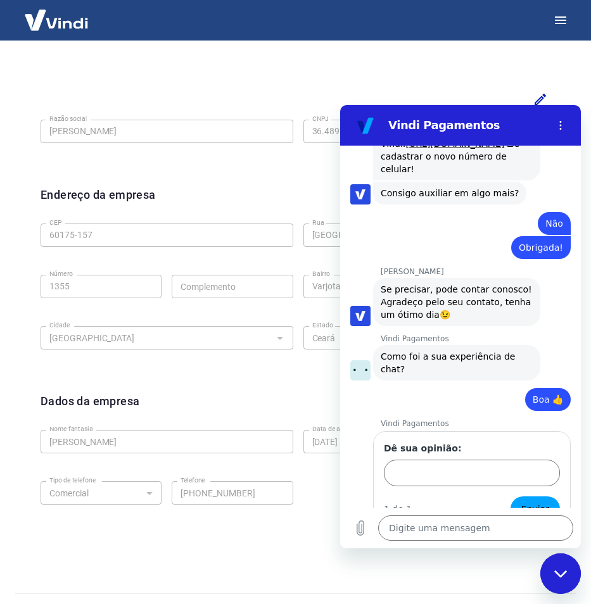
click at [170, 472] on form "Dados da empresa Nome fantasia Carlos Rochael Nome fantasia Data de abertura da…" at bounding box center [298, 460] width 515 height 135
click at [561, 22] on icon "button" at bounding box center [560, 20] width 15 height 15
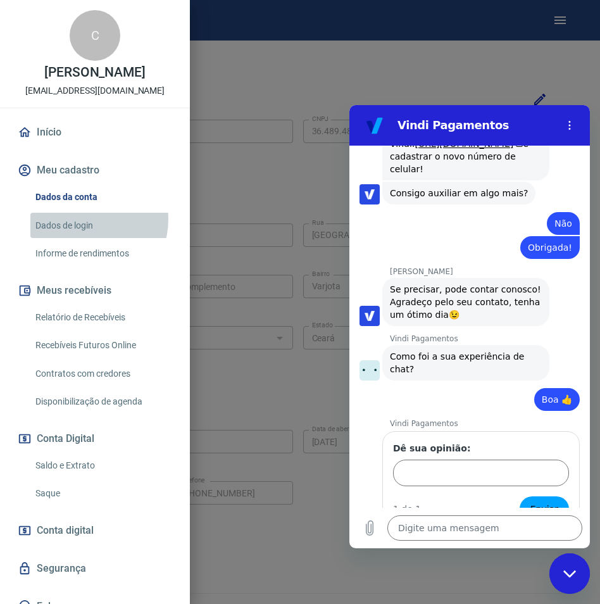
click at [85, 218] on link "Dados de login" at bounding box center [102, 226] width 144 height 26
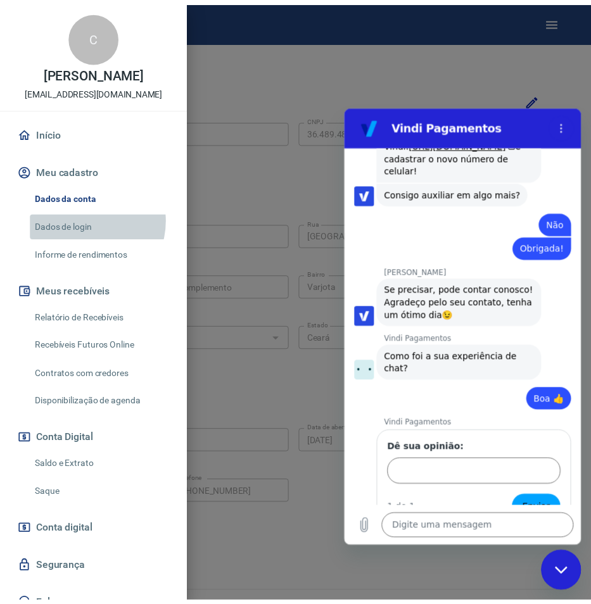
scroll to position [145, 0]
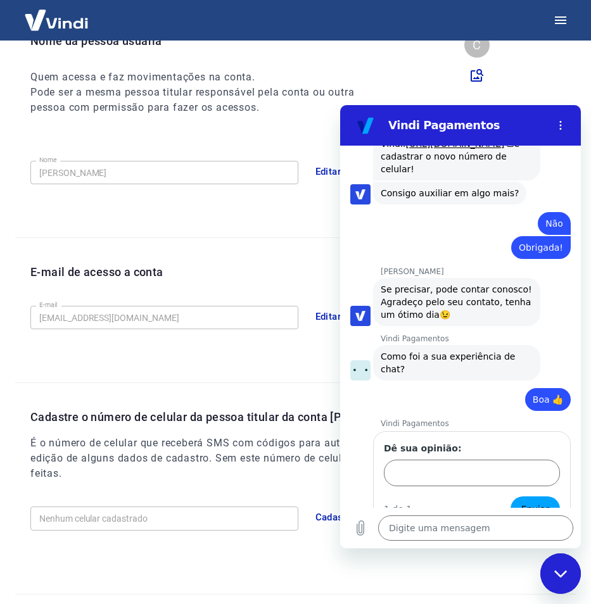
click at [555, 570] on icon "Fechar janela de mensagens" at bounding box center [560, 574] width 13 height 8
type textarea "x"
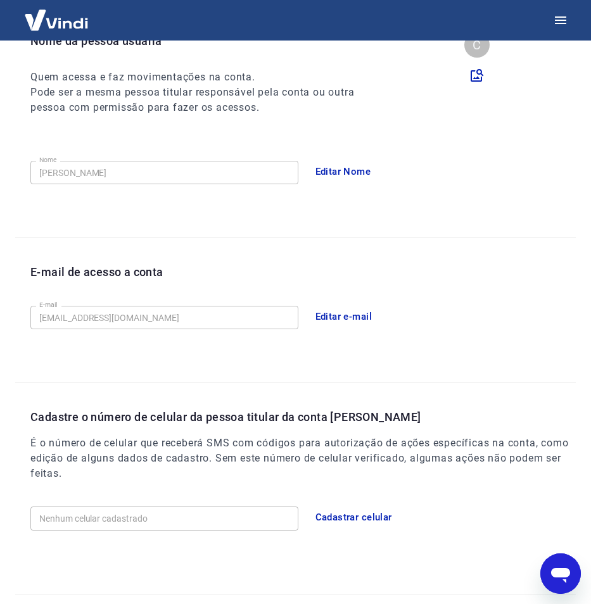
scroll to position [169, 0]
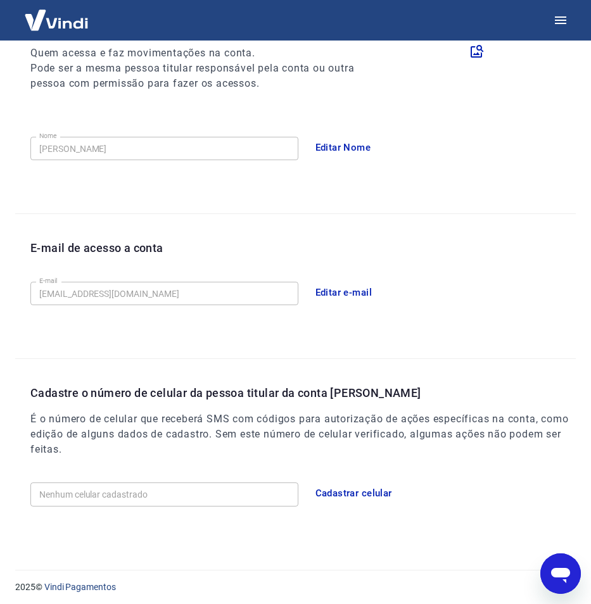
click at [324, 493] on button "Cadastrar celular" at bounding box center [353, 493] width 91 height 27
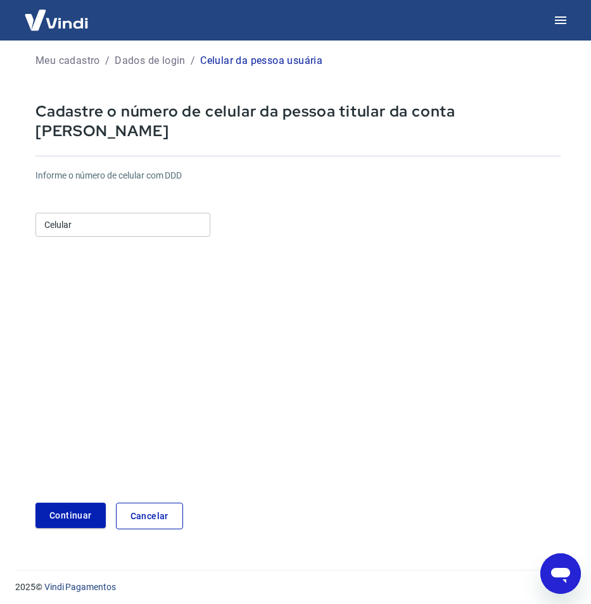
scroll to position [1, 0]
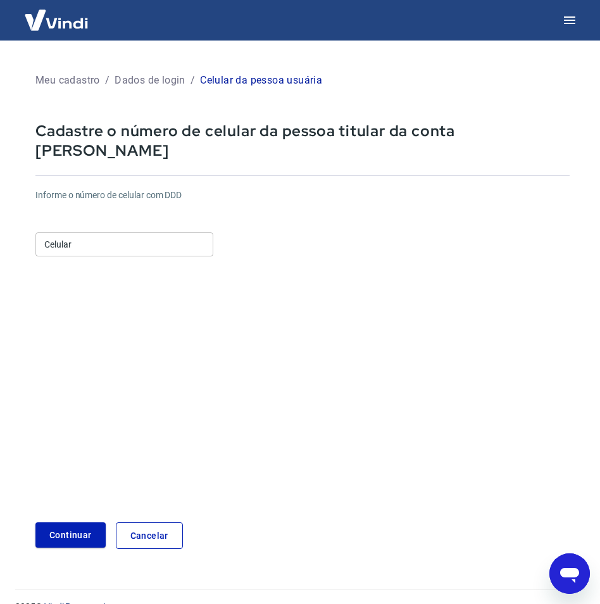
click at [80, 232] on input "Celular" at bounding box center [124, 243] width 178 height 23
paste input "[PHONE_NUMBER]"
type input "[PHONE_NUMBER]"
click at [76, 522] on button "Continuar" at bounding box center [70, 535] width 70 height 26
